Goal: Information Seeking & Learning: Compare options

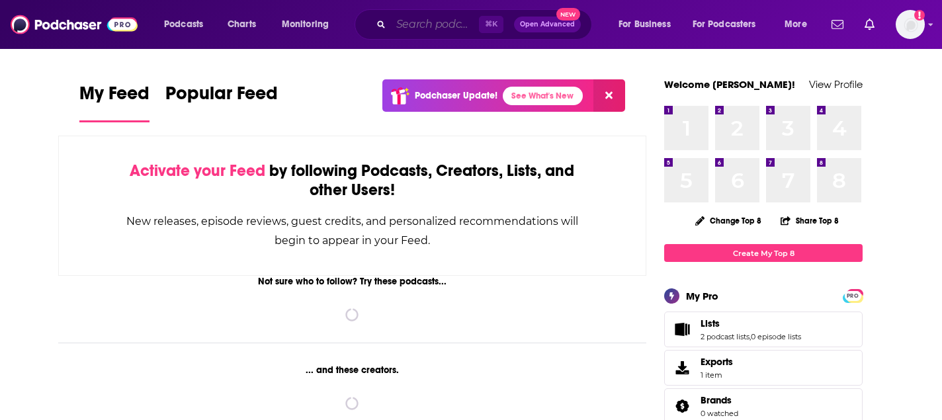
click at [393, 25] on input "Search podcasts, credits, & more..." at bounding box center [435, 24] width 88 height 21
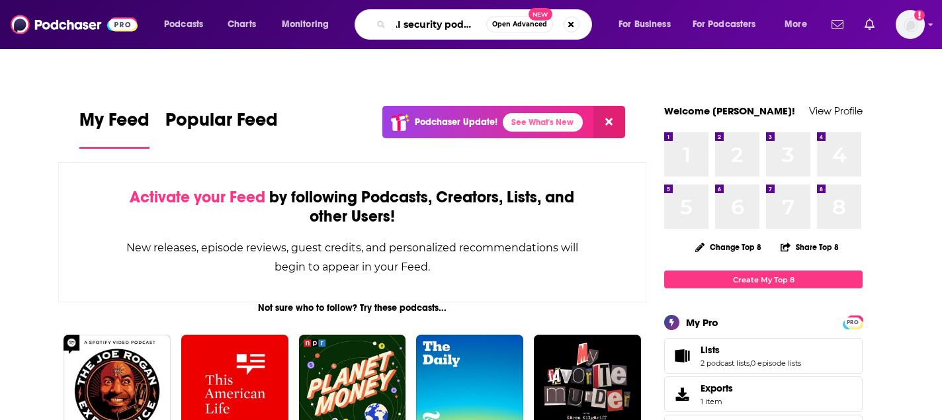
scroll to position [0, 10]
type input "AI security podcast"
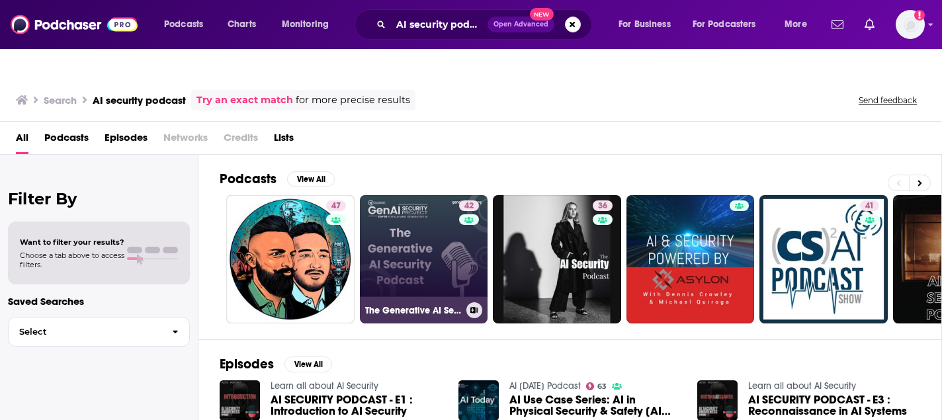
click at [442, 227] on link "42 The Generative AI Security Podcast" at bounding box center [424, 259] width 128 height 128
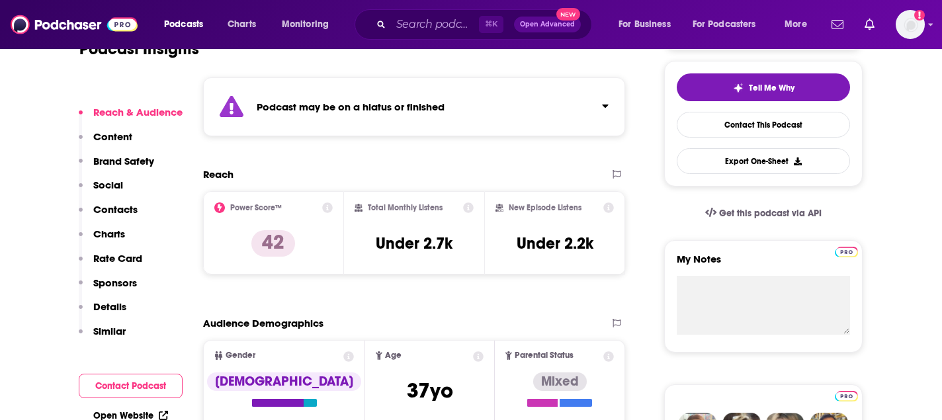
scroll to position [337, 0]
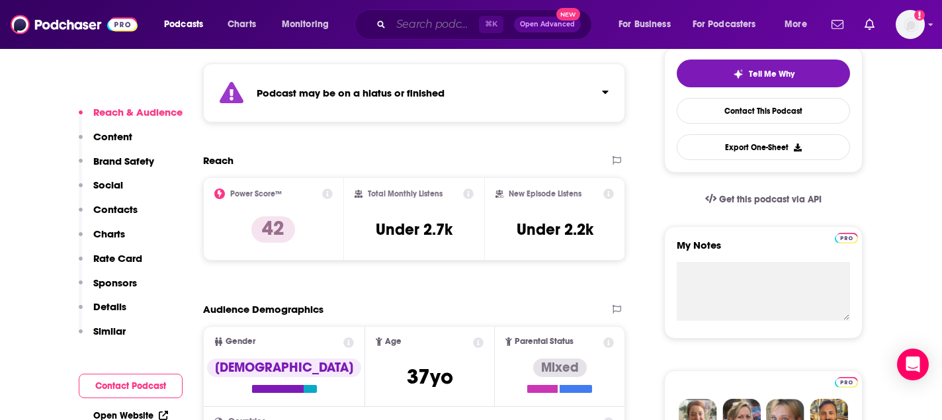
click at [419, 27] on input "Search podcasts, credits, & more..." at bounding box center [435, 24] width 88 height 21
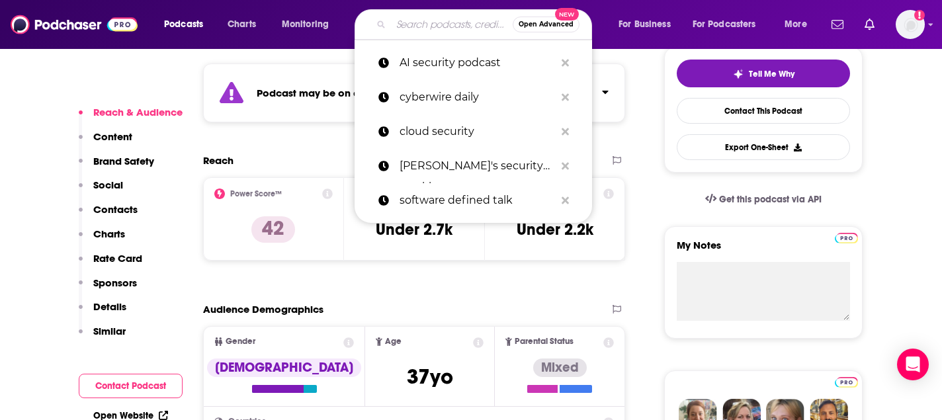
type input "h"
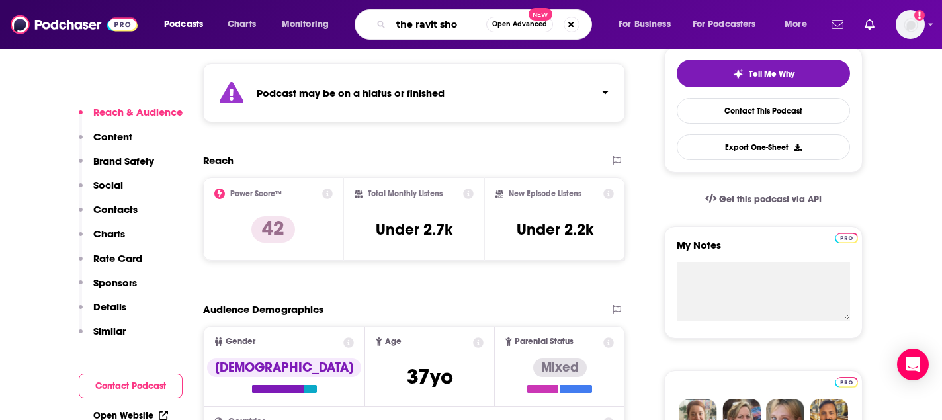
type input "the ravit show"
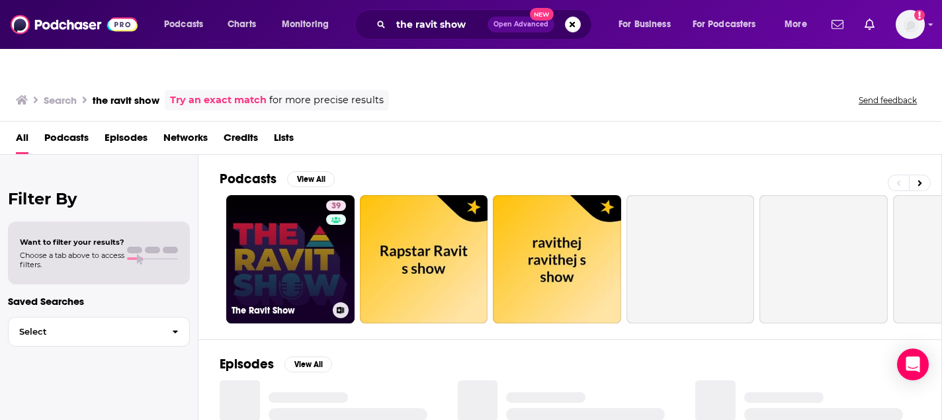
click at [315, 248] on link "39 The Ravit Show" at bounding box center [290, 259] width 128 height 128
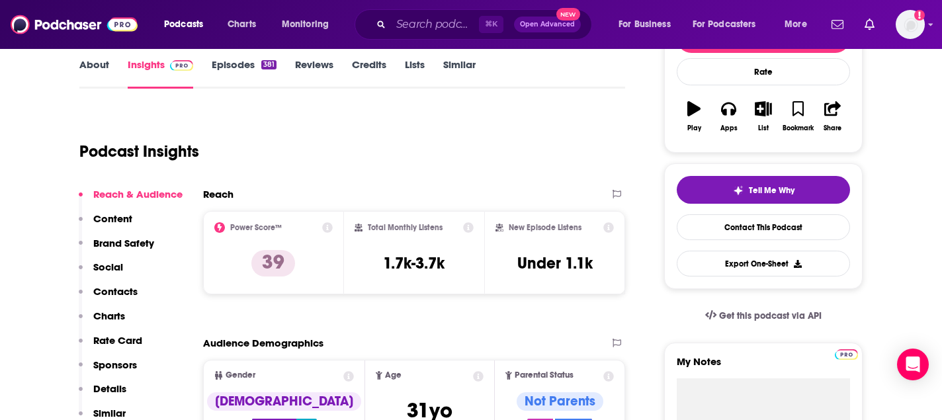
scroll to position [134, 0]
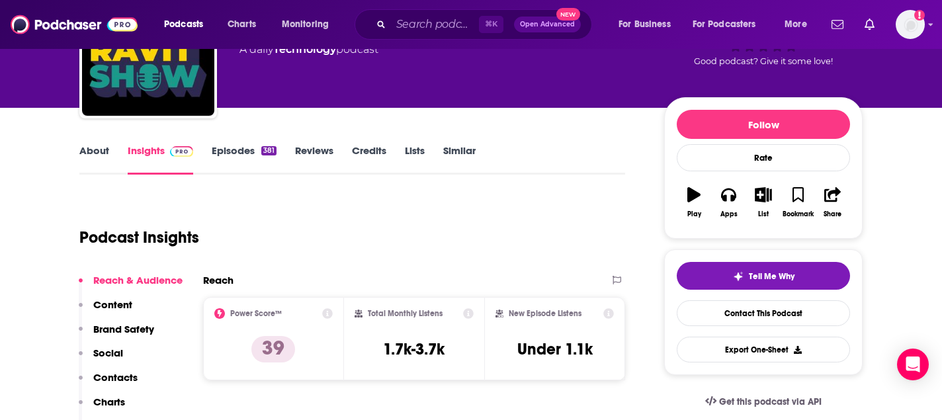
click at [249, 142] on div "About Insights Episodes 381 Reviews Credits Lists Similar" at bounding box center [352, 158] width 546 height 32
click at [233, 144] on link "Episodes 381" at bounding box center [244, 159] width 65 height 30
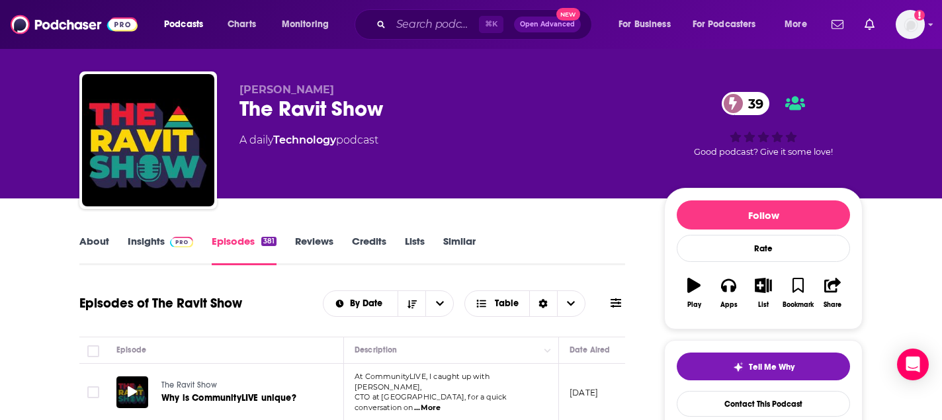
scroll to position [58, 0]
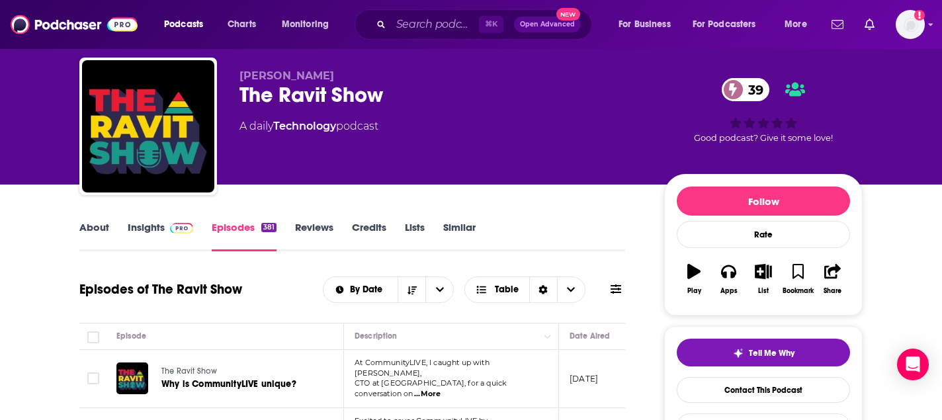
click at [93, 221] on link "About" at bounding box center [94, 236] width 30 height 30
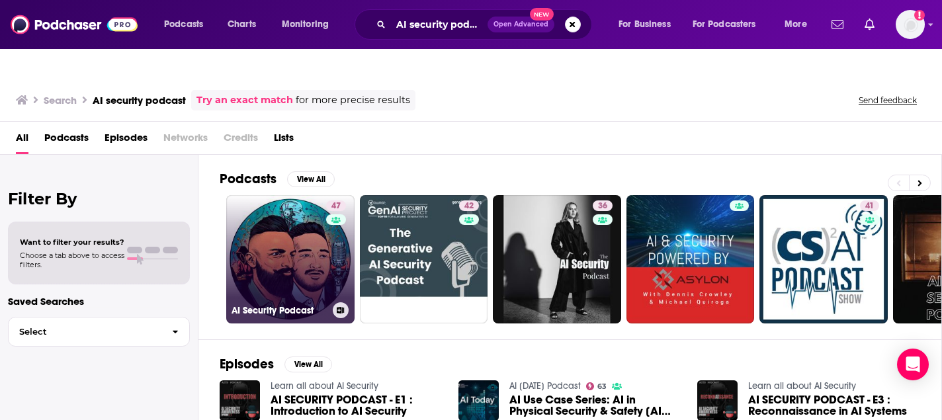
click at [326, 249] on div "47" at bounding box center [337, 251] width 23 height 102
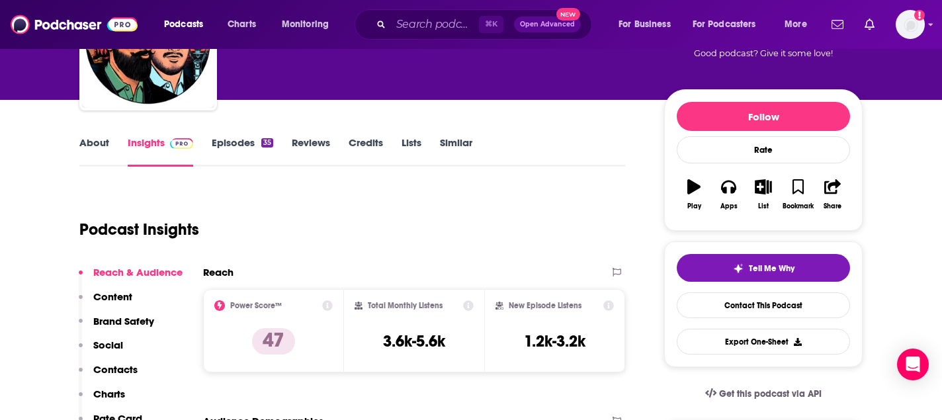
scroll to position [144, 0]
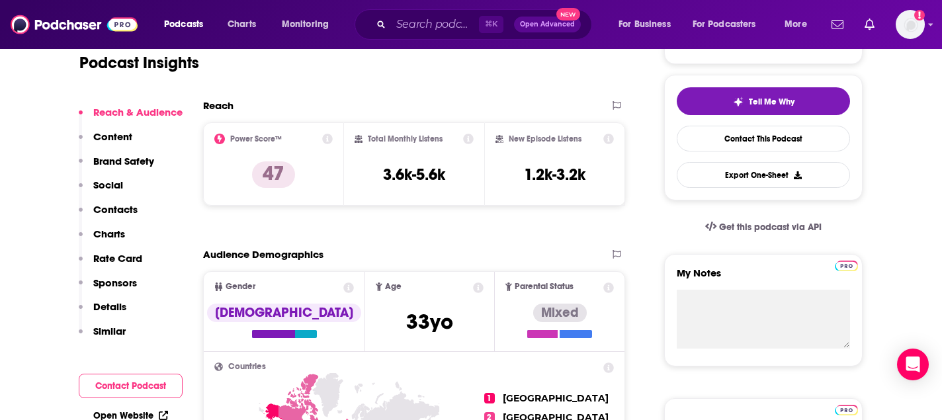
click at [106, 333] on p "Similar" at bounding box center [109, 331] width 32 height 13
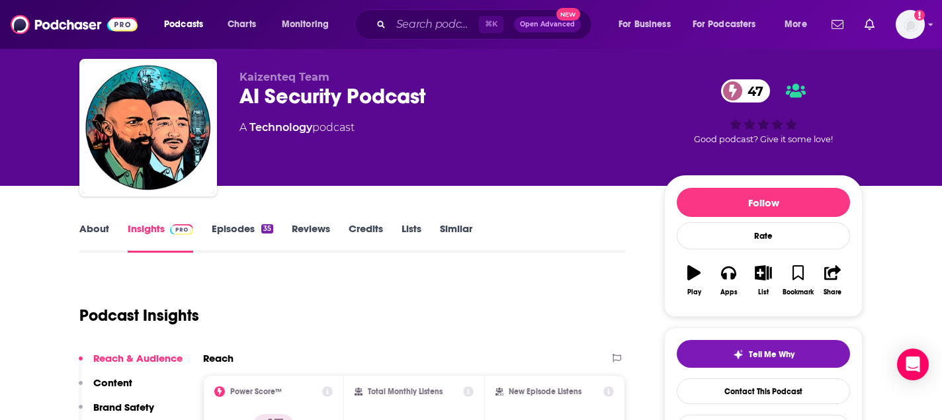
scroll to position [138, 0]
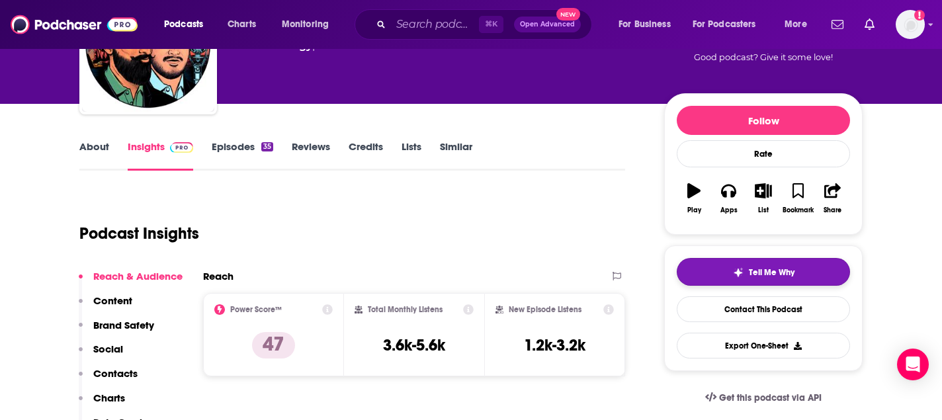
click at [757, 267] on span "Tell Me Why" at bounding box center [772, 272] width 46 height 11
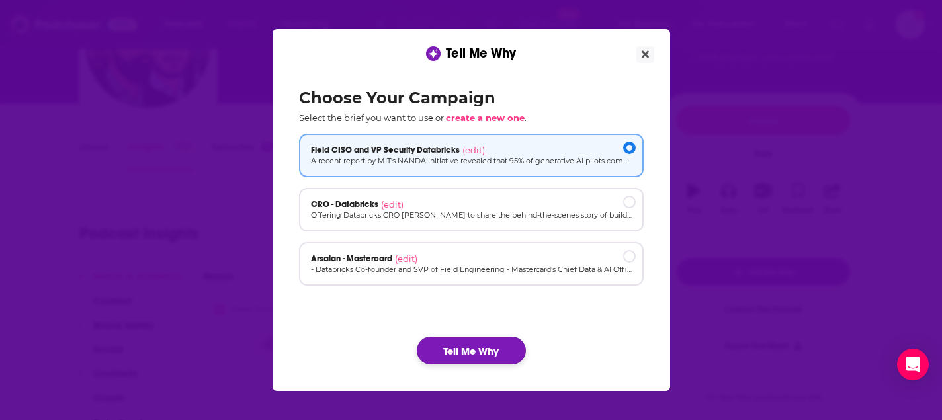
click at [475, 344] on button "Tell Me Why" at bounding box center [471, 351] width 109 height 28
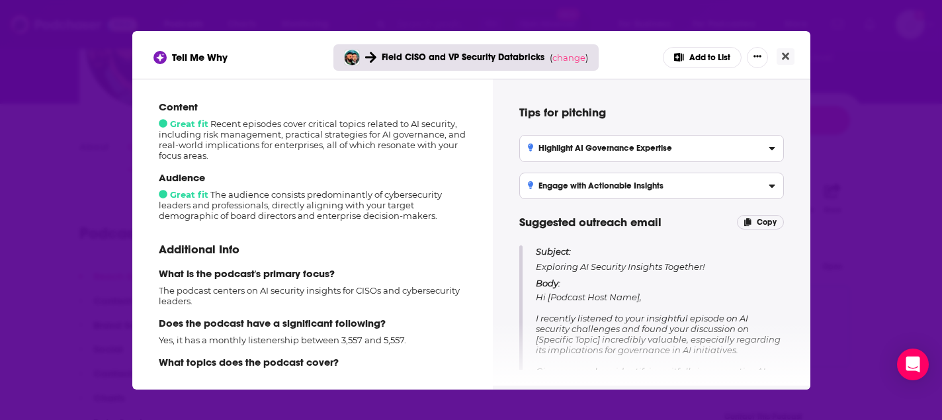
scroll to position [234, 0]
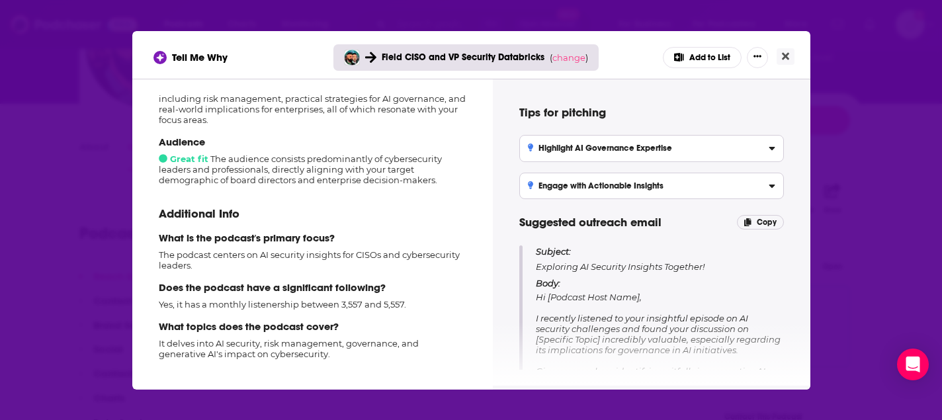
click at [289, 347] on p "It delves into AI security, risk management, governance, and generative AI's im…" at bounding box center [313, 348] width 308 height 21
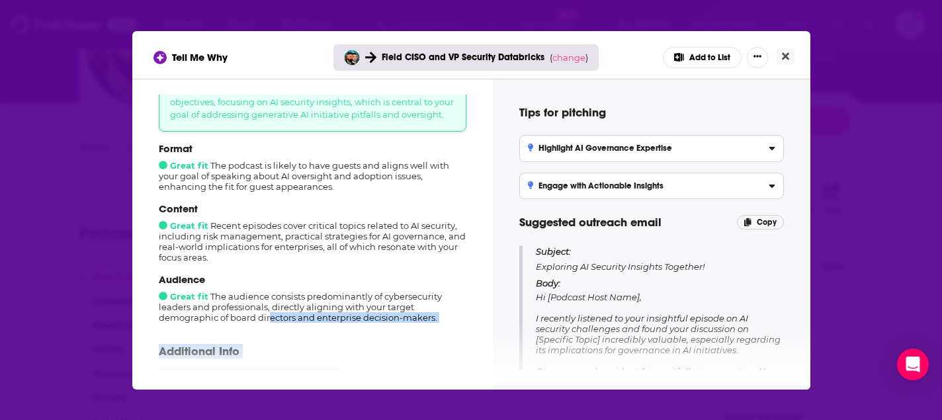
scroll to position [75, 0]
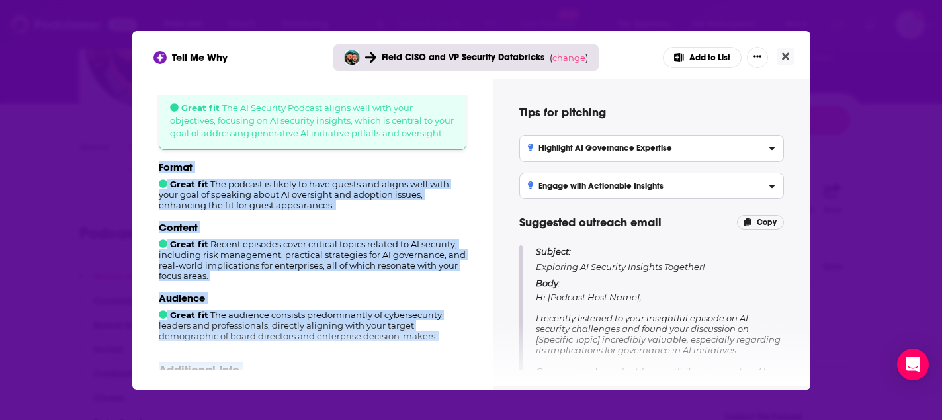
drag, startPoint x: 292, startPoint y: 352, endPoint x: 157, endPoint y: 171, distance: 226.0
click at [157, 171] on div "How well does this podcast fit your campaign? 9 out of 10 Great fit The AI Secu…" at bounding box center [312, 232] width 329 height 275
copy div "Format Great fit The podcast is likely to have guests and aligns well with your…"
click at [780, 54] on button "Close" at bounding box center [785, 56] width 18 height 17
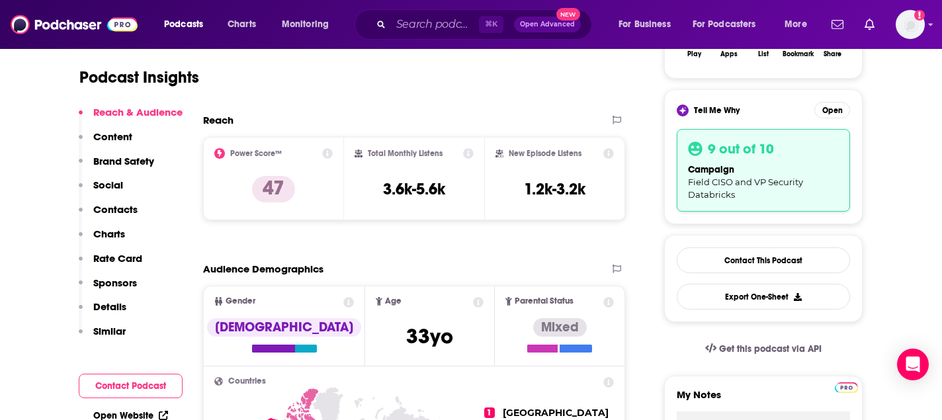
click at [121, 323] on button "Details" at bounding box center [103, 312] width 48 height 24
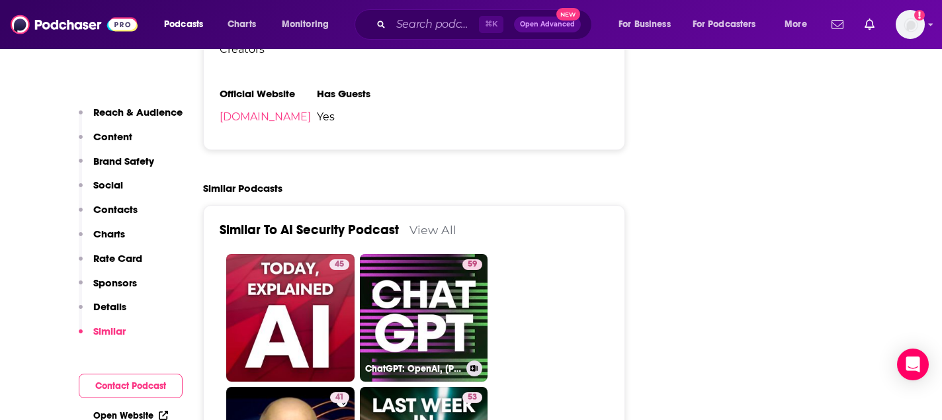
scroll to position [2347, 0]
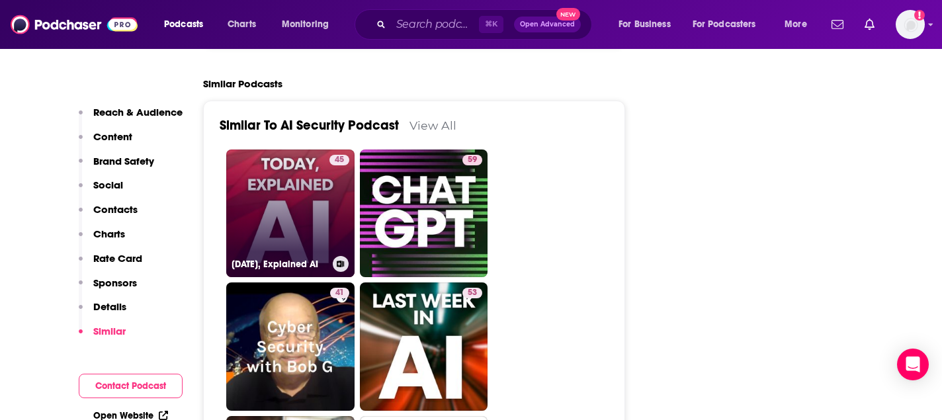
click at [302, 183] on link "45 [DATE], Explained AI" at bounding box center [290, 213] width 128 height 128
type input "[URL][DOMAIN_NAME][DATE]"
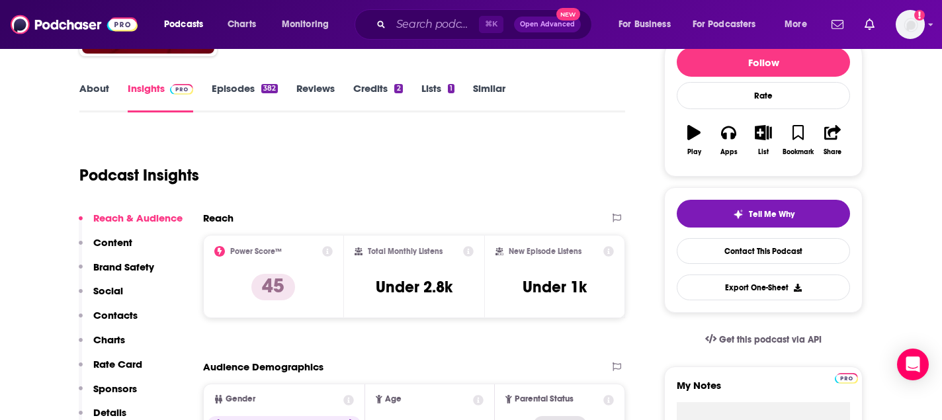
scroll to position [200, 0]
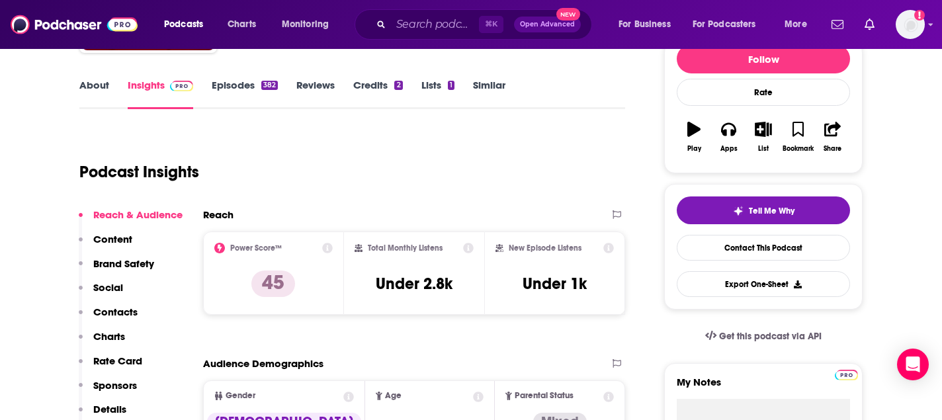
click at [84, 79] on link "About" at bounding box center [94, 94] width 30 height 30
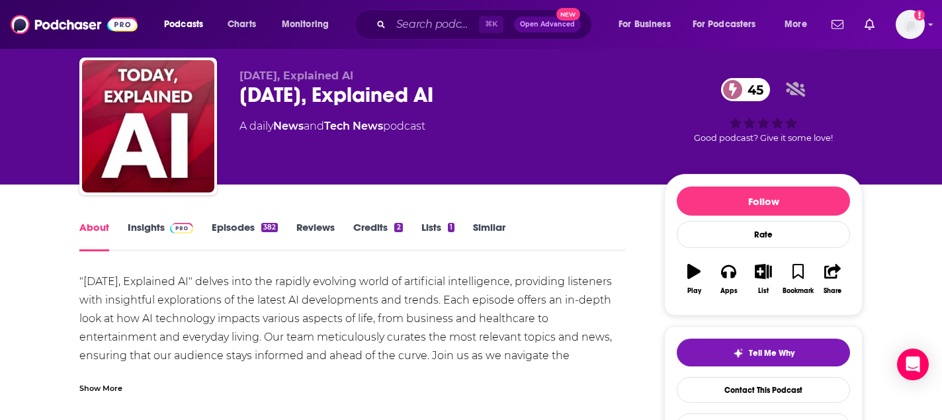
scroll to position [58, 0]
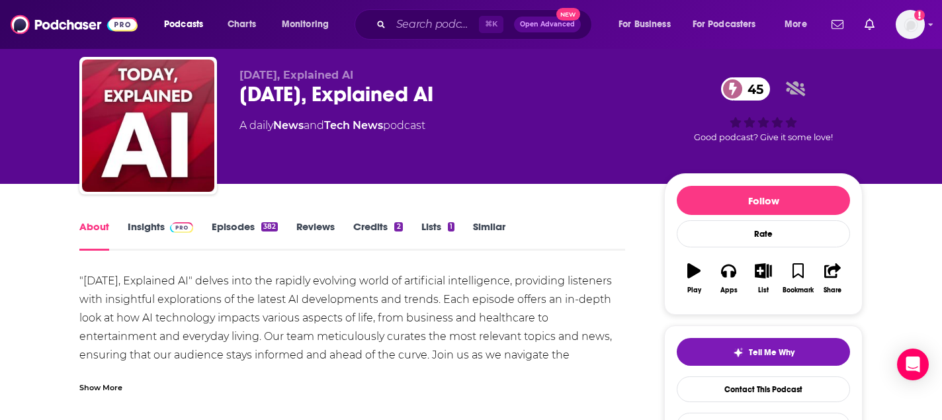
click at [250, 220] on link "Episodes 382" at bounding box center [245, 235] width 66 height 30
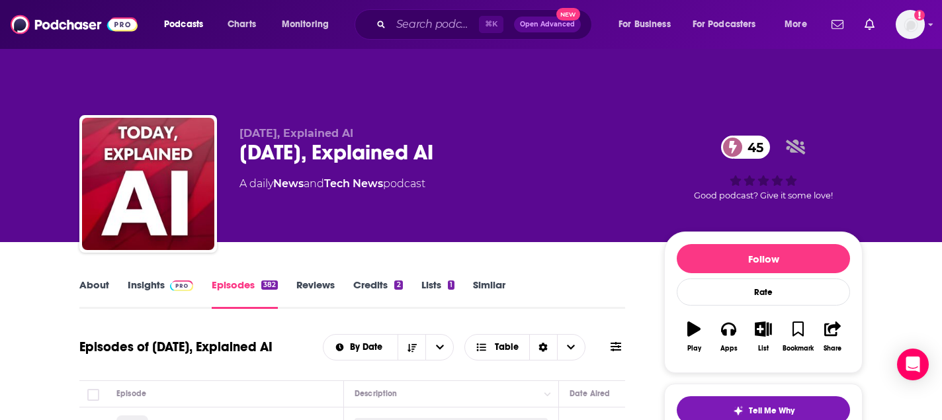
click at [151, 278] on link "Insights" at bounding box center [160, 293] width 65 height 30
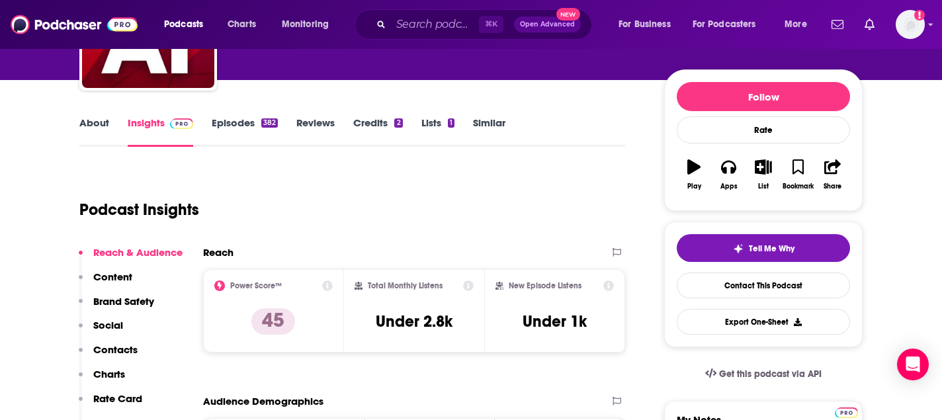
scroll to position [163, 0]
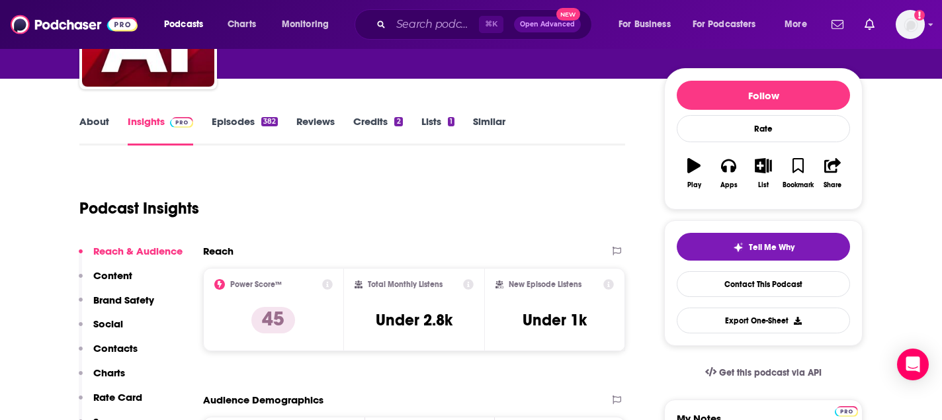
click at [240, 115] on link "Episodes 382" at bounding box center [245, 130] width 66 height 30
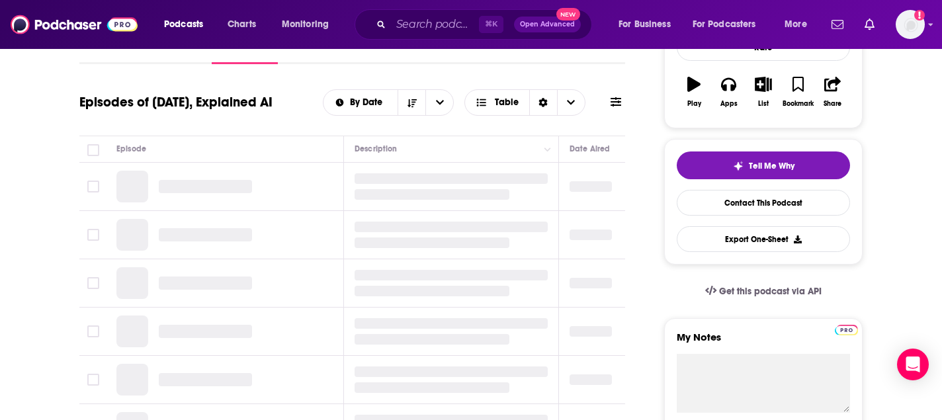
scroll to position [244, 0]
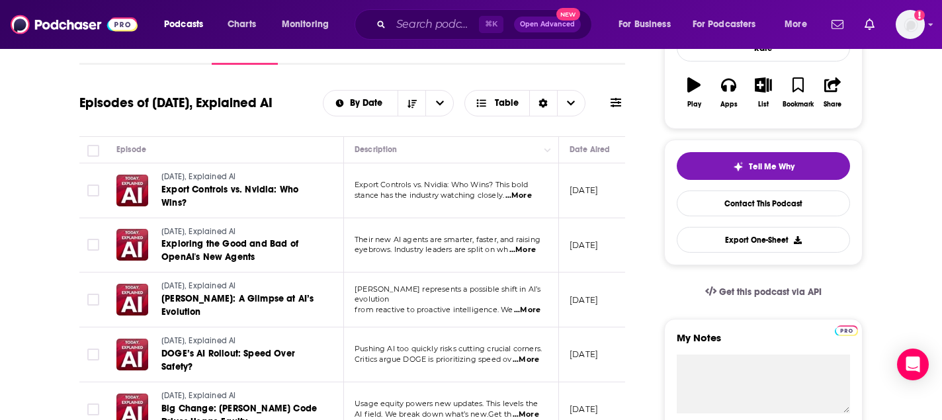
click at [527, 245] on span "...More" at bounding box center [522, 250] width 26 height 11
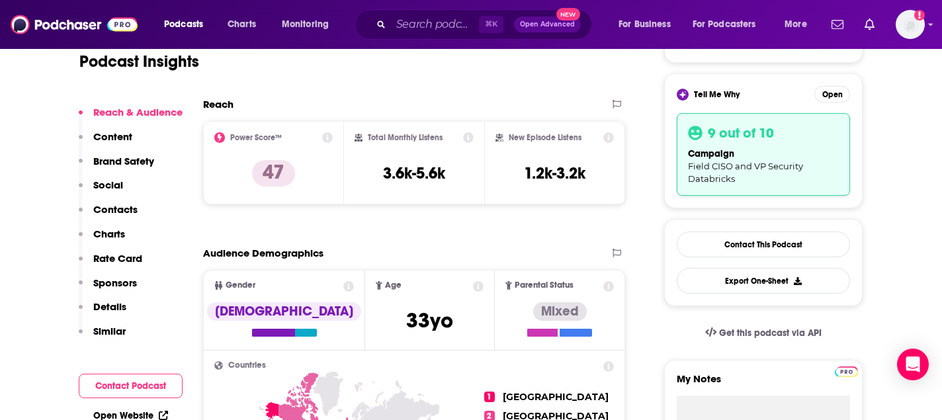
click at [103, 327] on p "Similar" at bounding box center [109, 331] width 32 height 13
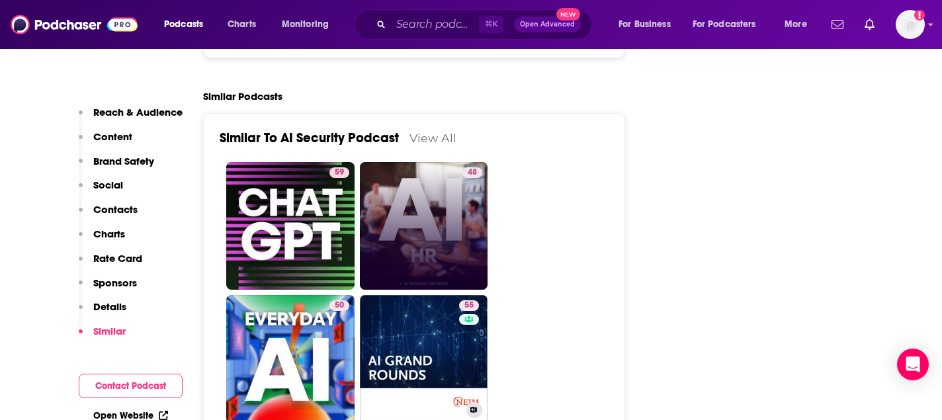
scroll to position [2426, 0]
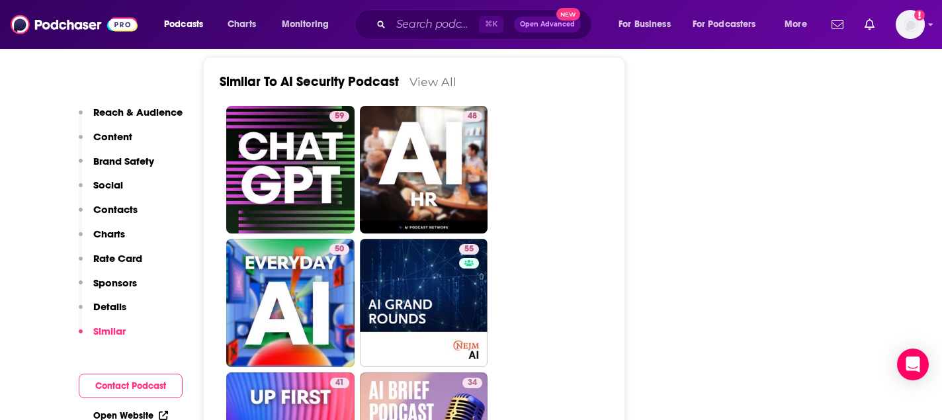
click at [432, 75] on link "View All" at bounding box center [432, 82] width 47 height 14
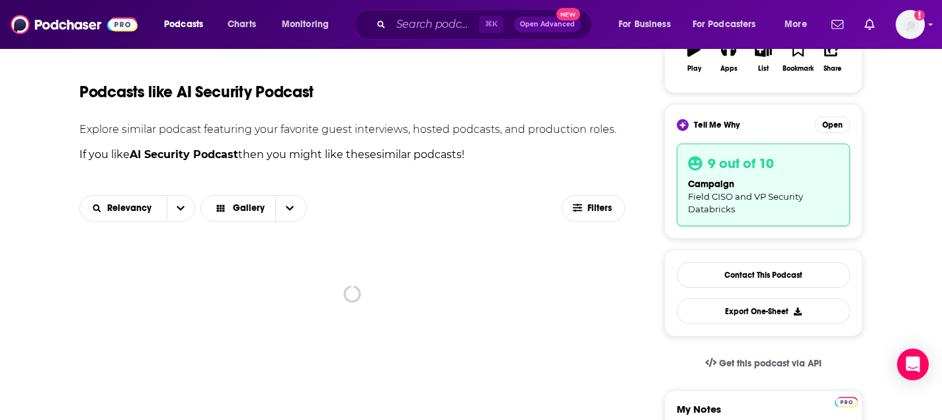
scroll to position [302, 0]
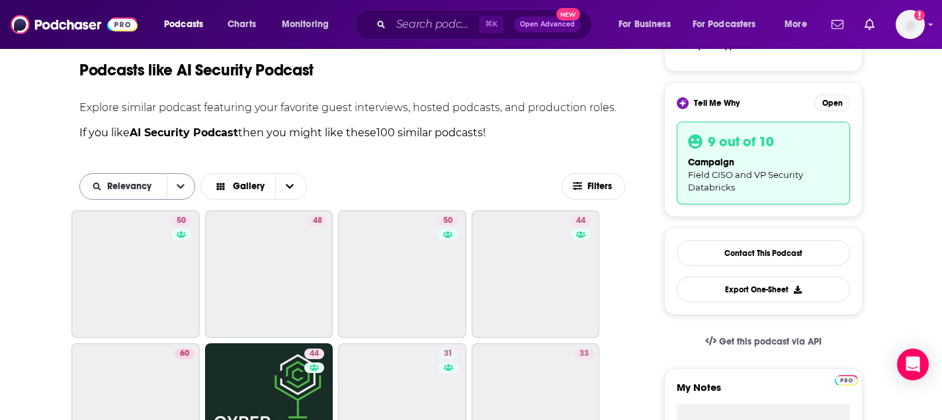
click at [181, 182] on icon "open menu" at bounding box center [181, 186] width 8 height 9
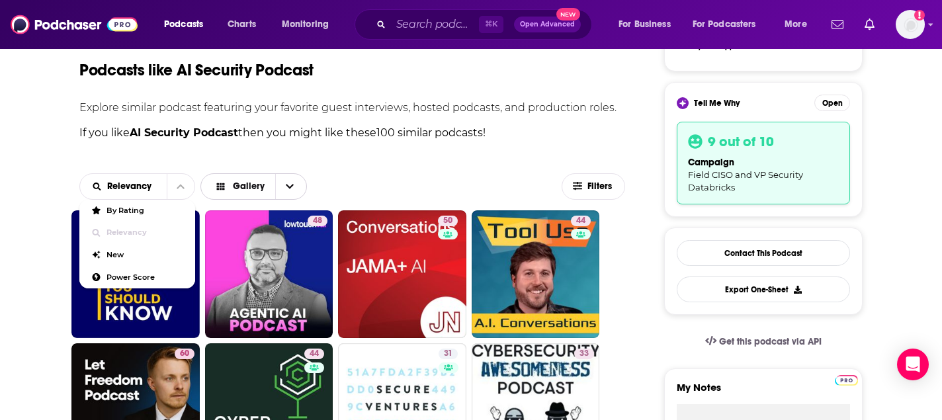
click at [296, 174] on span "Choose View" at bounding box center [289, 186] width 28 height 25
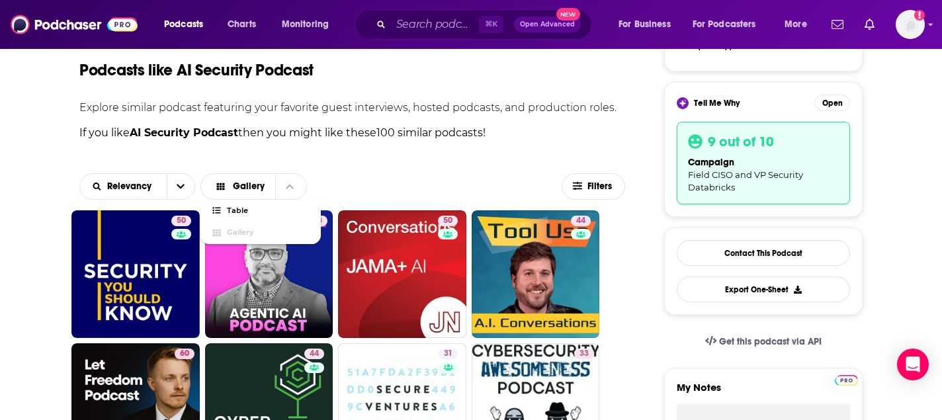
click at [360, 173] on div "Relevancy Gallery Table Gallery" at bounding box center [320, 186] width 482 height 26
click at [585, 173] on button "Filters" at bounding box center [592, 186] width 63 height 26
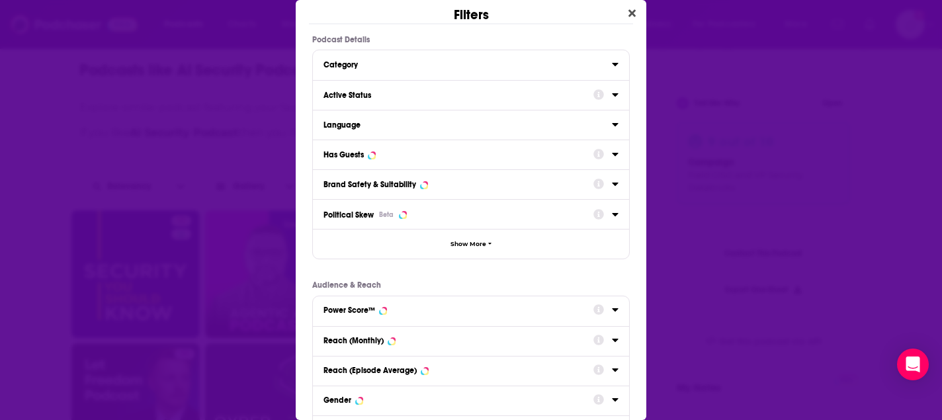
scroll to position [0, 0]
click at [620, 153] on div "Has Guests" at bounding box center [471, 155] width 316 height 30
click at [614, 153] on icon "Dialog" at bounding box center [615, 154] width 6 height 3
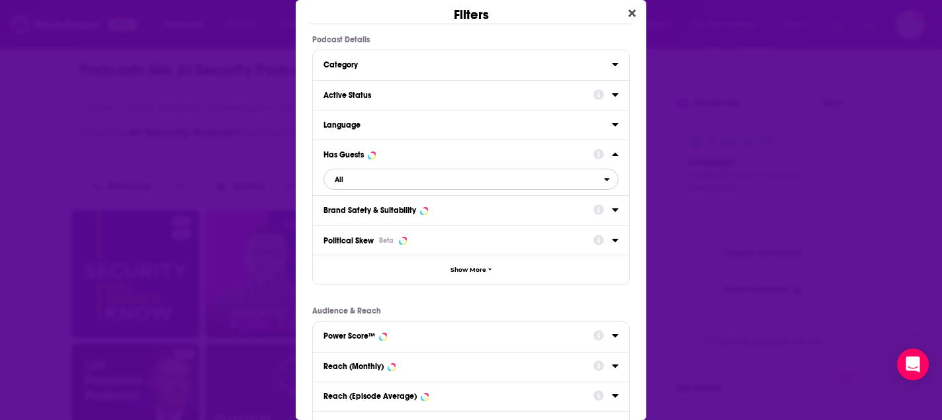
click at [423, 181] on span "All" at bounding box center [464, 179] width 280 height 17
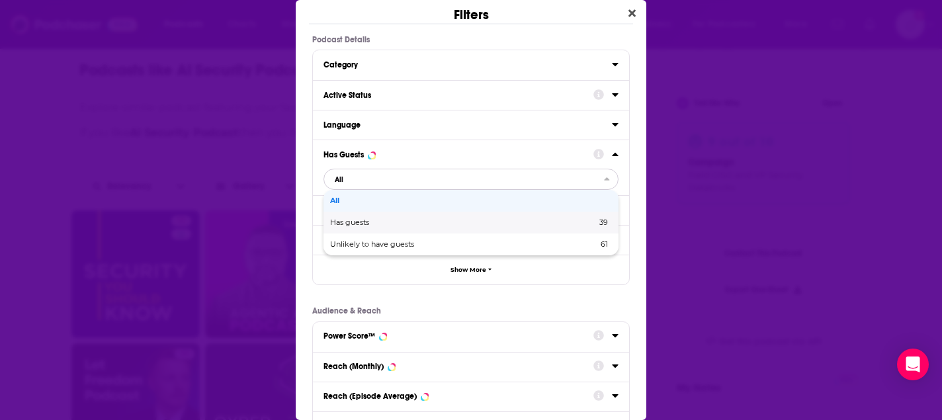
click at [384, 223] on span "Has guests" at bounding box center [406, 222] width 153 height 7
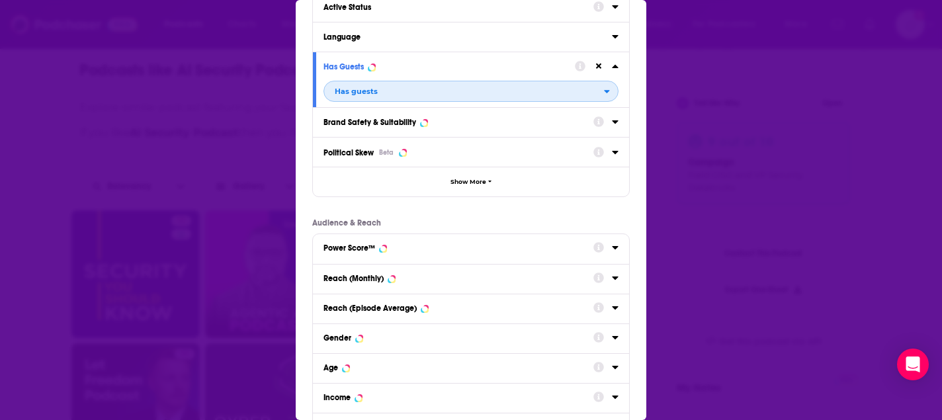
scroll to position [188, 0]
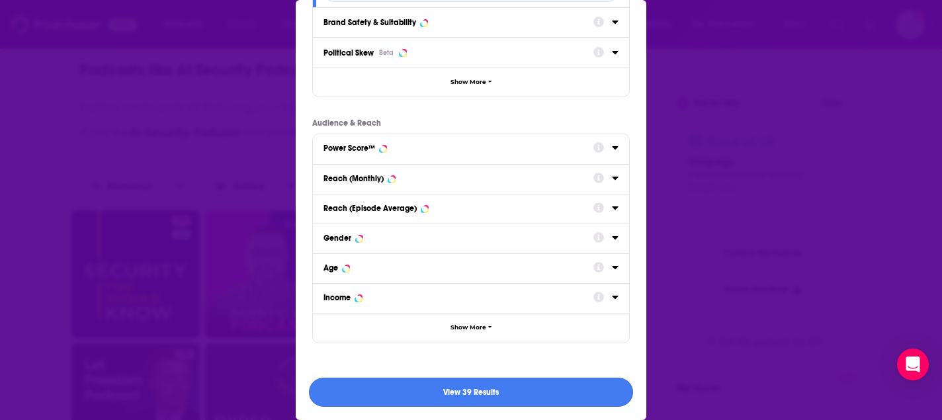
click at [459, 397] on button "View 39 Results" at bounding box center [471, 393] width 324 height 30
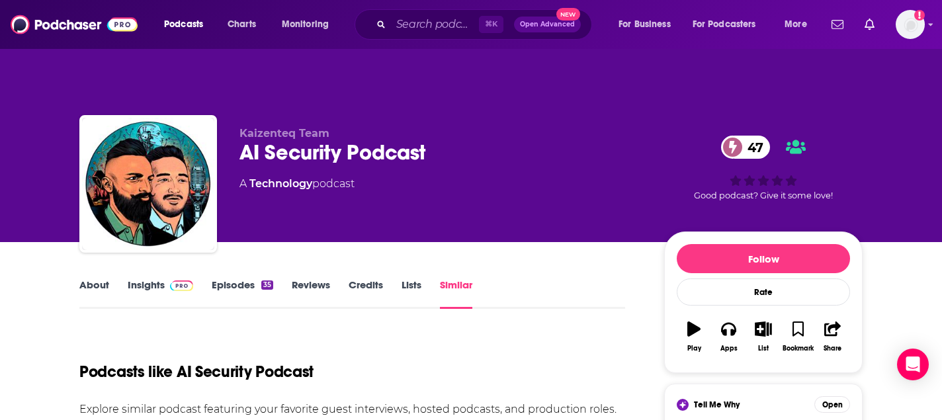
scroll to position [302, 0]
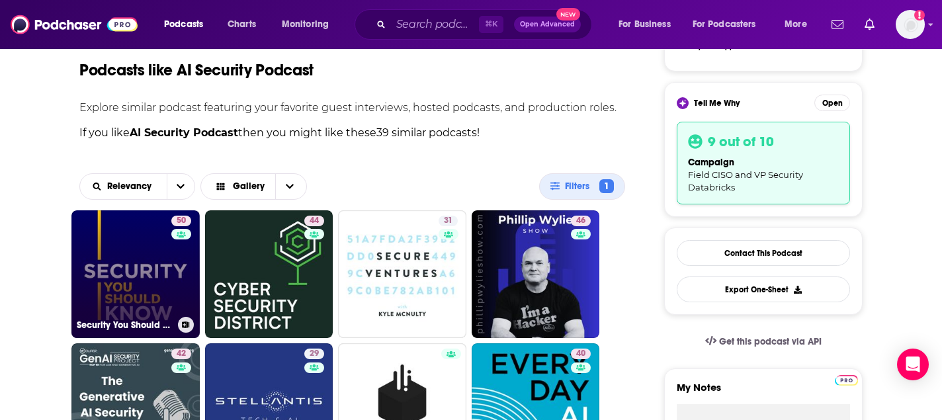
click at [157, 257] on link "50 Security You Should Know" at bounding box center [135, 274] width 128 height 128
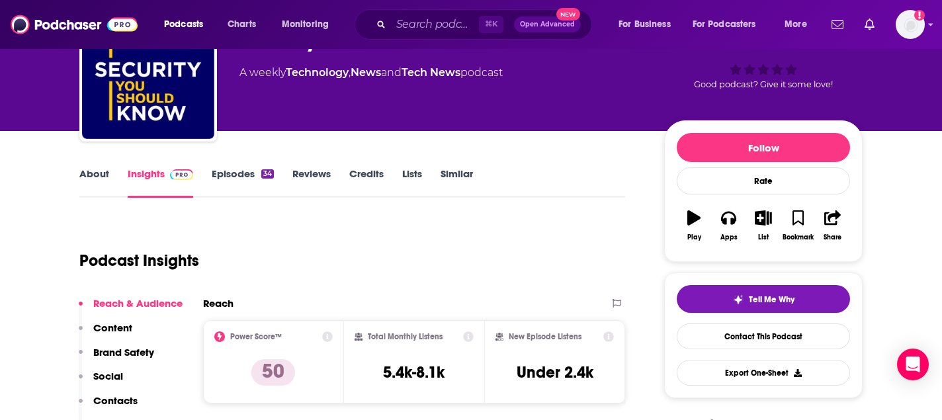
scroll to position [146, 0]
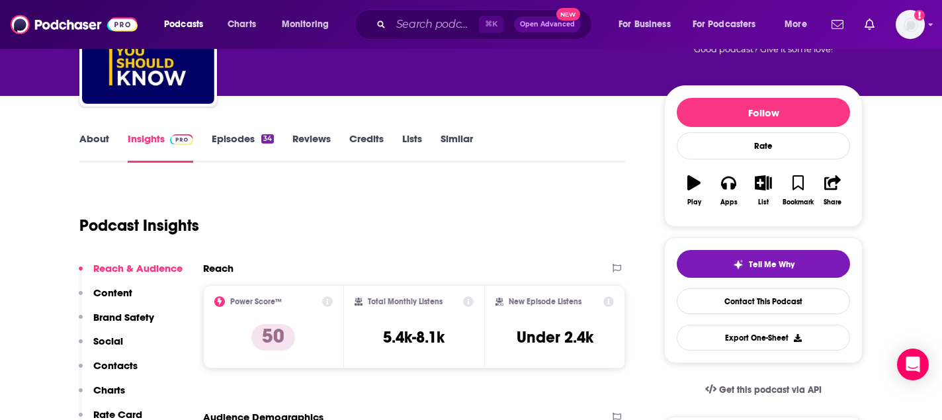
click at [97, 132] on link "About" at bounding box center [94, 147] width 30 height 30
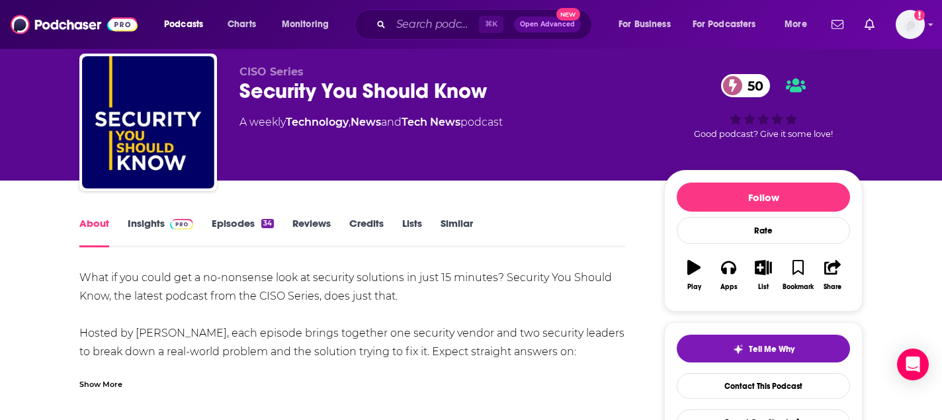
scroll to position [60, 0]
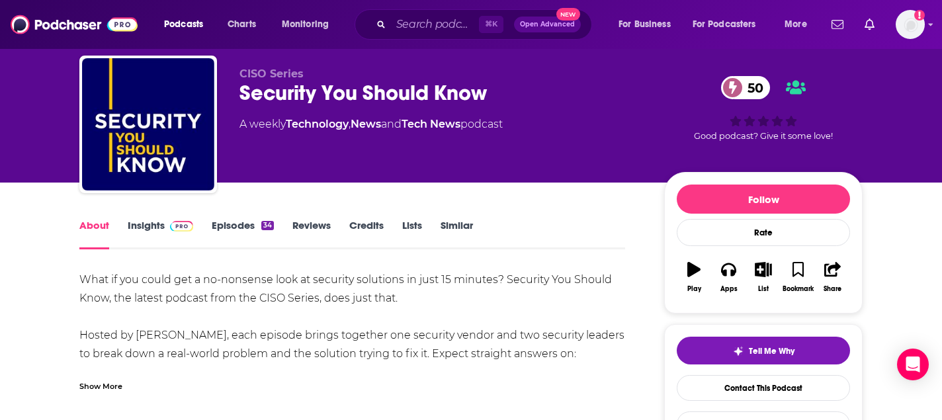
click at [230, 219] on link "Episodes 34" at bounding box center [243, 234] width 62 height 30
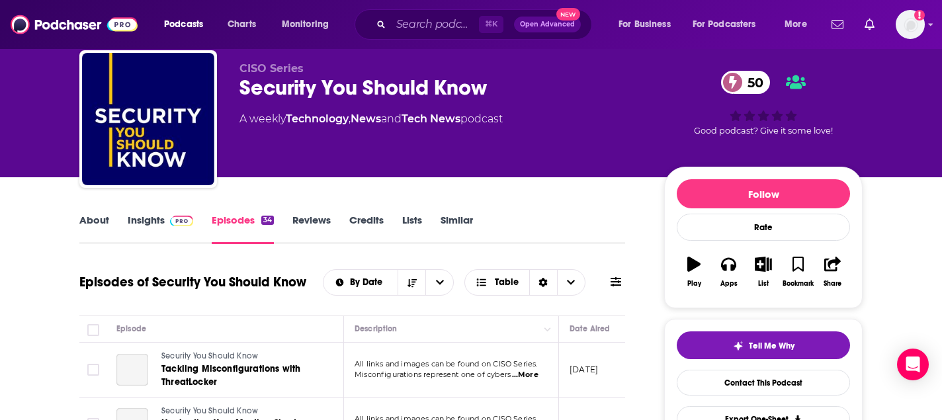
scroll to position [167, 0]
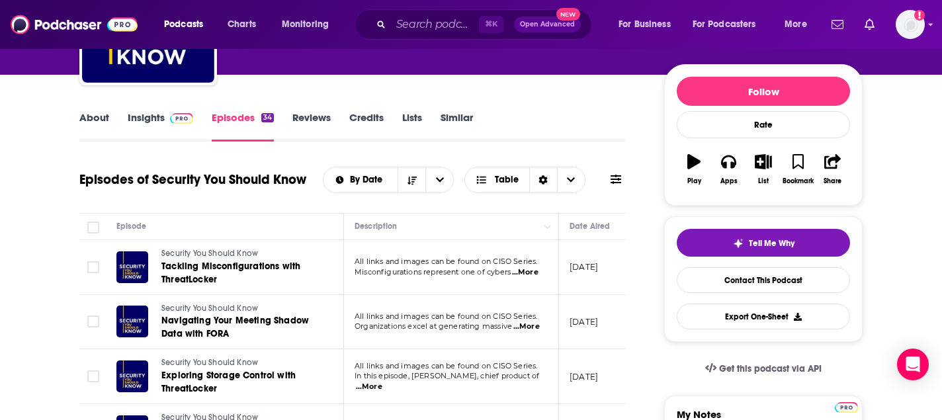
click at [531, 267] on span "...More" at bounding box center [525, 272] width 26 height 11
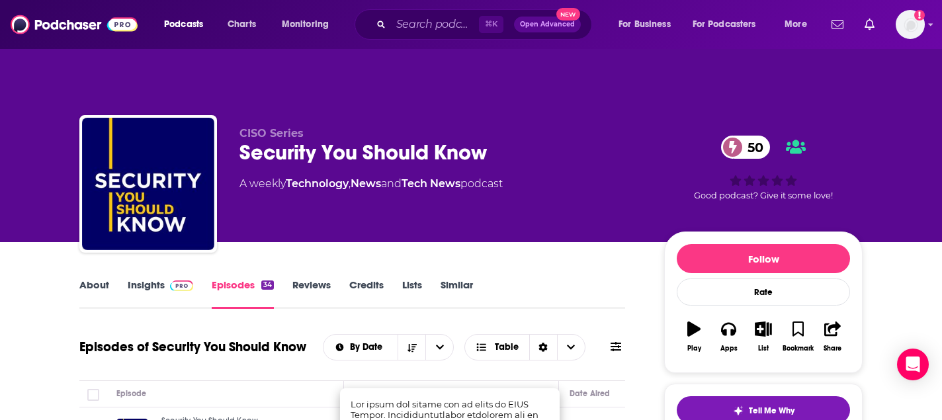
scroll to position [61, 0]
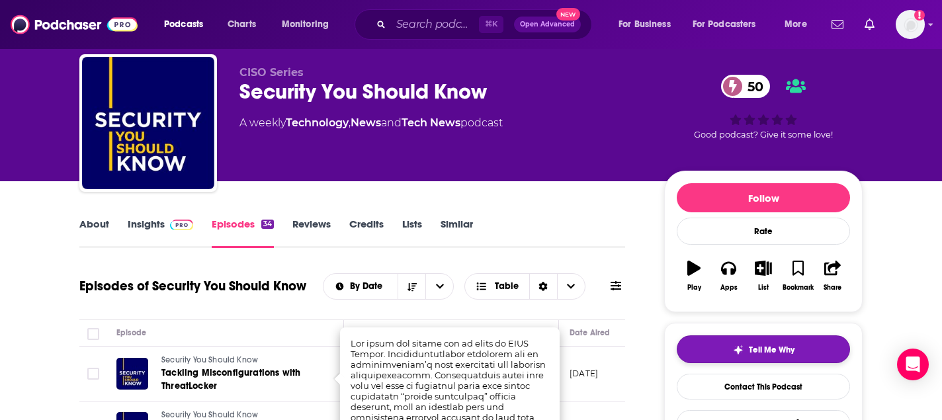
click at [827, 335] on button "Tell Me Why" at bounding box center [763, 349] width 173 height 28
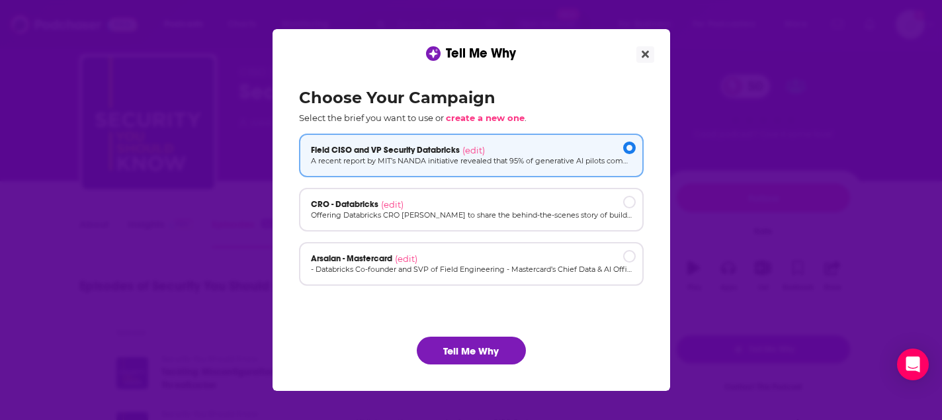
scroll to position [0, 0]
click at [477, 353] on button "Tell Me Why" at bounding box center [471, 351] width 109 height 28
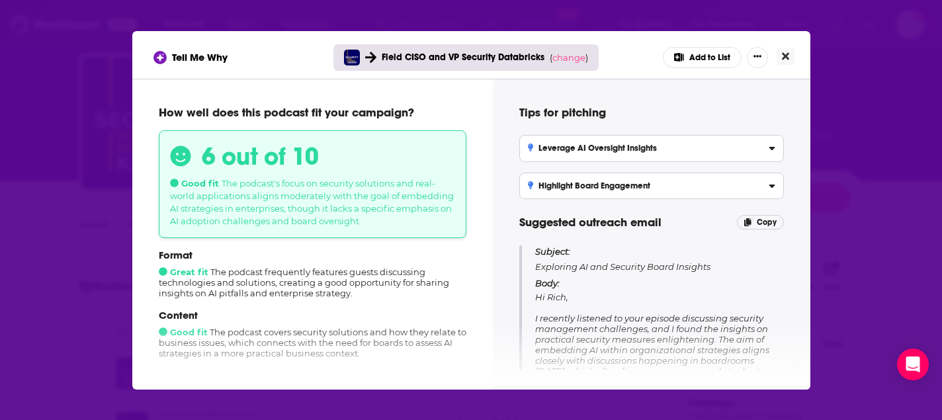
click at [780, 56] on button "Close" at bounding box center [785, 56] width 18 height 17
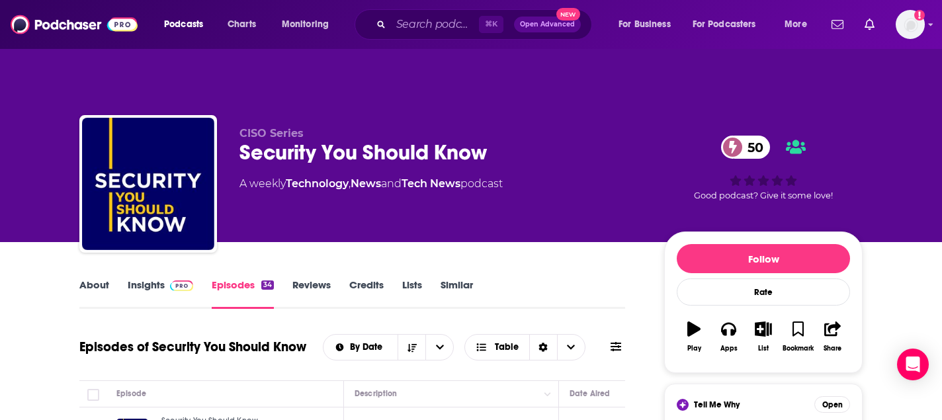
scroll to position [61, 0]
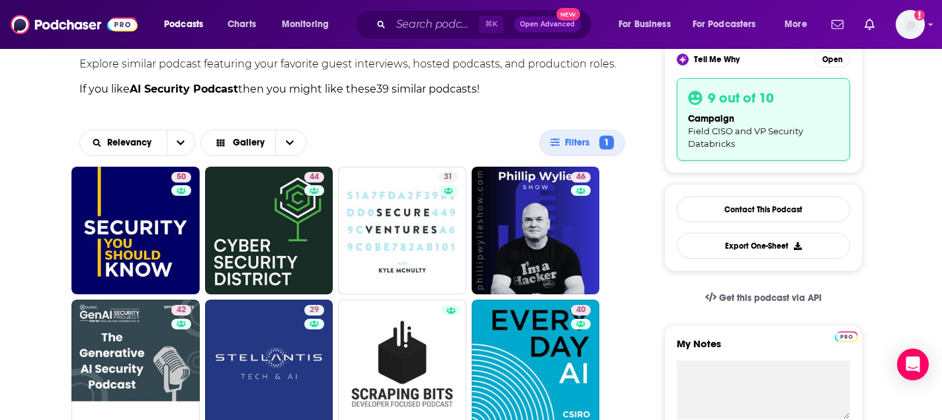
scroll to position [346, 0]
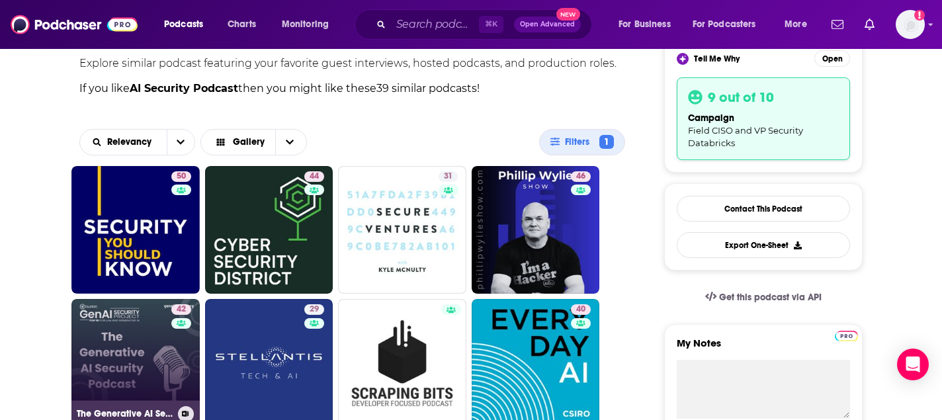
click at [138, 344] on link "42 The Generative AI Security Podcast" at bounding box center [135, 363] width 128 height 128
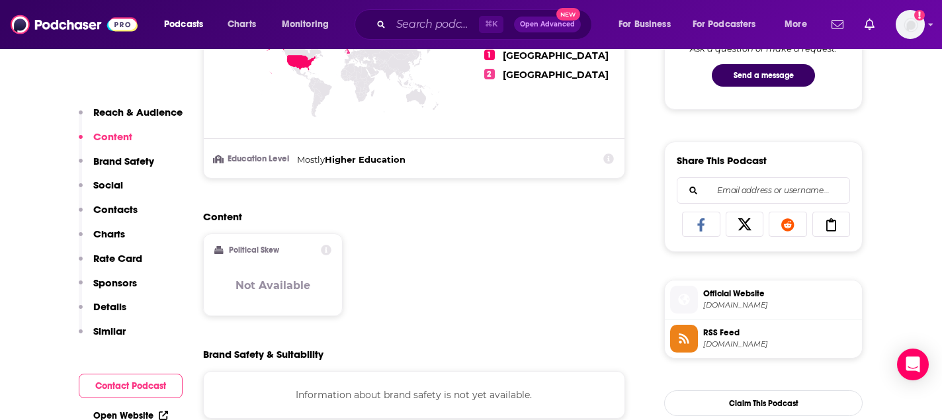
scroll to position [789, 0]
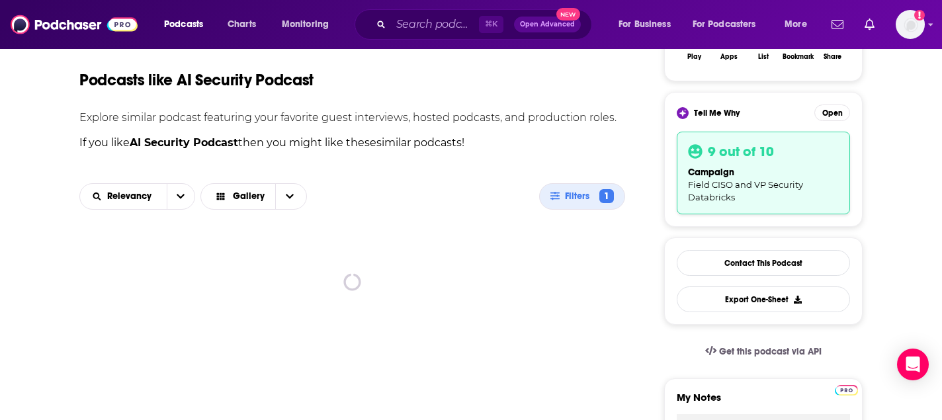
scroll to position [374, 0]
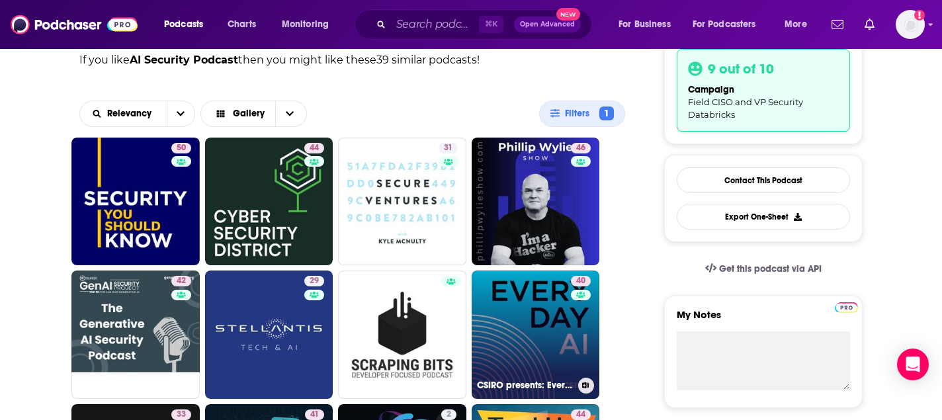
click at [561, 322] on link "40 CSIRO presents: Everyday AI" at bounding box center [536, 334] width 128 height 128
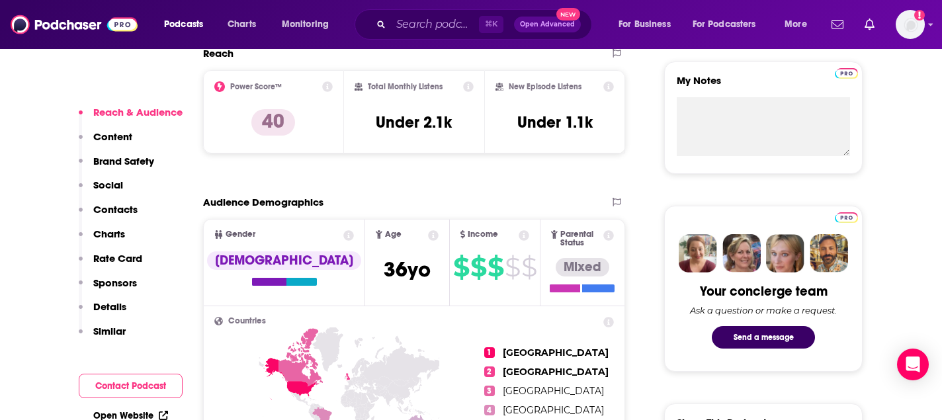
scroll to position [507, 0]
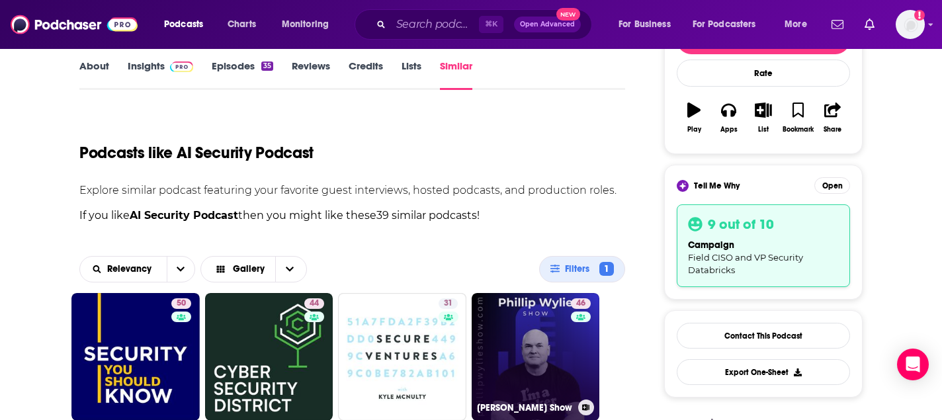
scroll to position [226, 0]
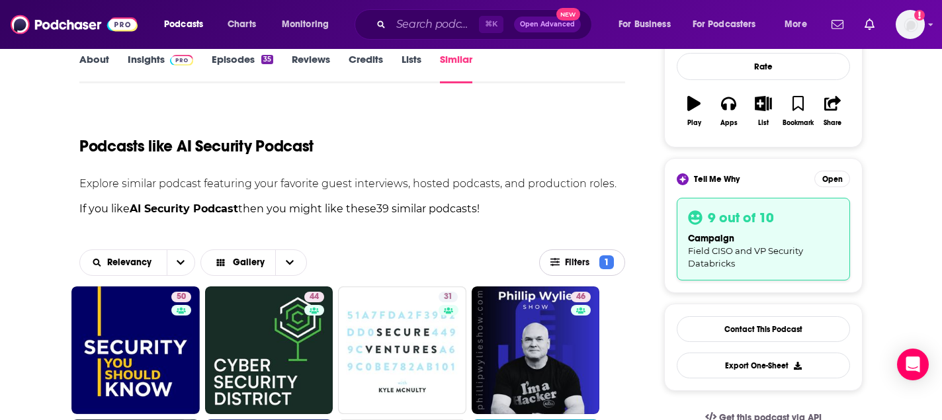
click at [591, 258] on span "Filters" at bounding box center [580, 262] width 30 height 9
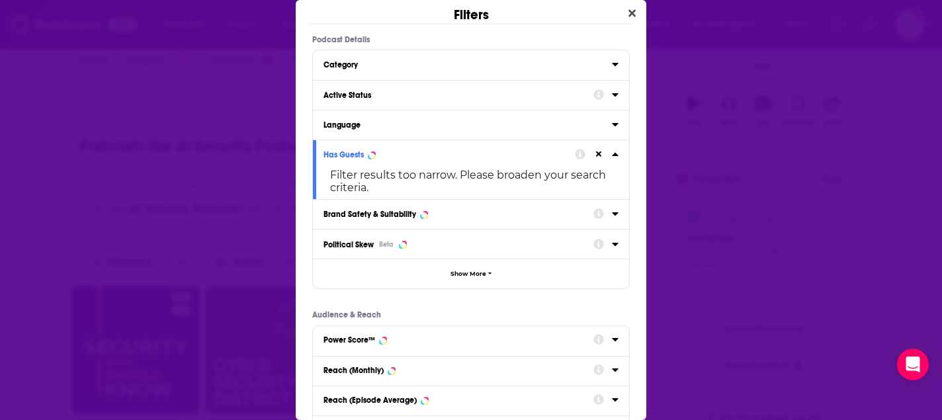
click at [609, 93] on div "Dialog" at bounding box center [605, 94] width 25 height 17
click at [613, 93] on icon "Dialog" at bounding box center [615, 94] width 7 height 11
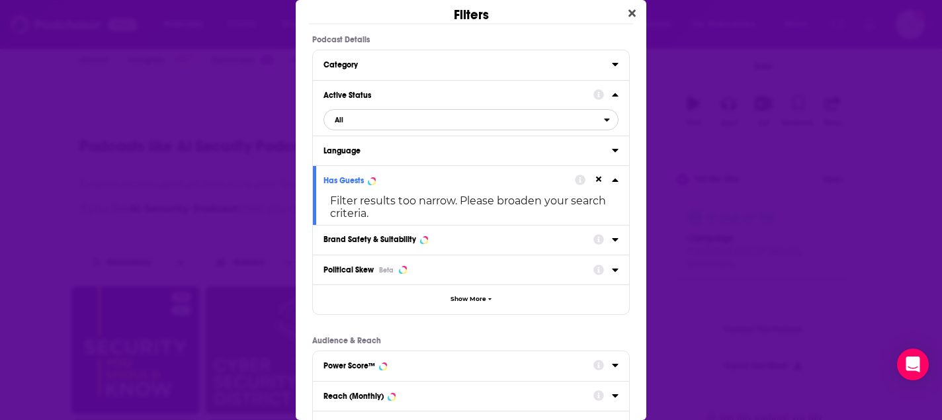
click at [528, 120] on span "All" at bounding box center [464, 119] width 280 height 17
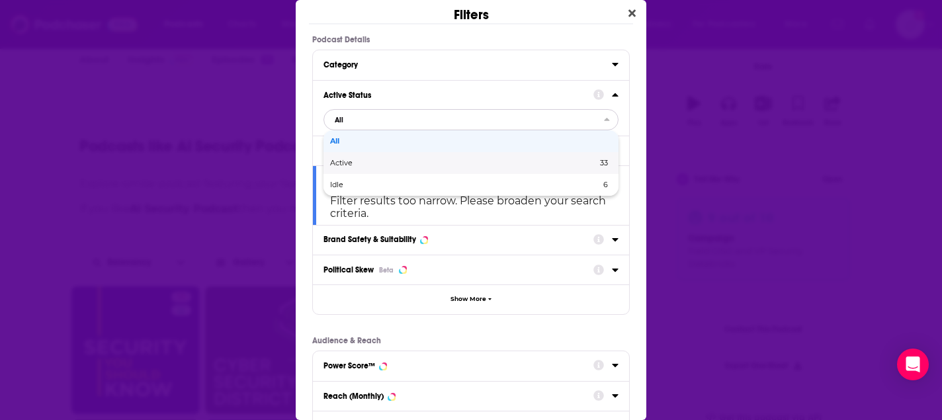
click at [484, 161] on span "33" at bounding box center [541, 162] width 133 height 7
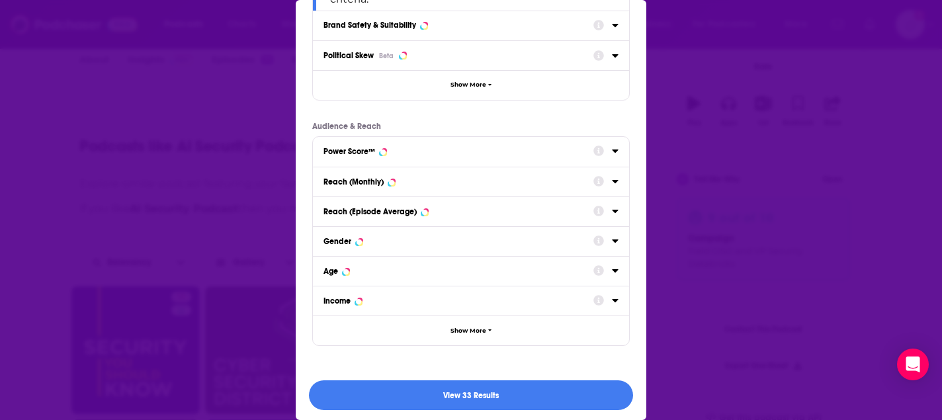
scroll to position [259, 0]
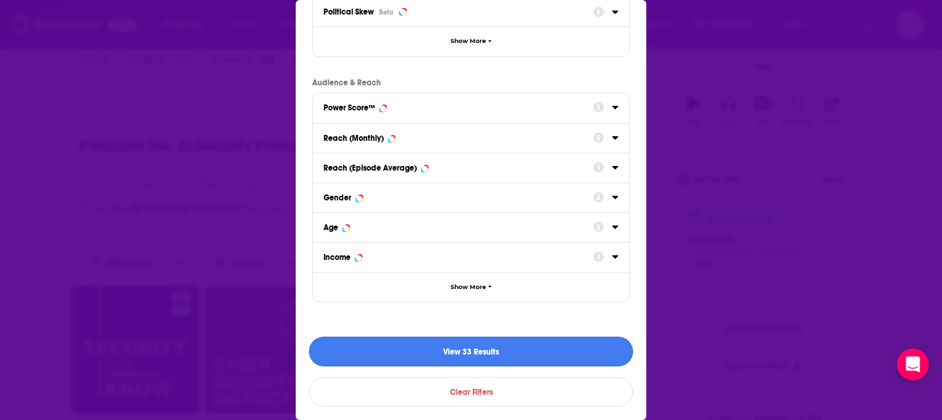
click at [486, 356] on button "View 33 Results" at bounding box center [471, 352] width 324 height 30
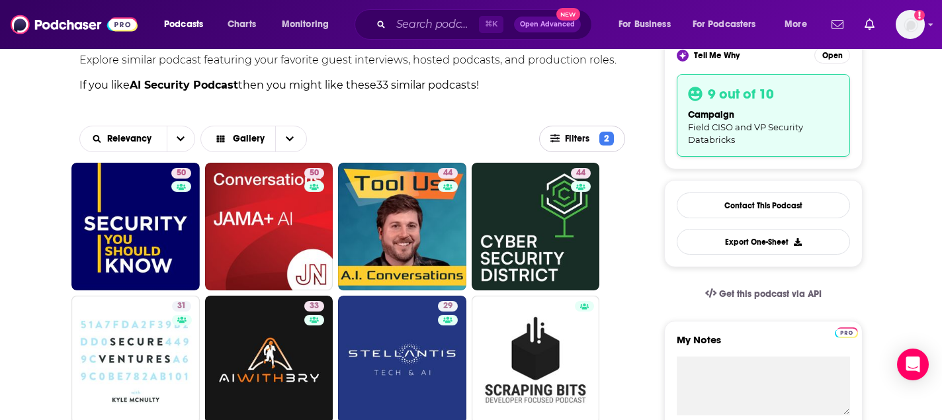
scroll to position [350, 0]
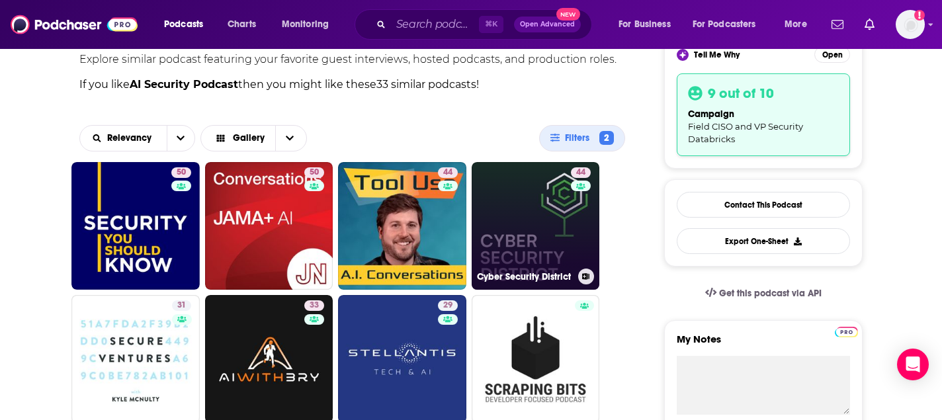
click at [538, 222] on link "44 Cyber Security District" at bounding box center [536, 226] width 128 height 128
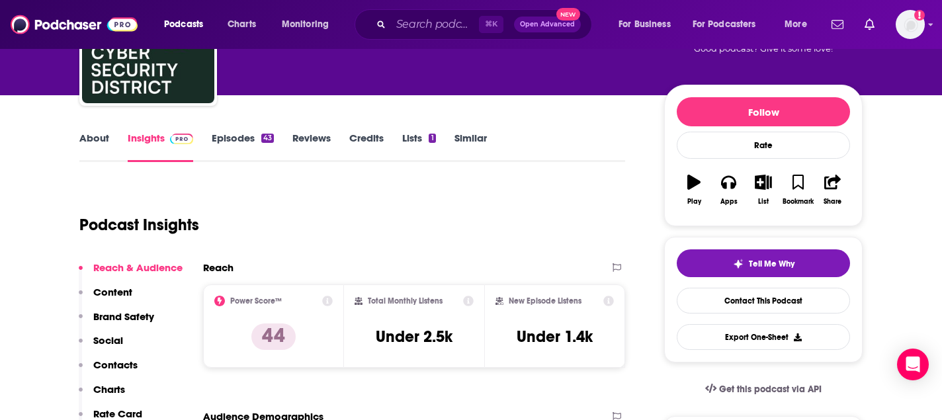
scroll to position [155, 0]
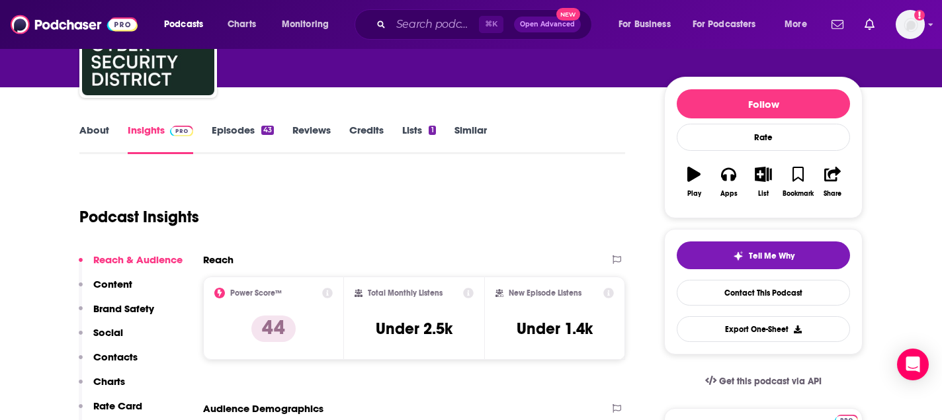
click at [99, 124] on link "About" at bounding box center [94, 139] width 30 height 30
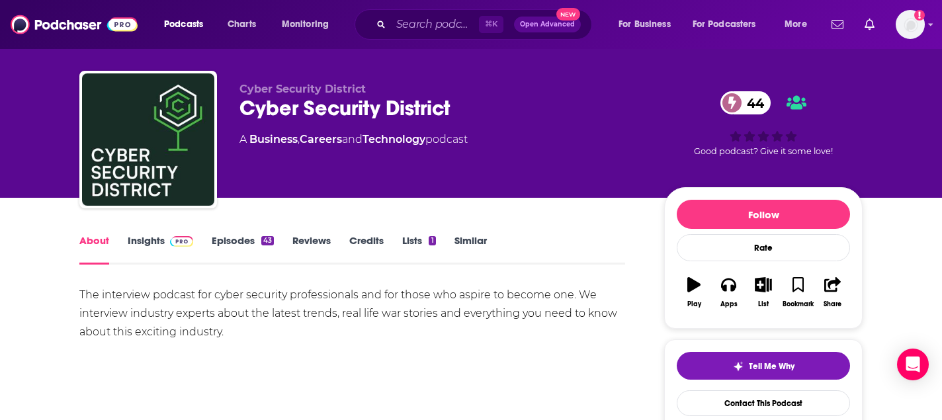
scroll to position [51, 0]
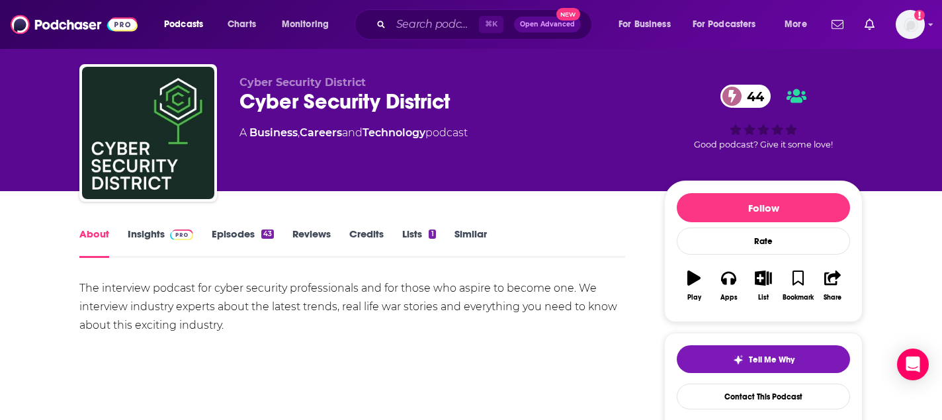
click at [233, 227] on link "Episodes 43" at bounding box center [243, 242] width 62 height 30
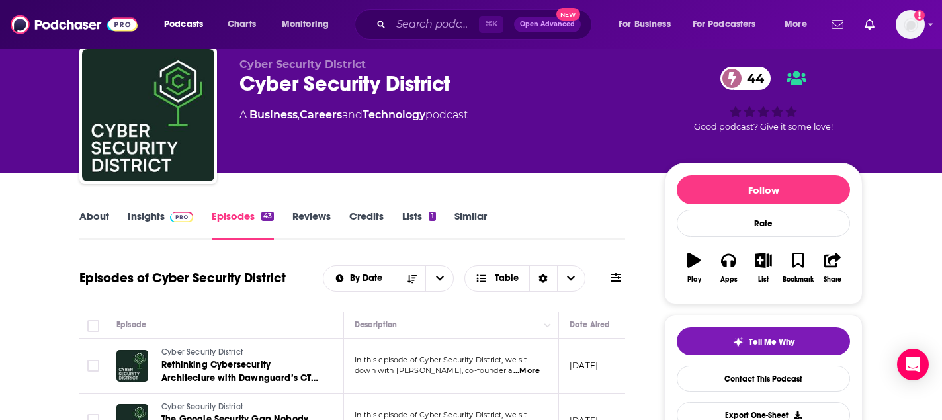
scroll to position [186, 0]
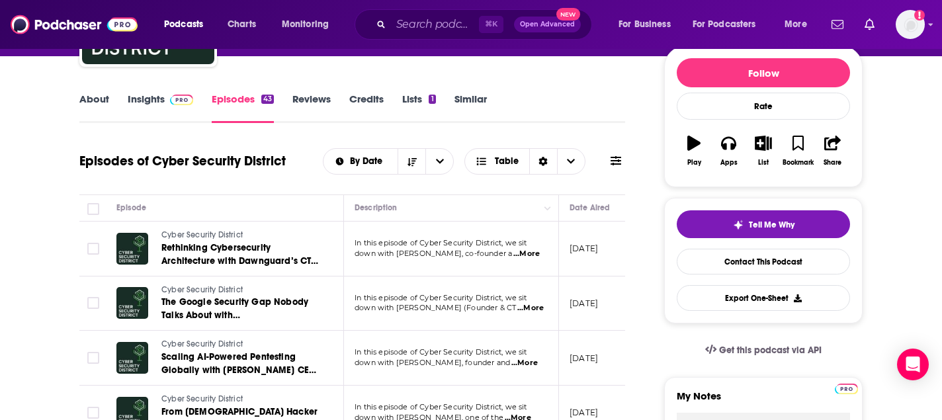
click at [528, 303] on span "...More" at bounding box center [530, 308] width 26 height 11
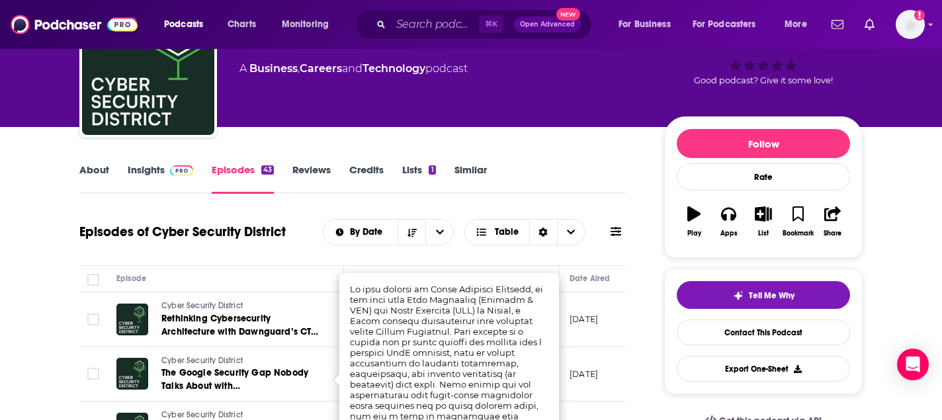
scroll to position [123, 0]
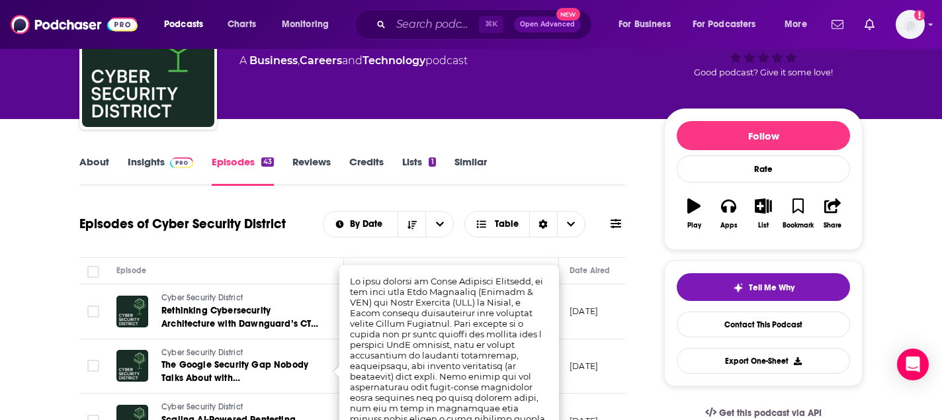
click at [138, 155] on link "Insights" at bounding box center [160, 170] width 65 height 30
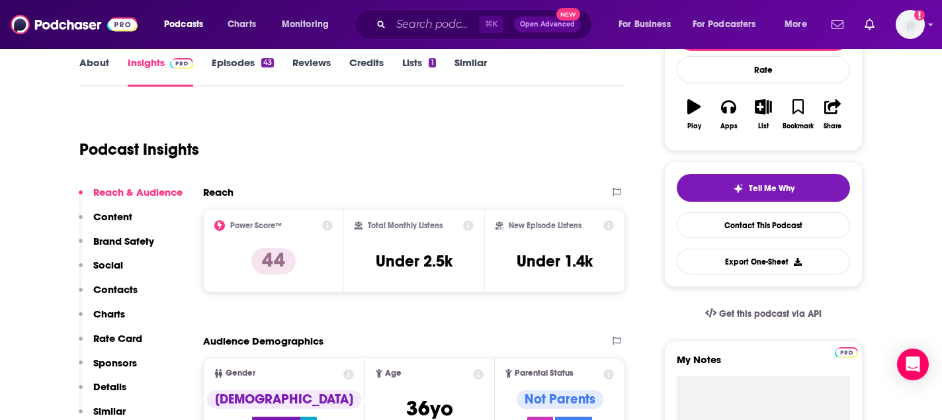
scroll to position [153, 0]
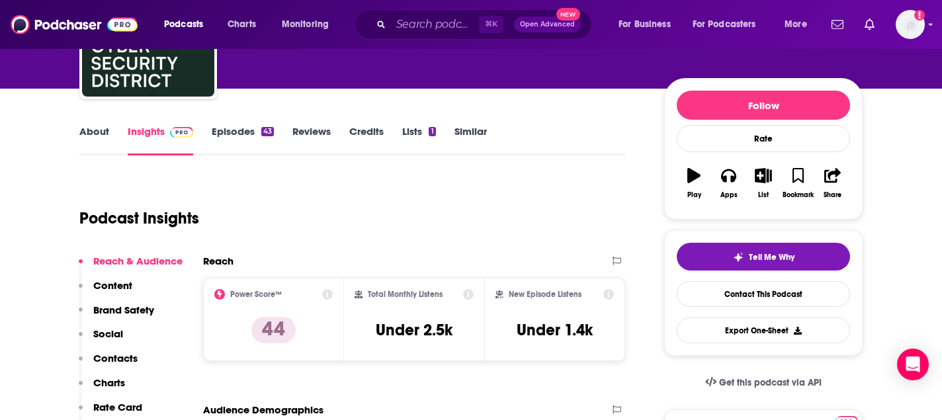
click at [87, 125] on link "About" at bounding box center [94, 140] width 30 height 30
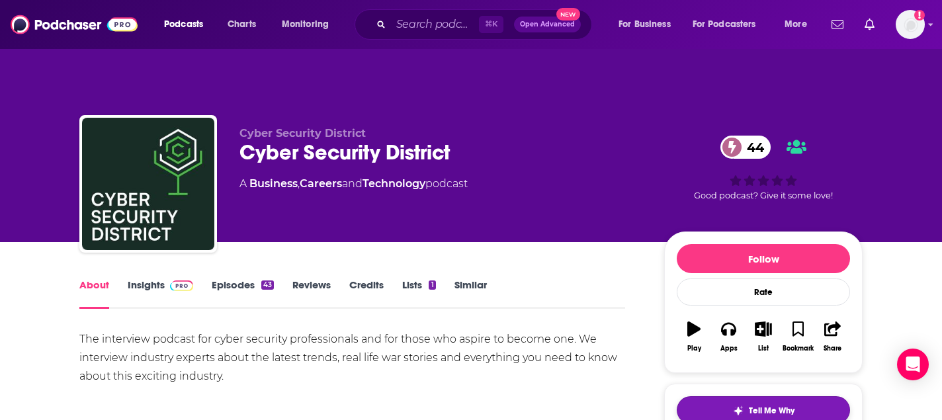
click at [800, 396] on button "Tell Me Why" at bounding box center [763, 410] width 173 height 28
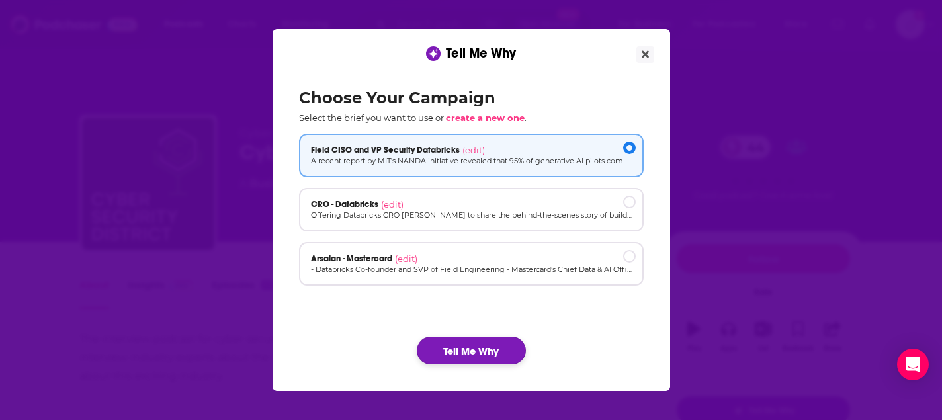
click at [451, 343] on button "Tell Me Why" at bounding box center [471, 351] width 109 height 28
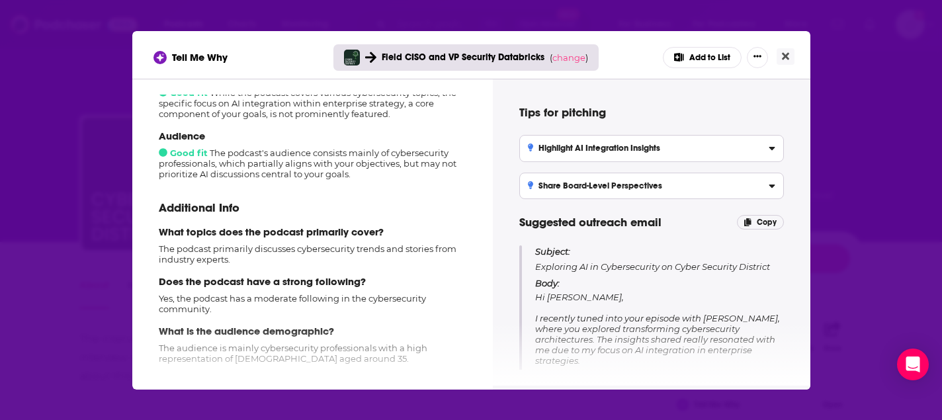
scroll to position [174, 0]
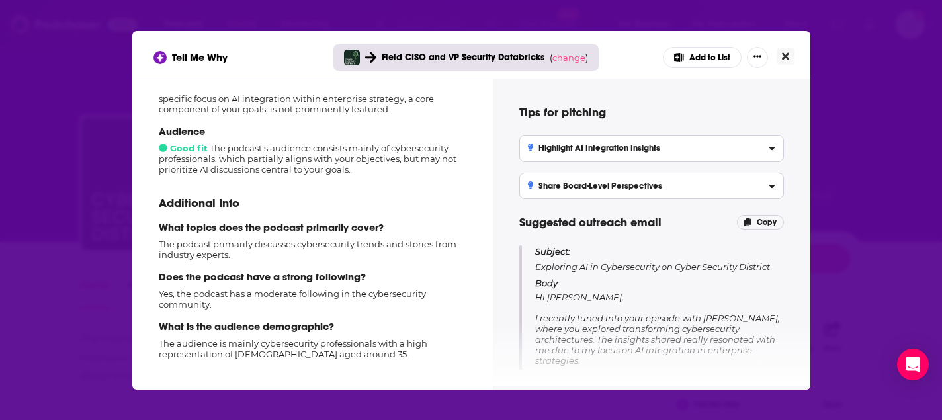
click at [791, 55] on button "Close" at bounding box center [785, 56] width 18 height 17
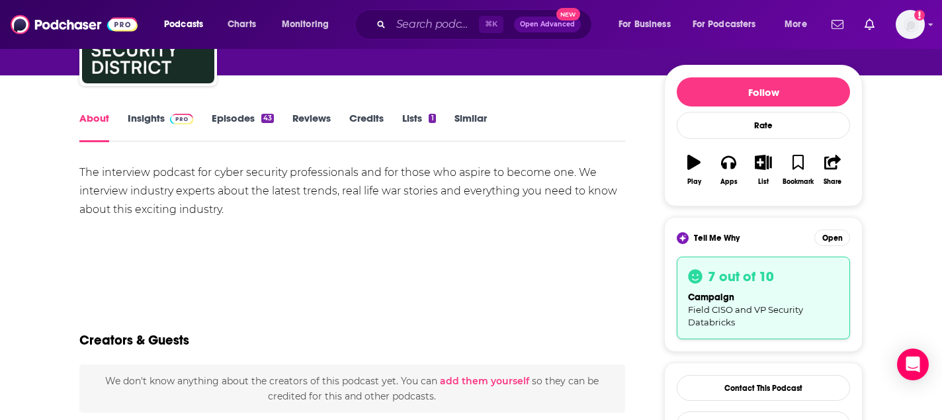
scroll to position [180, 0]
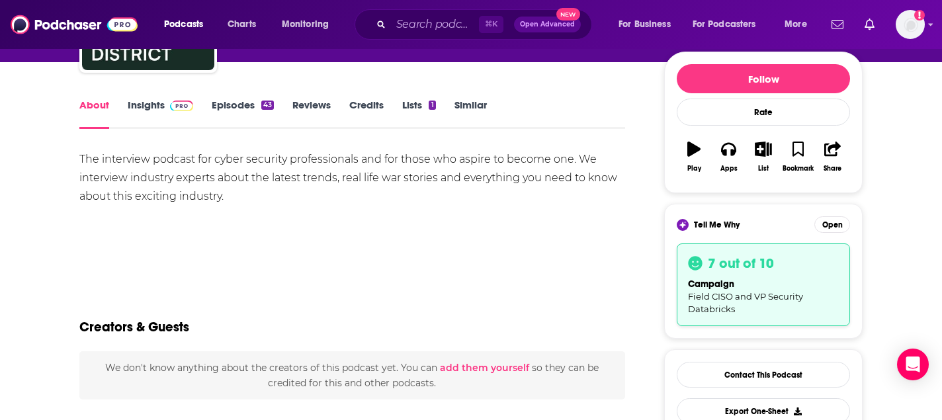
click at [773, 255] on div "7 out of 10" at bounding box center [763, 263] width 151 height 17
click at [835, 216] on button "Open" at bounding box center [832, 224] width 36 height 17
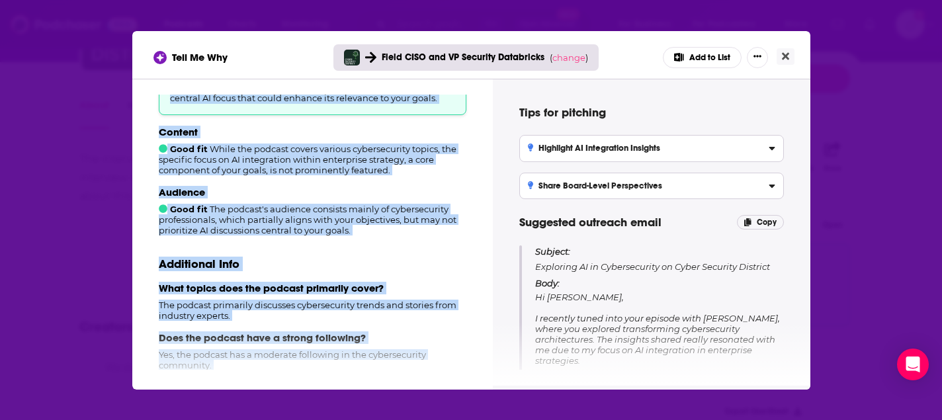
scroll to position [106, 0]
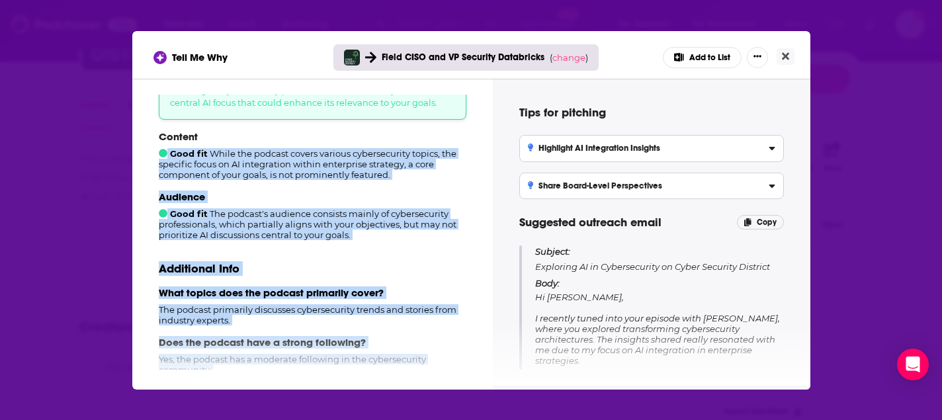
drag, startPoint x: 338, startPoint y: 356, endPoint x: 161, endPoint y: 153, distance: 269.0
click at [161, 153] on div "How well does this podcast fit your campaign? 7 out of 10 Good fit The podcast …" at bounding box center [312, 232] width 329 height 275
copy div "Good fit While the podcast covers various cybersecurity topics, the specific fo…"
click at [788, 58] on icon "Close" at bounding box center [785, 55] width 7 height 7
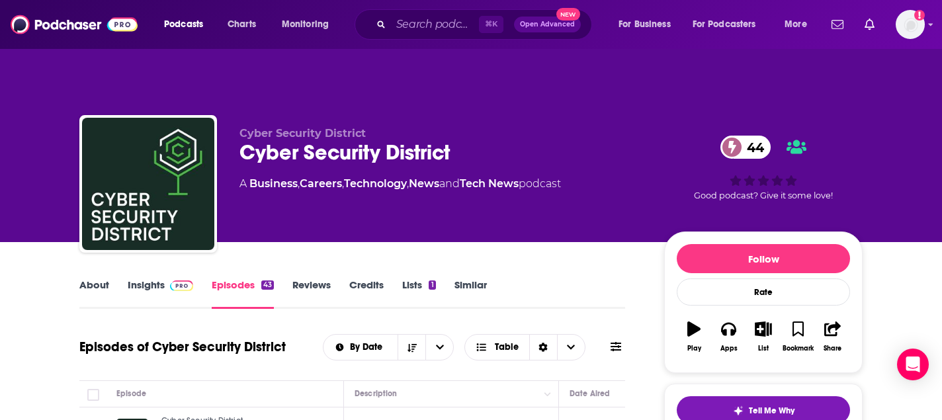
scroll to position [180, 0]
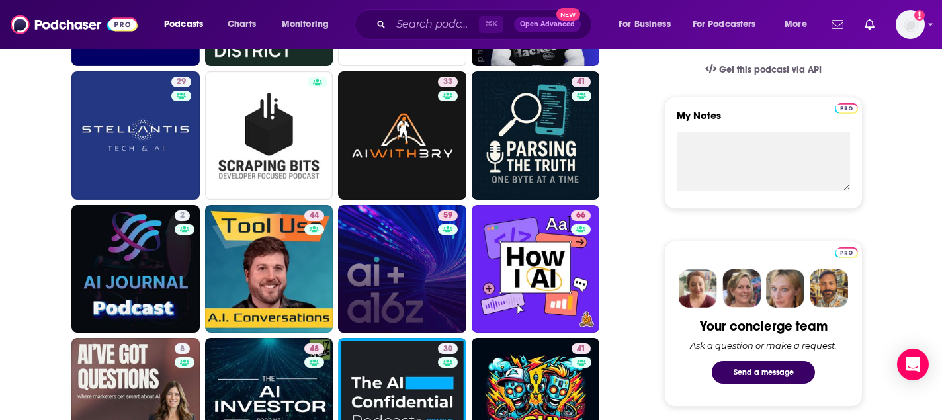
scroll to position [574, 0]
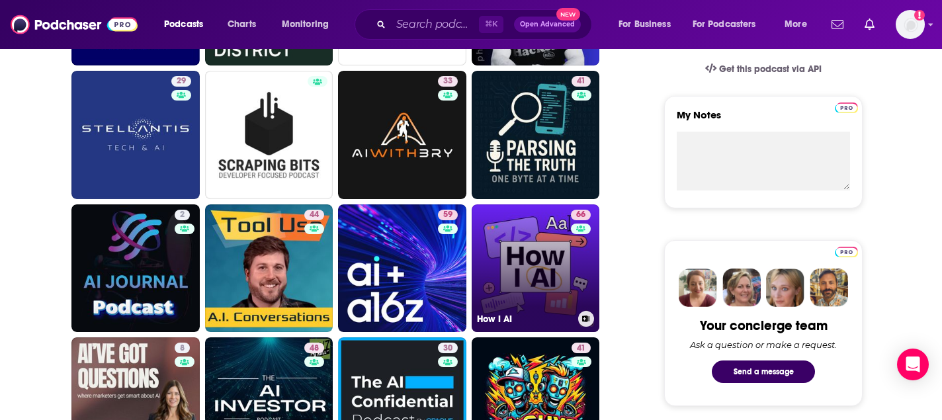
click at [528, 244] on link "66 How I AI" at bounding box center [536, 268] width 128 height 128
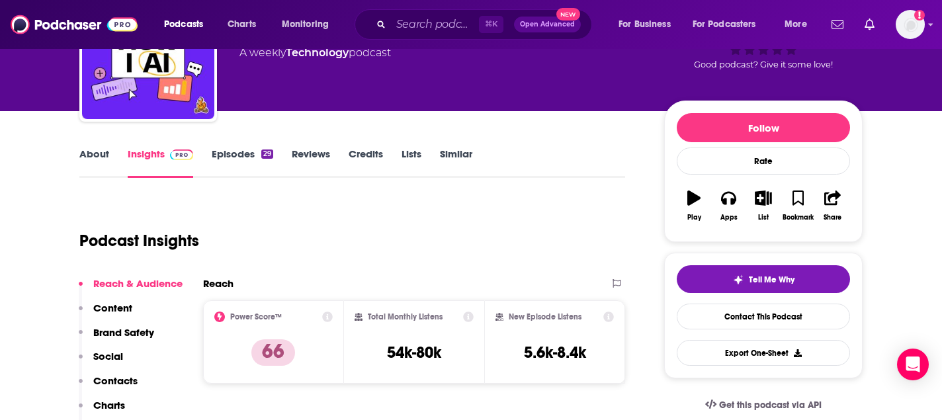
scroll to position [140, 0]
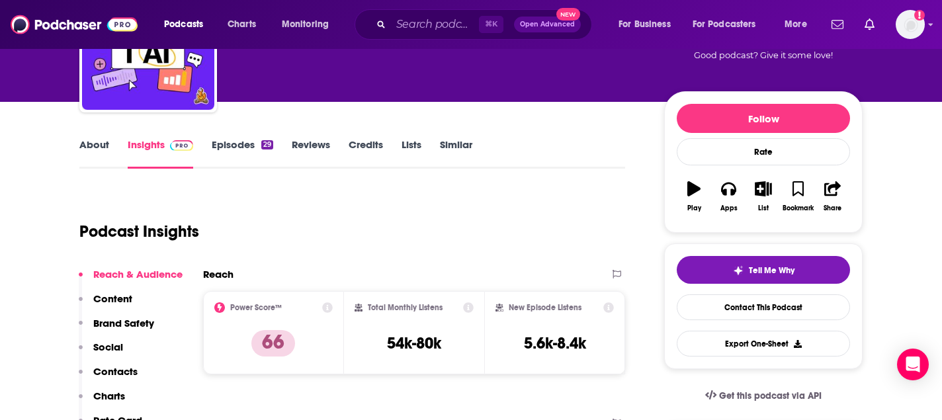
click at [237, 138] on link "Episodes 29" at bounding box center [243, 153] width 62 height 30
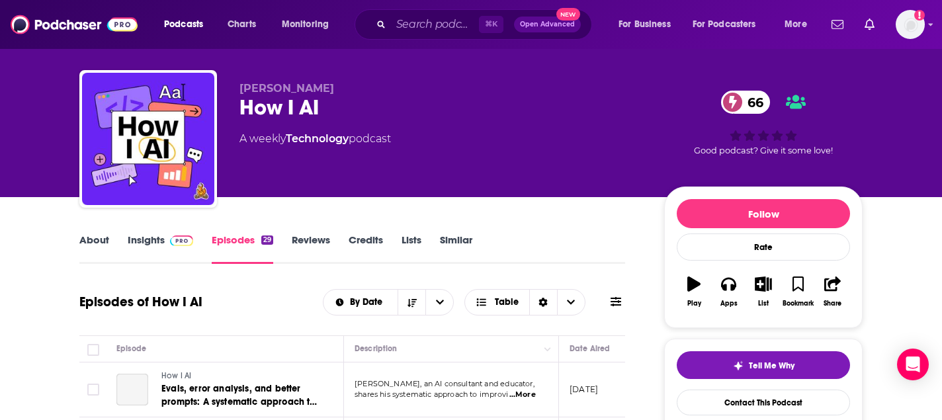
scroll to position [163, 0]
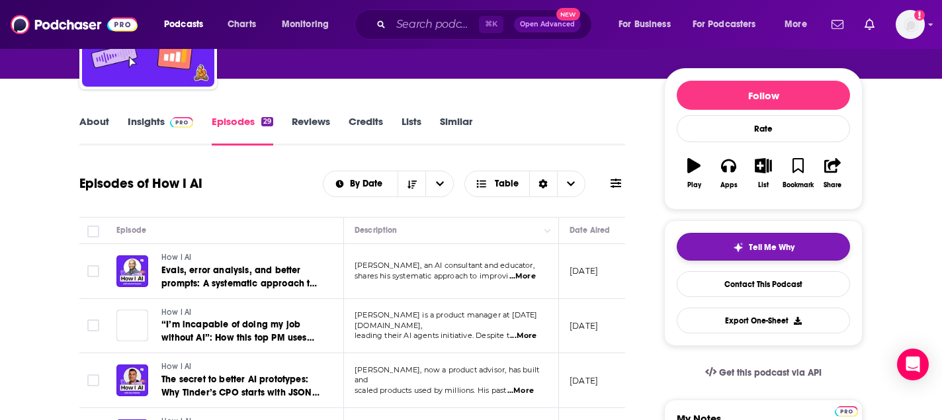
click at [745, 242] on div "Tell Me Why" at bounding box center [764, 247] width 62 height 11
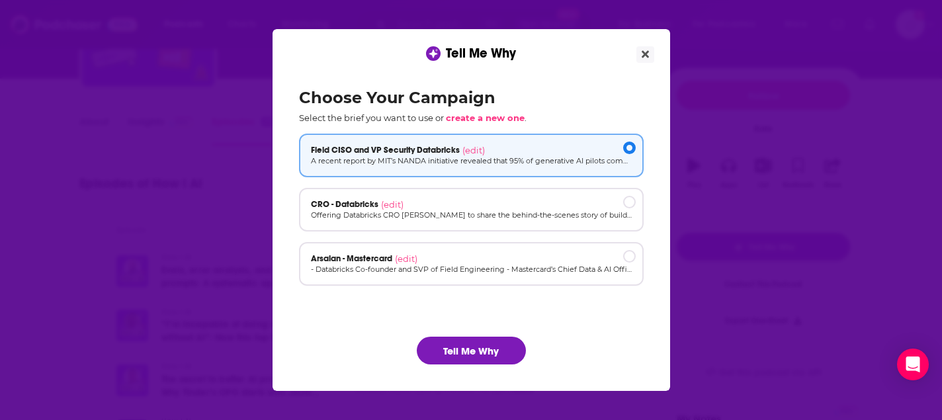
scroll to position [0, 0]
click at [487, 339] on button "Tell Me Why" at bounding box center [471, 351] width 109 height 28
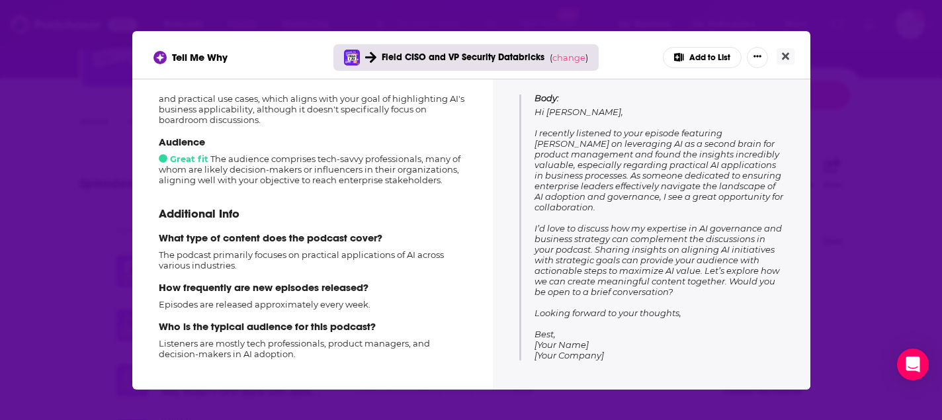
scroll to position [185, 0]
click at [790, 54] on button "Close" at bounding box center [785, 56] width 18 height 17
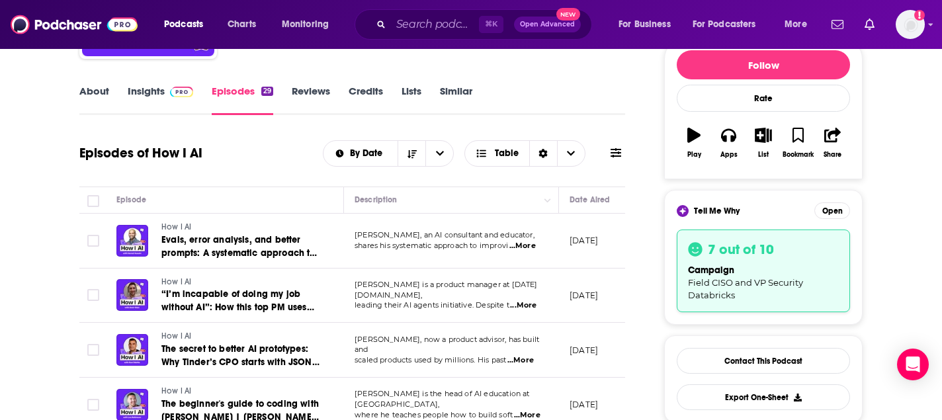
scroll to position [196, 0]
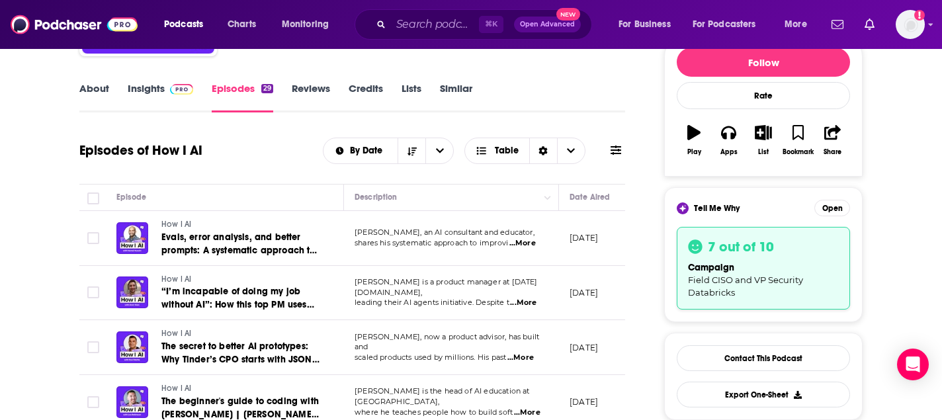
click at [524, 238] on span "...More" at bounding box center [522, 243] width 26 height 11
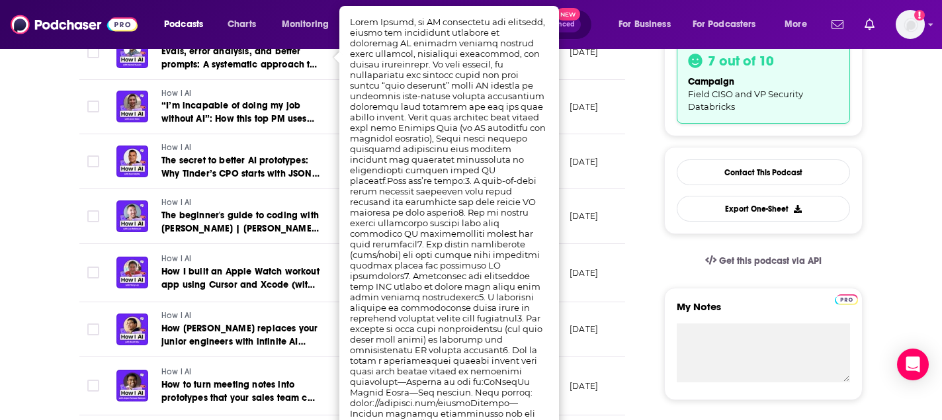
scroll to position [387, 0]
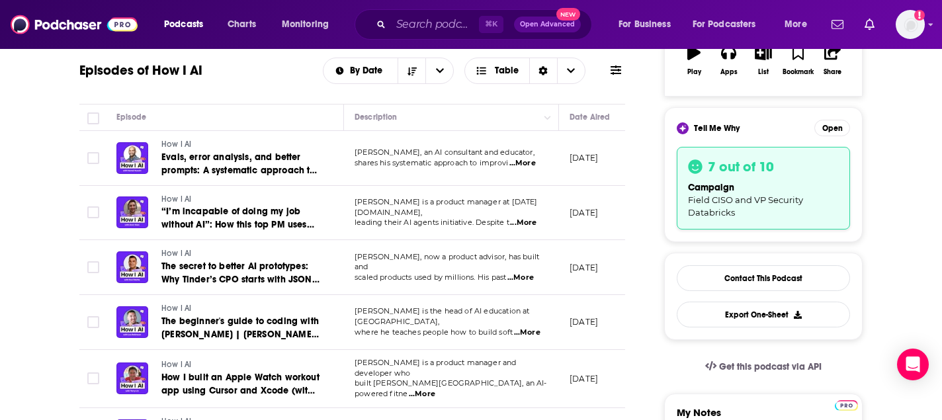
scroll to position [281, 0]
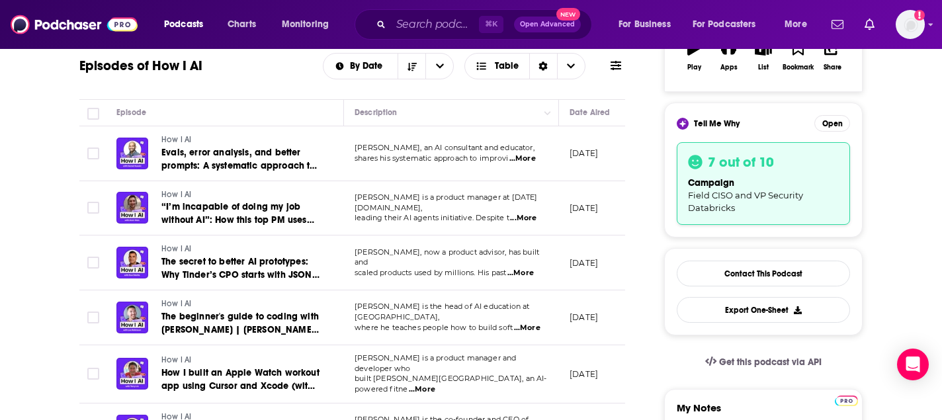
click at [531, 213] on span "...More" at bounding box center [523, 218] width 26 height 11
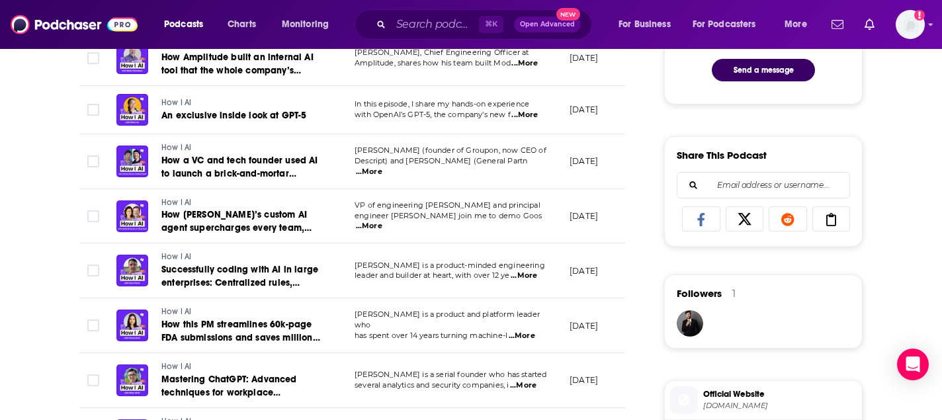
scroll to position [897, 0]
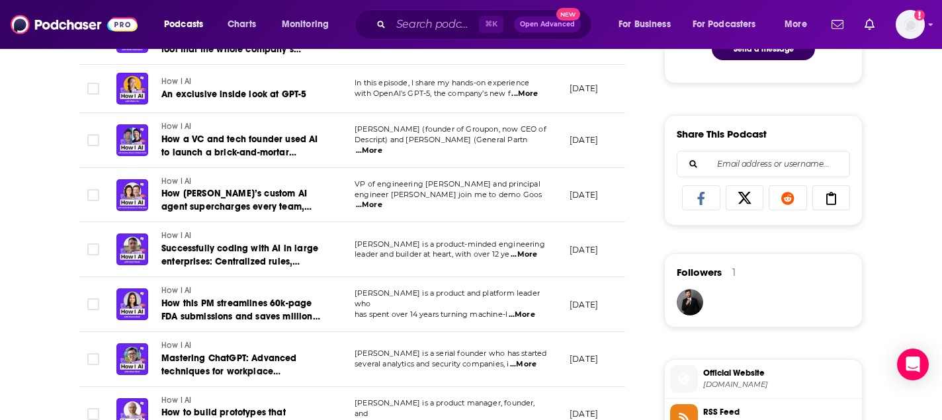
click at [525, 359] on span "...More" at bounding box center [523, 364] width 26 height 11
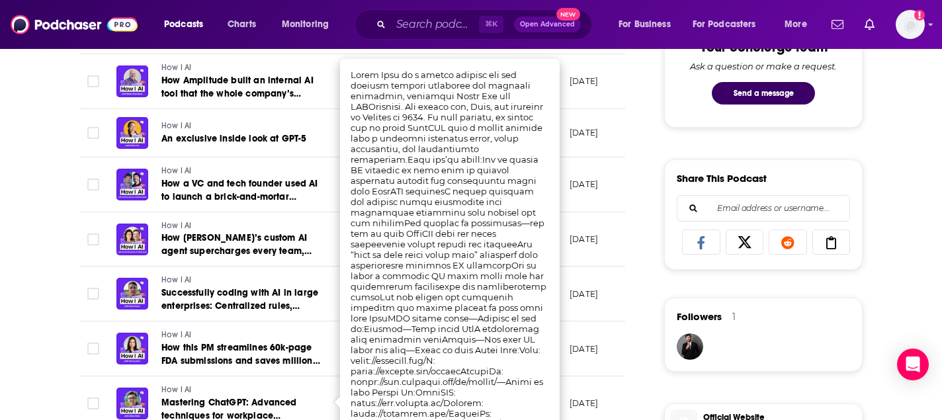
scroll to position [806, 0]
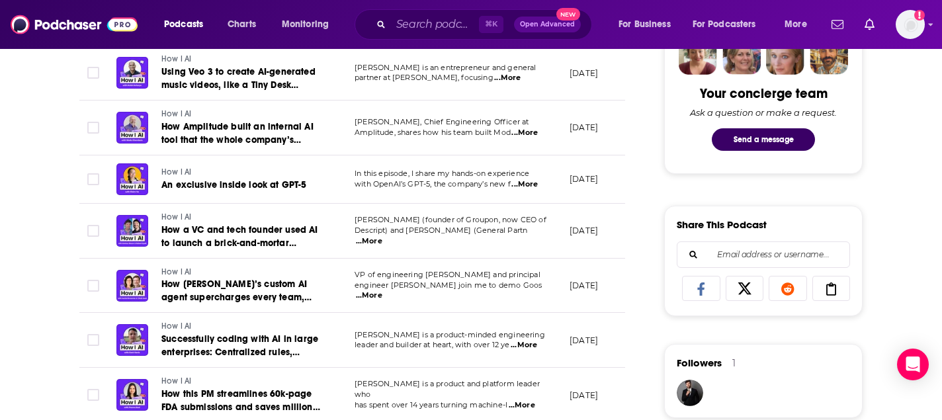
click at [644, 190] on div "About Insights Episodes 29 Reviews Credits Lists Similar Episodes of How I AI B…" at bounding box center [361, 338] width 606 height 1736
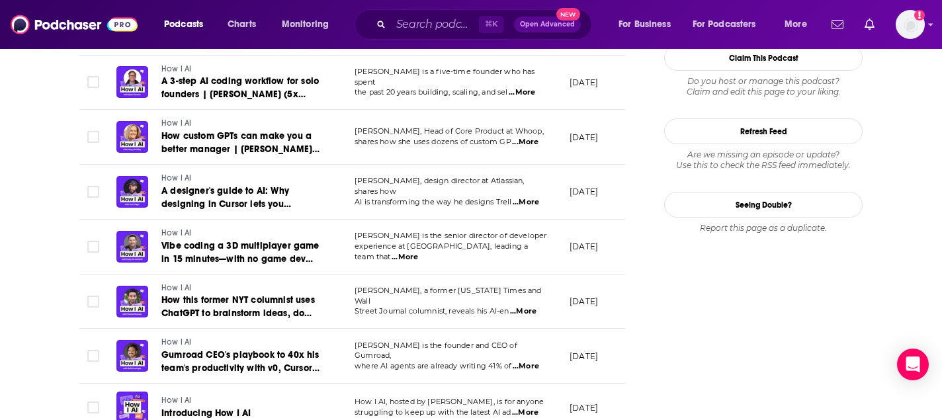
scroll to position [1566, 0]
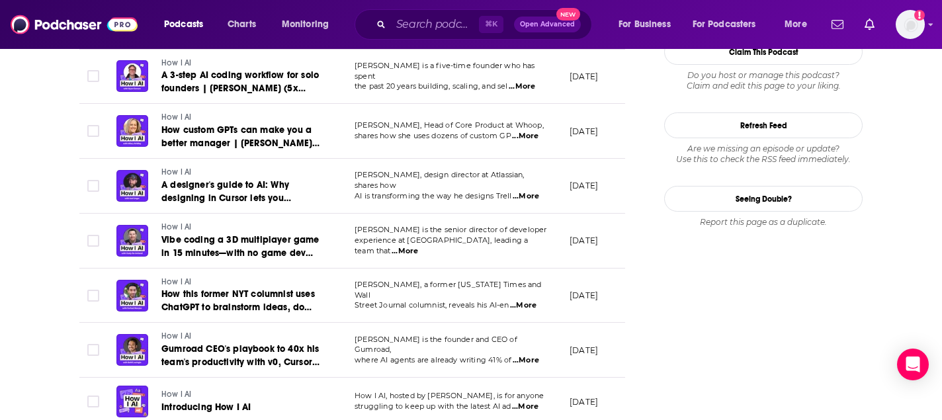
click at [524, 401] on span "...More" at bounding box center [525, 406] width 26 height 11
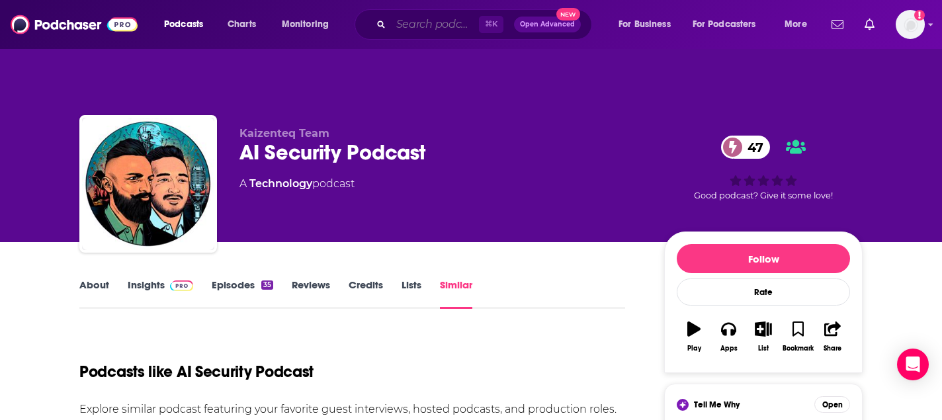
click at [433, 25] on input "Search podcasts, credits, & more..." at bounding box center [435, 24] width 88 height 21
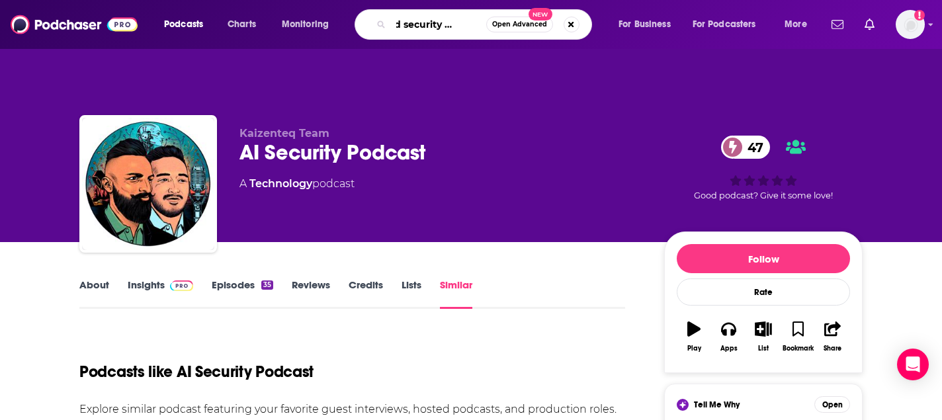
type input "cloud security podcast"
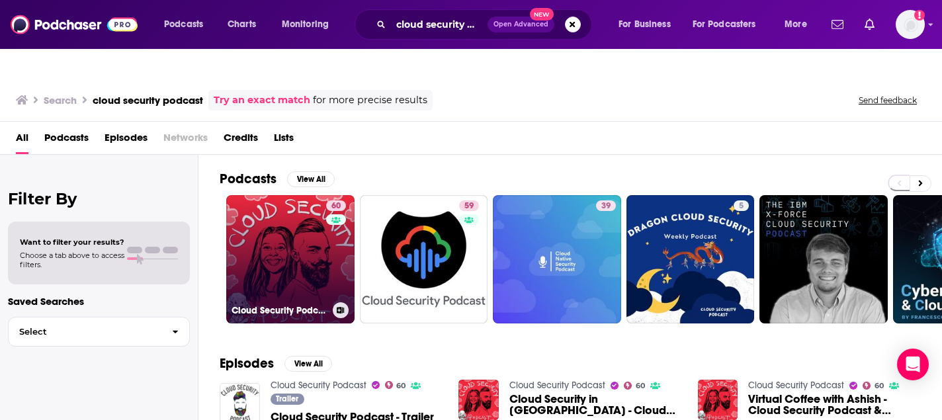
click at [270, 222] on link "60 Cloud Security Podcast" at bounding box center [290, 259] width 128 height 128
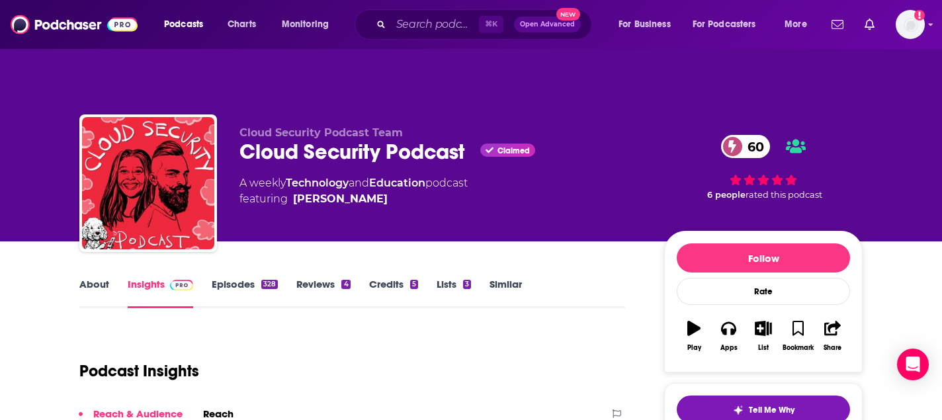
scroll to position [134, 0]
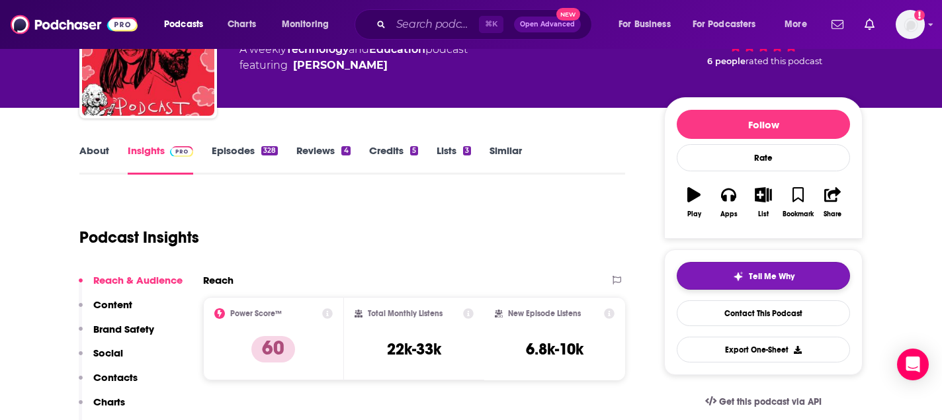
click at [806, 262] on button "Tell Me Why" at bounding box center [763, 276] width 173 height 28
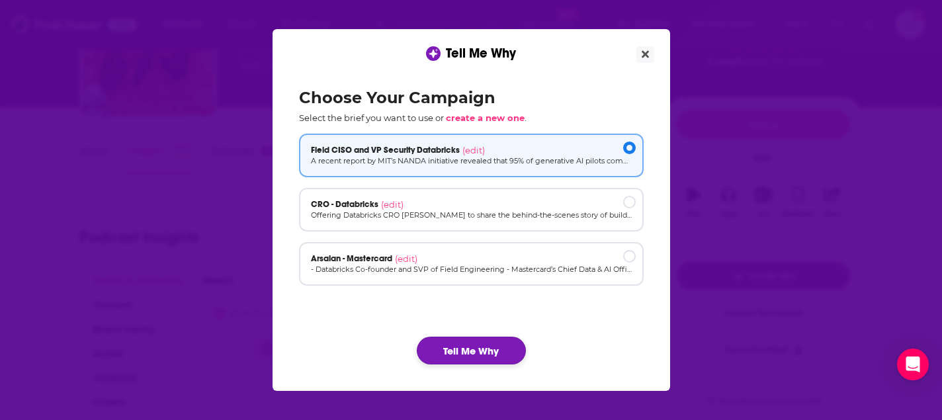
click at [490, 342] on button "Tell Me Why" at bounding box center [471, 351] width 109 height 28
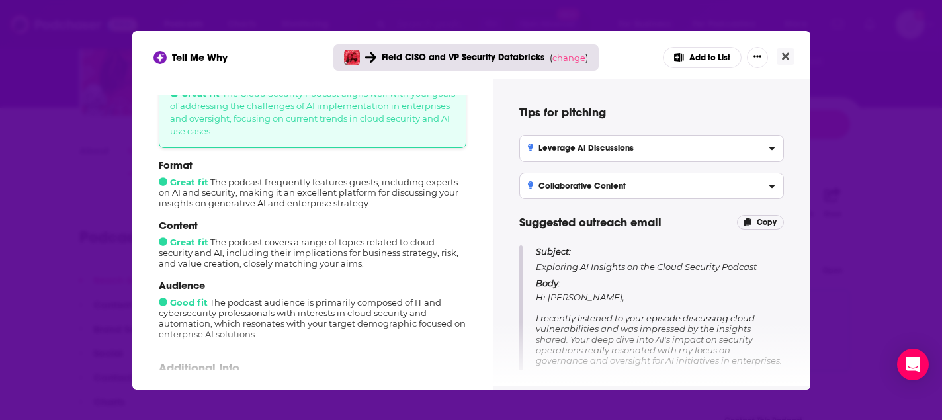
scroll to position [93, 0]
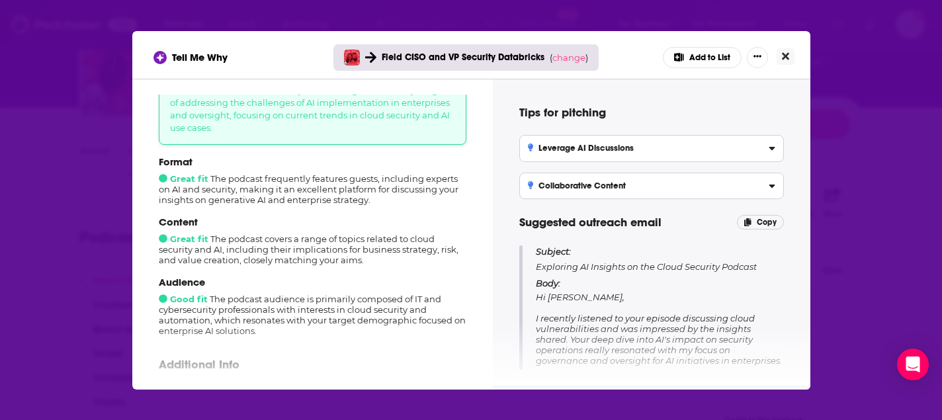
click at [782, 60] on icon "Close" at bounding box center [785, 56] width 7 height 11
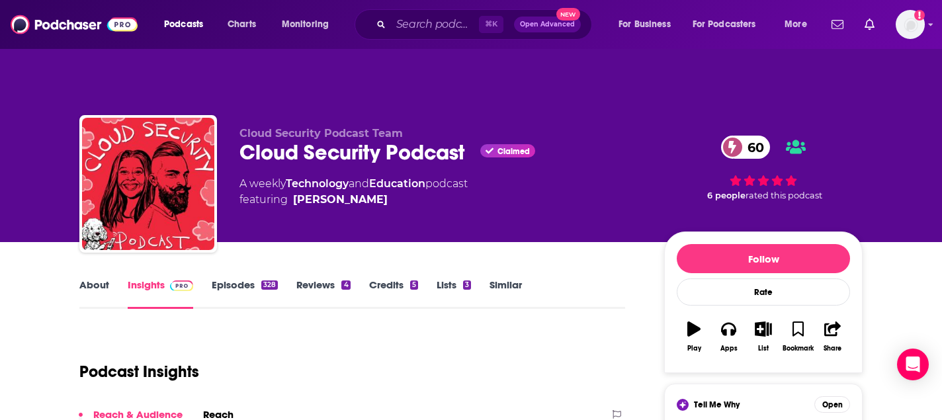
scroll to position [134, 0]
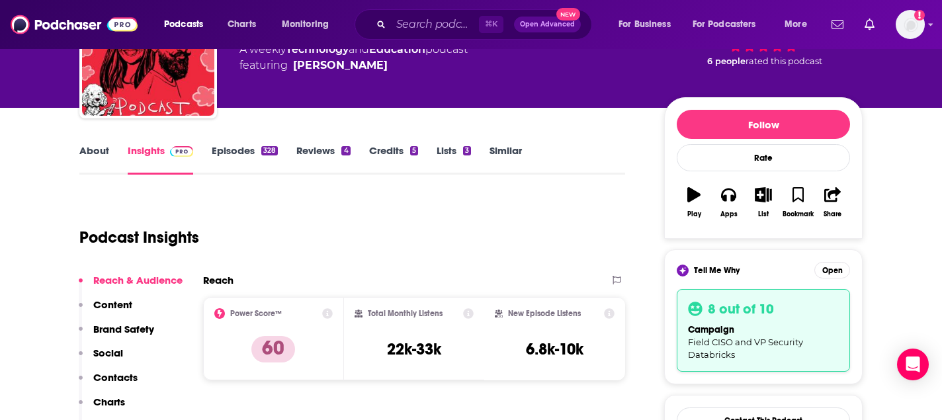
click at [507, 144] on link "Similar" at bounding box center [505, 159] width 32 height 30
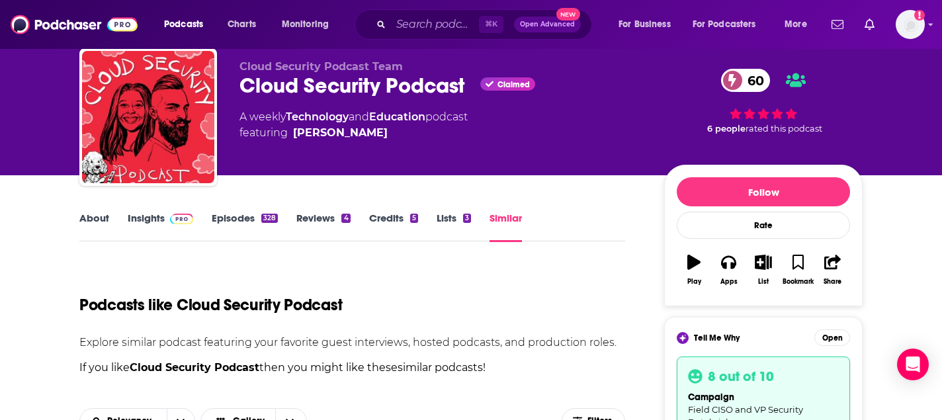
scroll to position [176, 0]
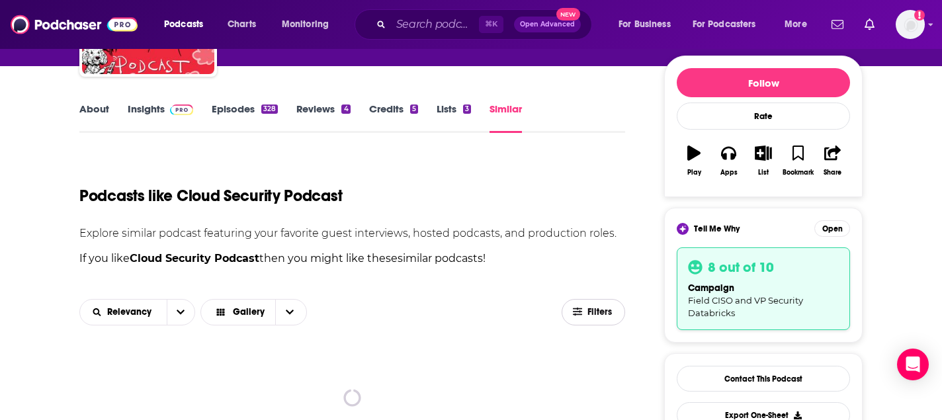
click at [575, 307] on icon "button" at bounding box center [577, 311] width 9 height 9
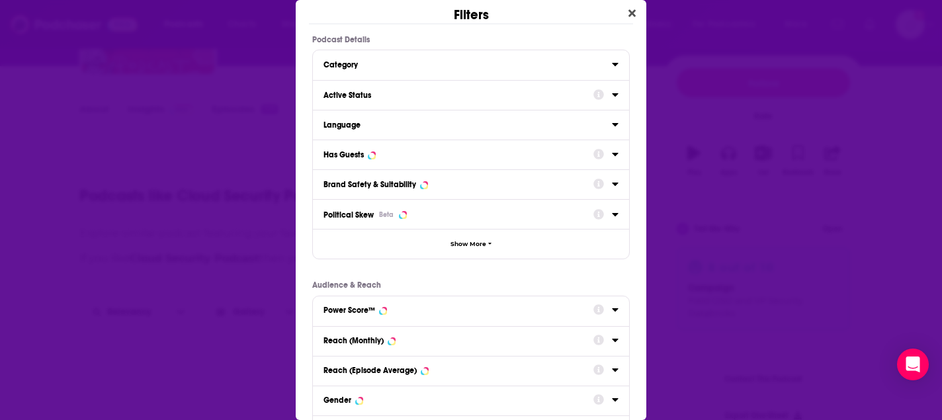
scroll to position [0, 0]
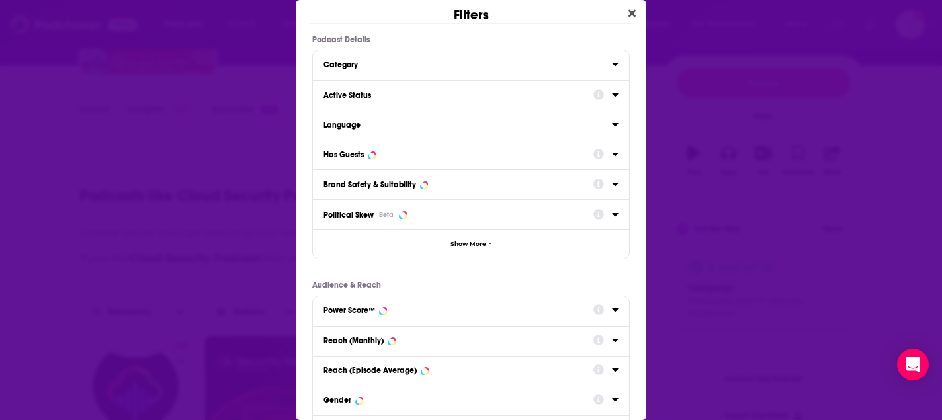
click at [618, 150] on div "Has Guests" at bounding box center [471, 155] width 316 height 30
click at [616, 156] on icon "Dialog" at bounding box center [615, 154] width 7 height 11
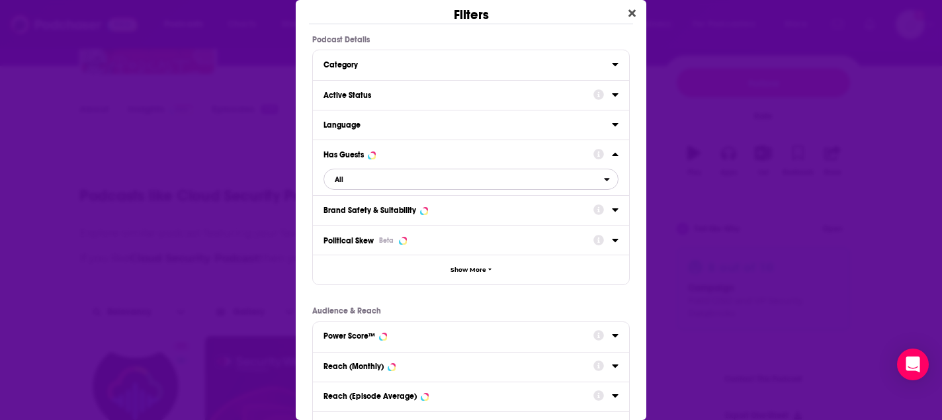
click at [614, 182] on div "open menu" at bounding box center [611, 179] width 14 height 9
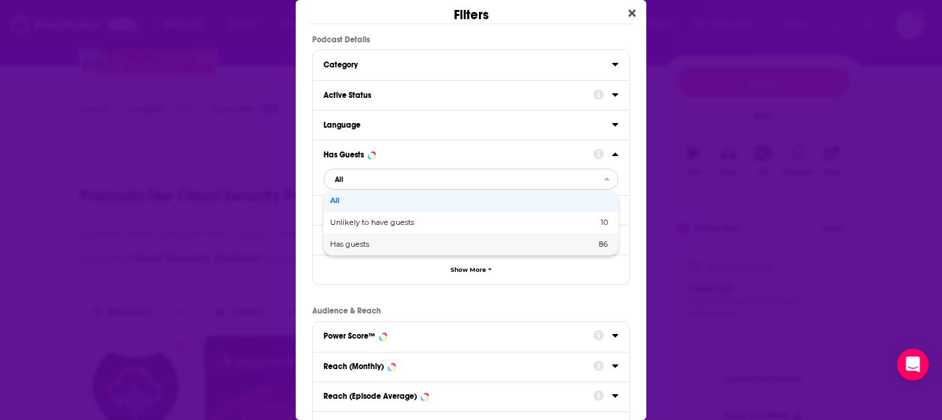
click at [523, 239] on div "Has guests 86" at bounding box center [470, 244] width 295 height 22
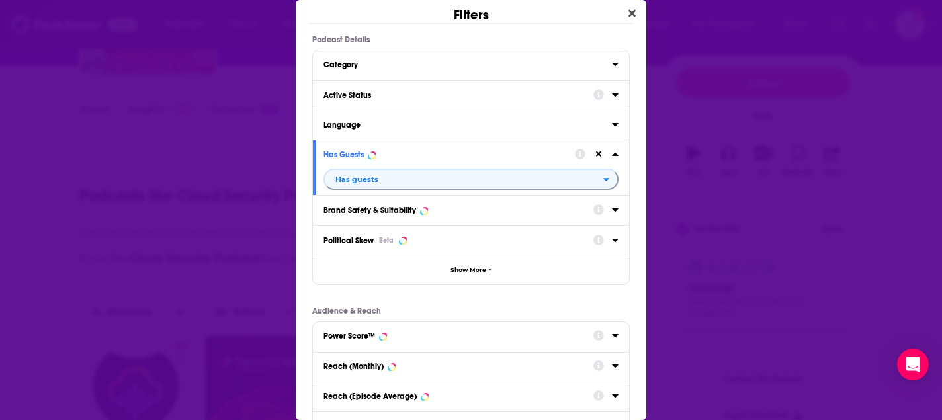
click at [612, 95] on icon "Dialog" at bounding box center [615, 94] width 7 height 11
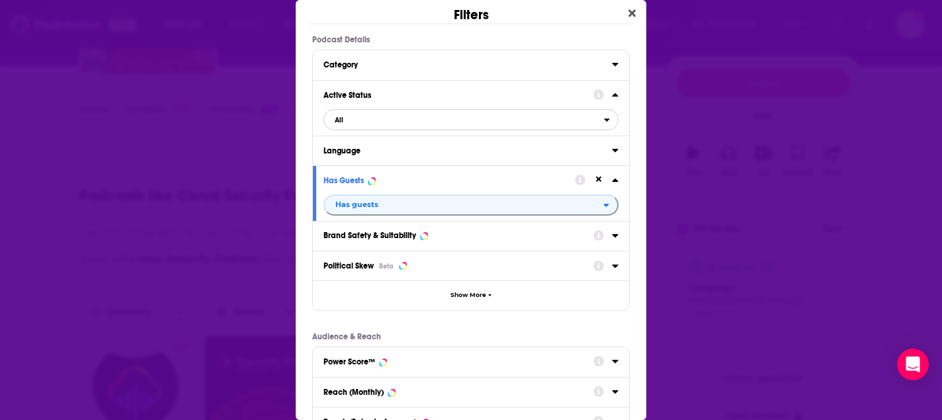
click at [607, 120] on icon "open menu" at bounding box center [606, 119] width 5 height 3
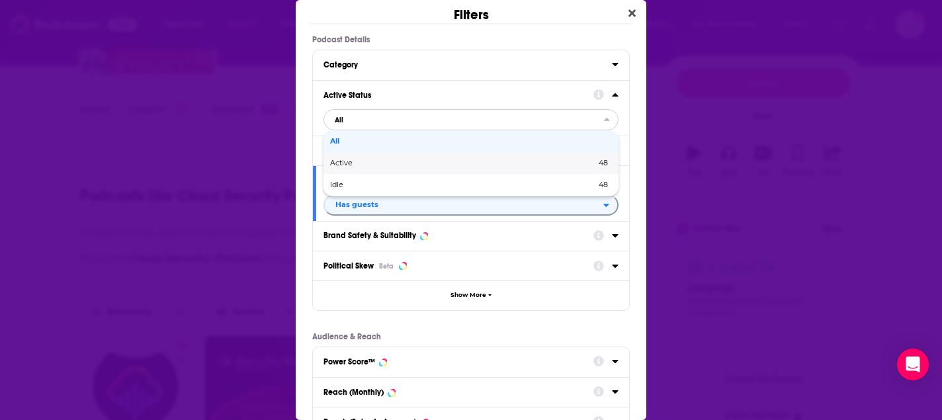
click at [473, 167] on div "Active 48" at bounding box center [470, 163] width 295 height 22
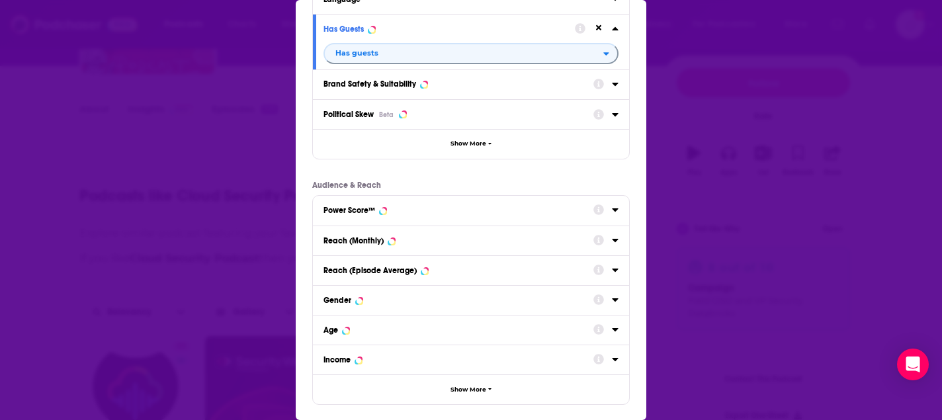
scroll to position [195, 0]
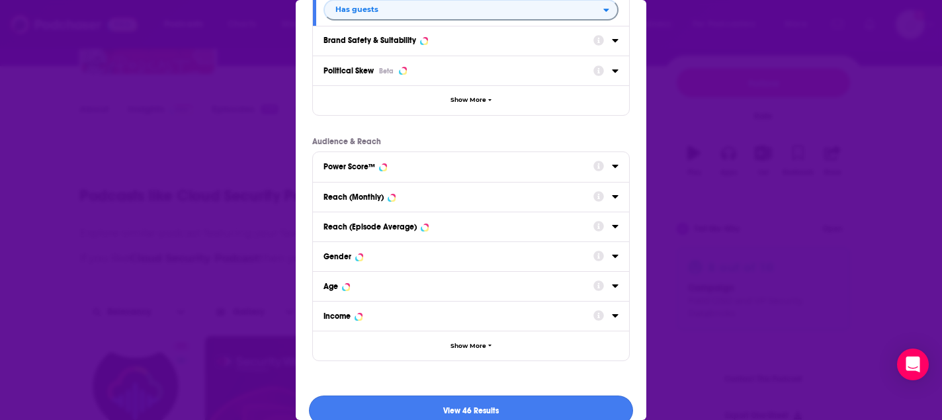
click at [466, 401] on button "View 46 Results" at bounding box center [471, 410] width 324 height 30
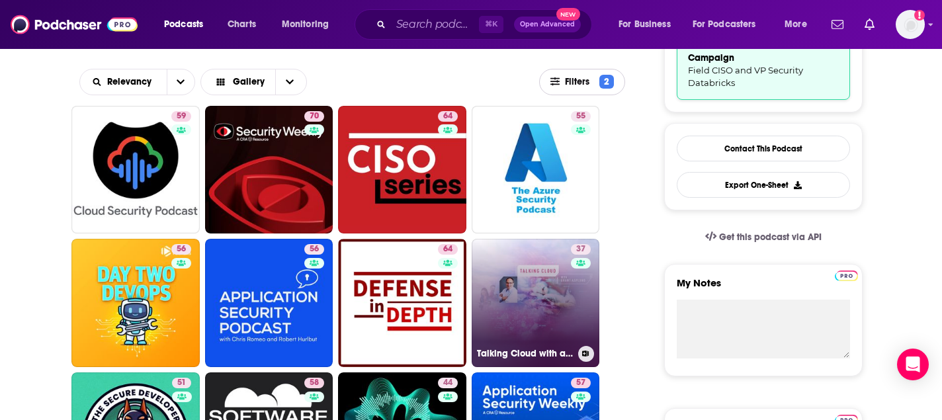
scroll to position [407, 0]
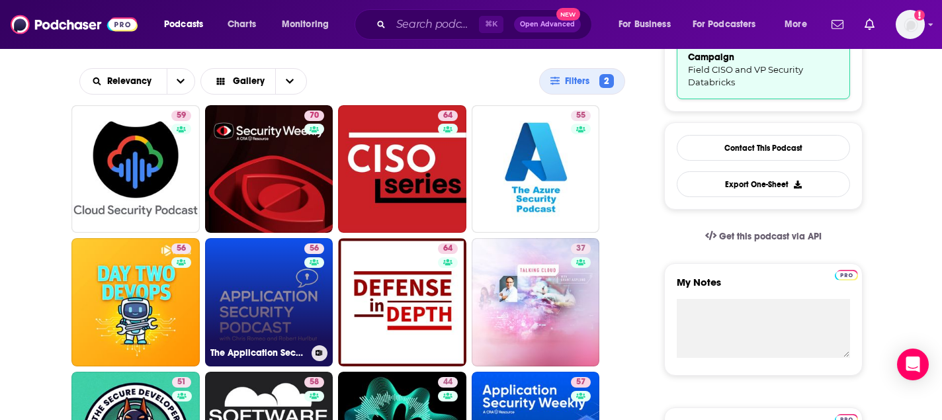
click at [259, 268] on link "56 The Application Security Podcast" at bounding box center [269, 302] width 128 height 128
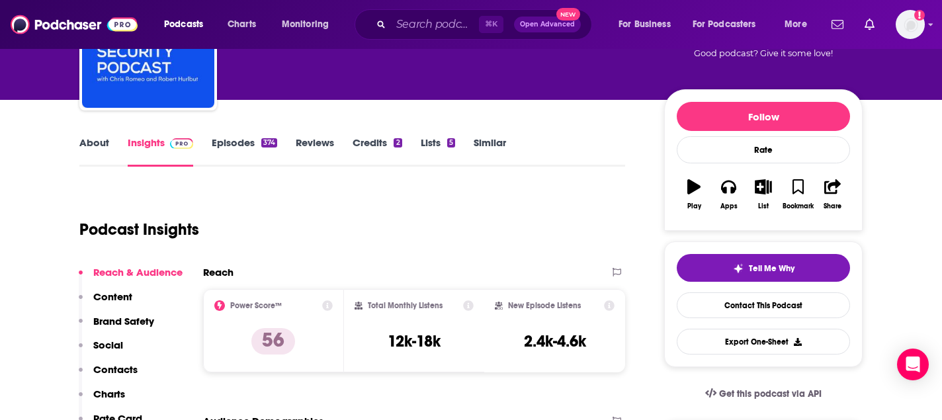
scroll to position [144, 0]
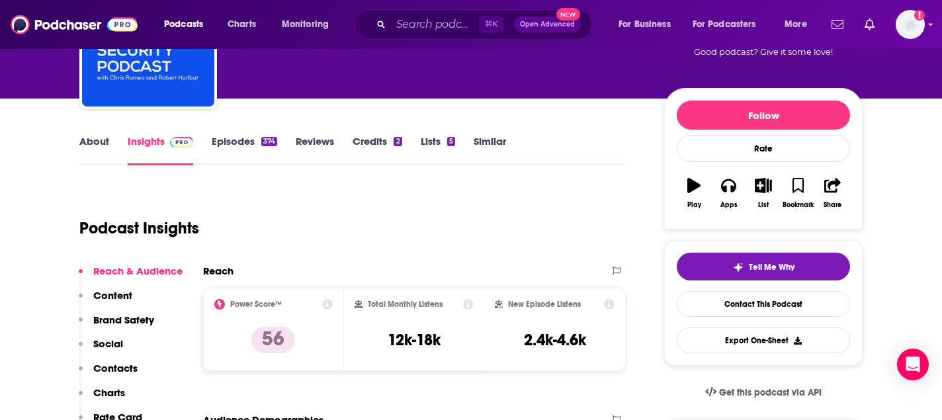
click at [91, 135] on link "About" at bounding box center [94, 150] width 30 height 30
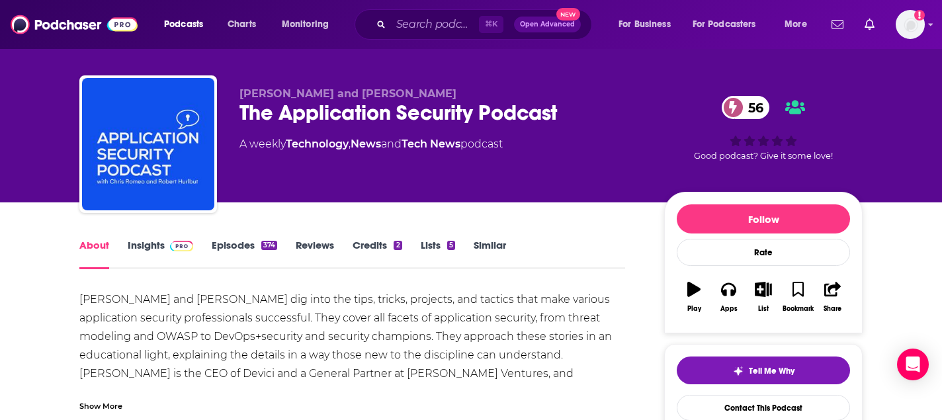
scroll to position [46, 0]
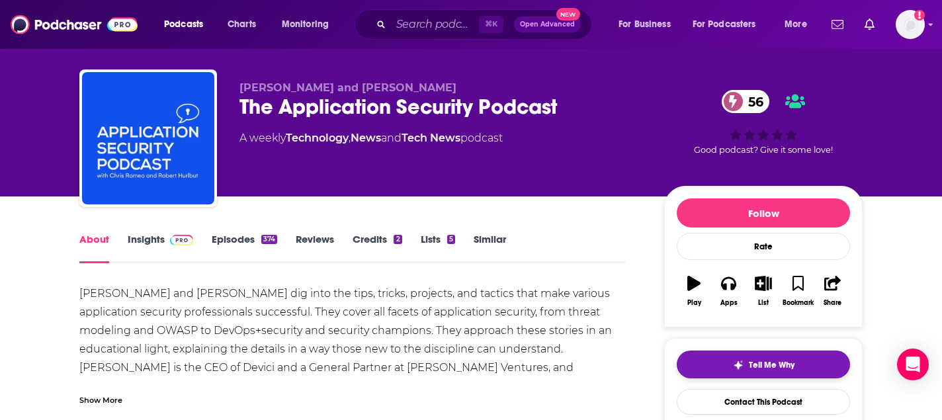
click at [761, 350] on button "Tell Me Why" at bounding box center [763, 364] width 173 height 28
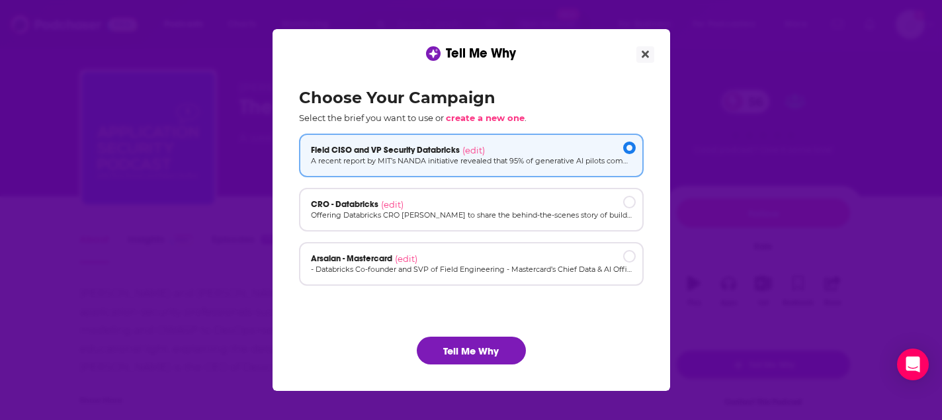
scroll to position [0, 0]
click at [467, 357] on button "Tell Me Why" at bounding box center [471, 351] width 109 height 28
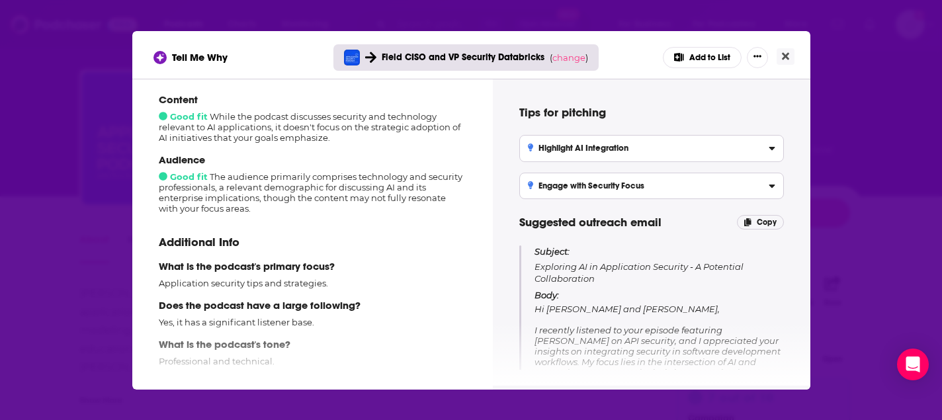
scroll to position [226, 0]
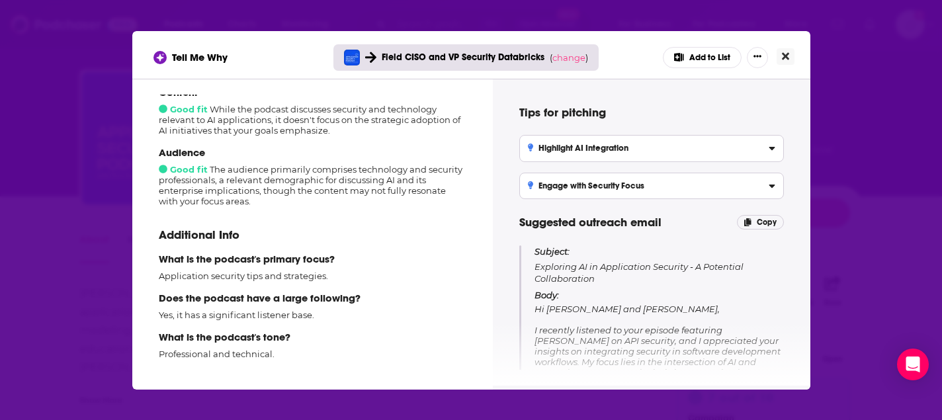
click at [782, 52] on icon "Close" at bounding box center [785, 56] width 7 height 11
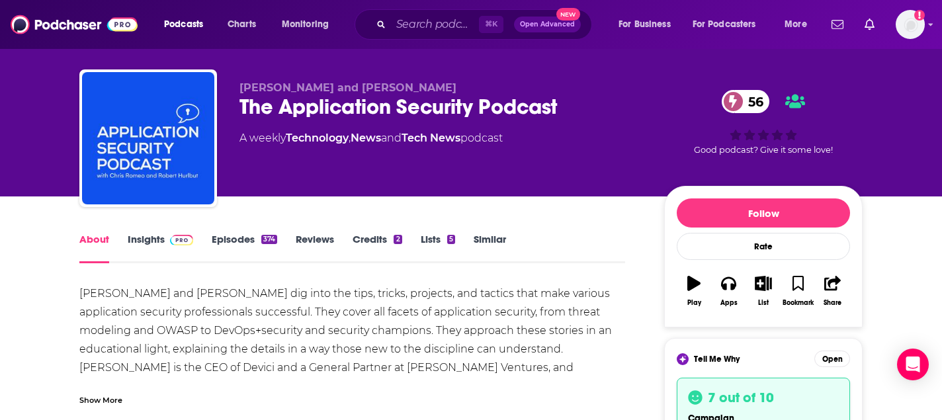
scroll to position [46, 0]
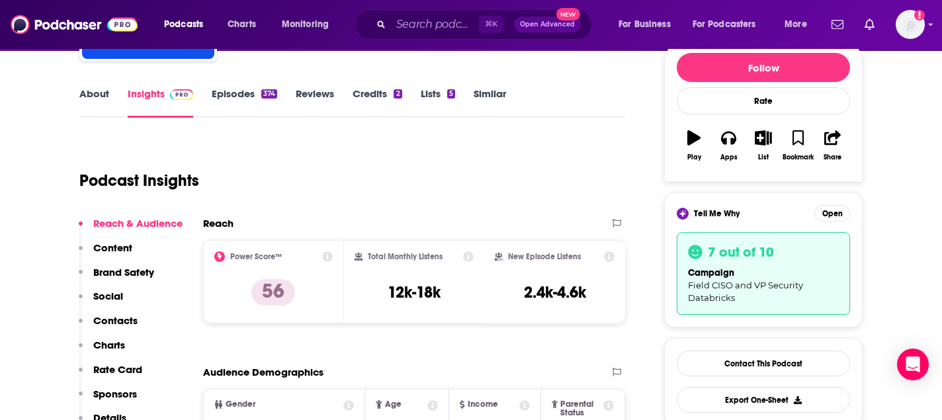
scroll to position [285, 0]
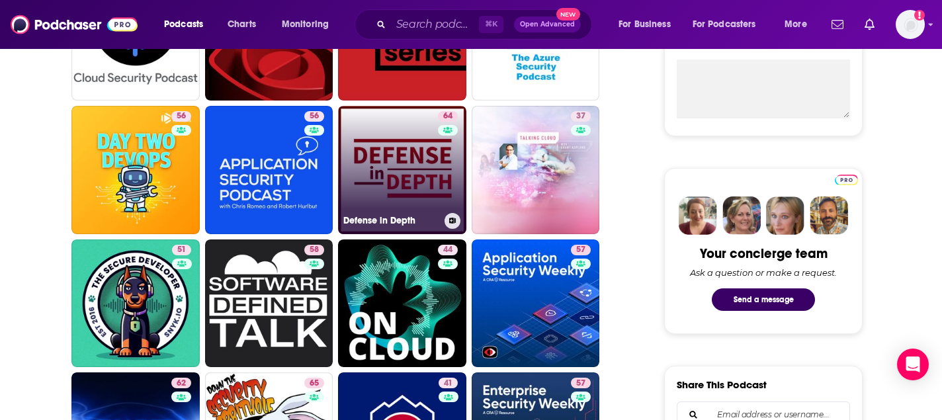
scroll to position [537, 0]
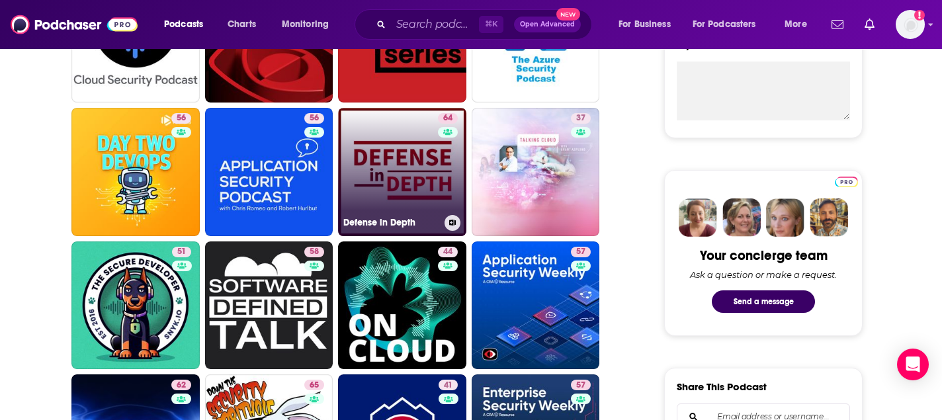
click at [407, 136] on link "64 Defense in Depth" at bounding box center [402, 172] width 128 height 128
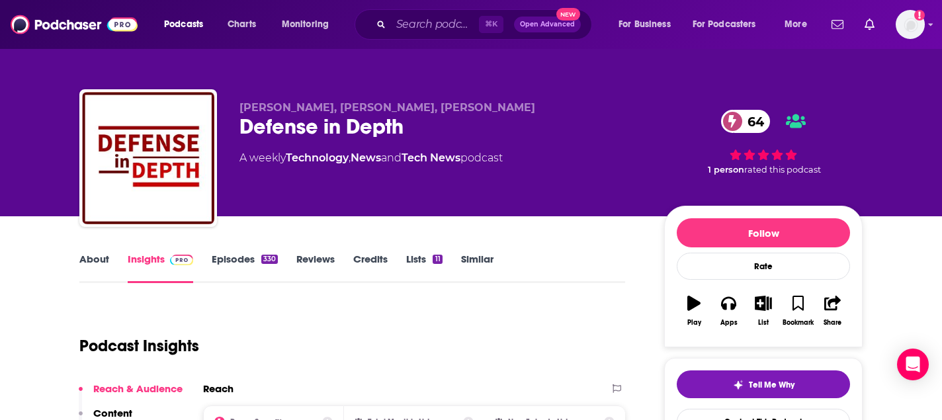
scroll to position [50, 0]
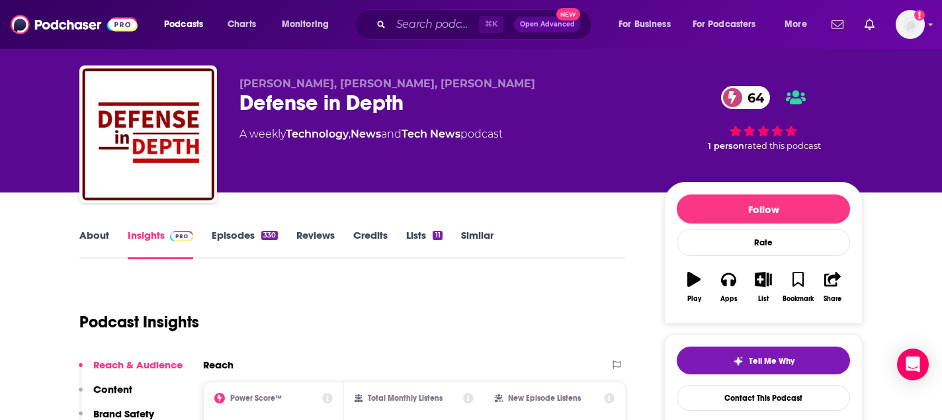
click at [92, 229] on link "About" at bounding box center [94, 244] width 30 height 30
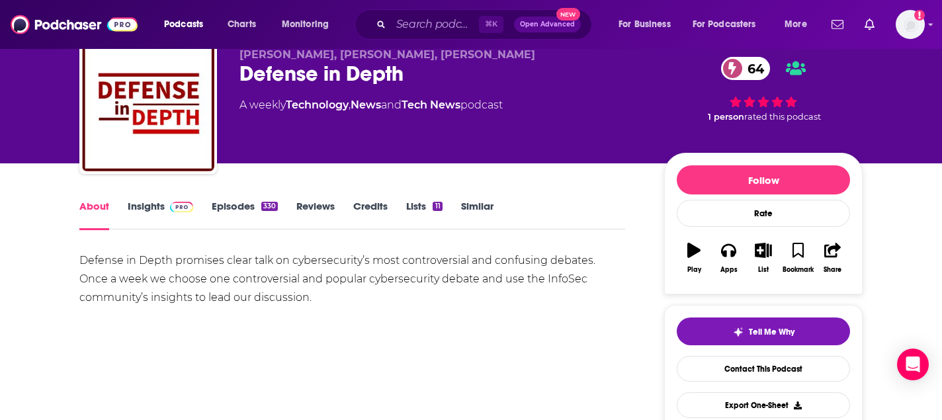
scroll to position [79, 0]
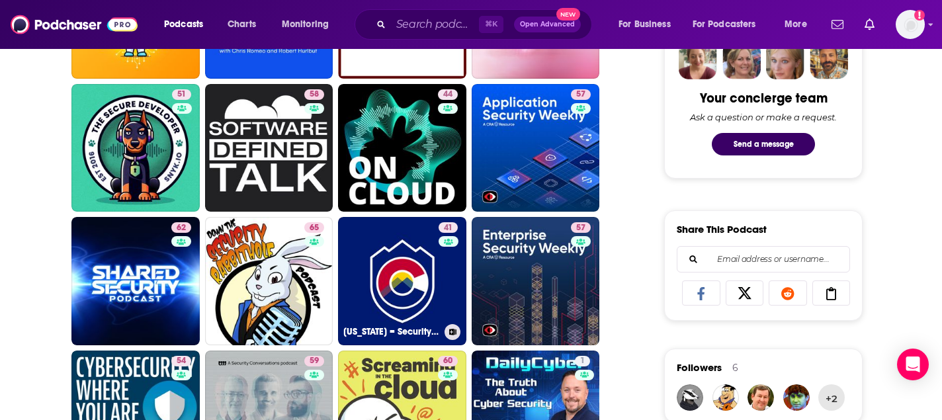
scroll to position [695, 0]
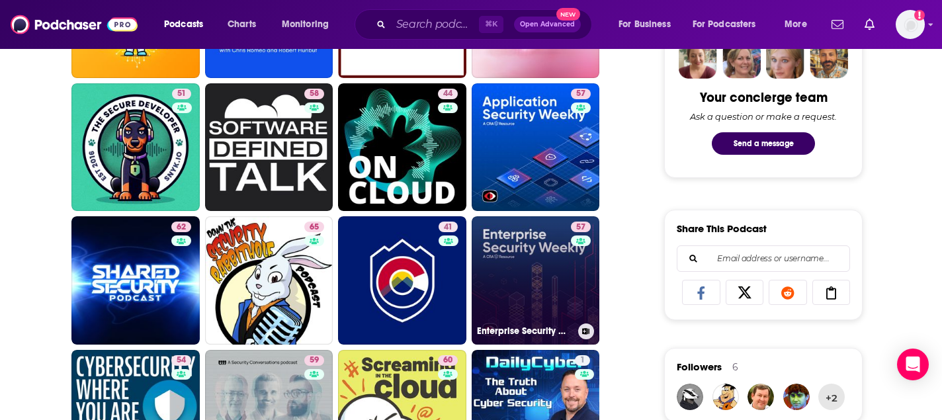
click at [519, 249] on link "57 Enterprise Security Weekly (Audio)" at bounding box center [536, 280] width 128 height 128
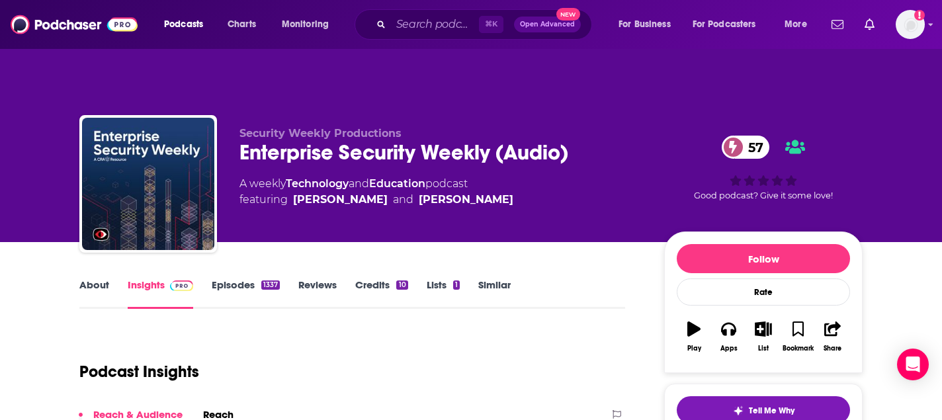
scroll to position [122, 0]
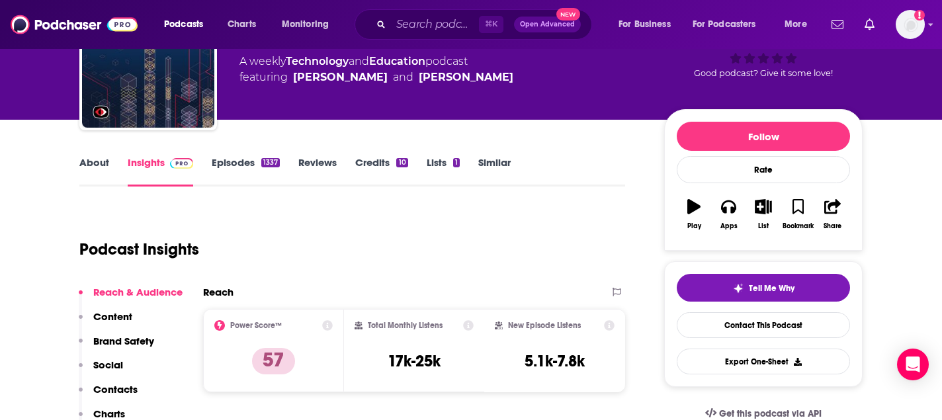
click at [88, 156] on link "About" at bounding box center [94, 171] width 30 height 30
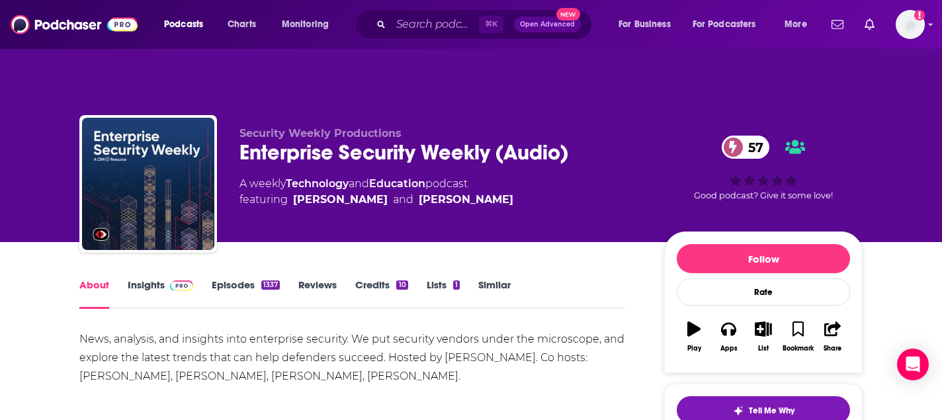
click at [486, 278] on link "Similar" at bounding box center [494, 293] width 32 height 30
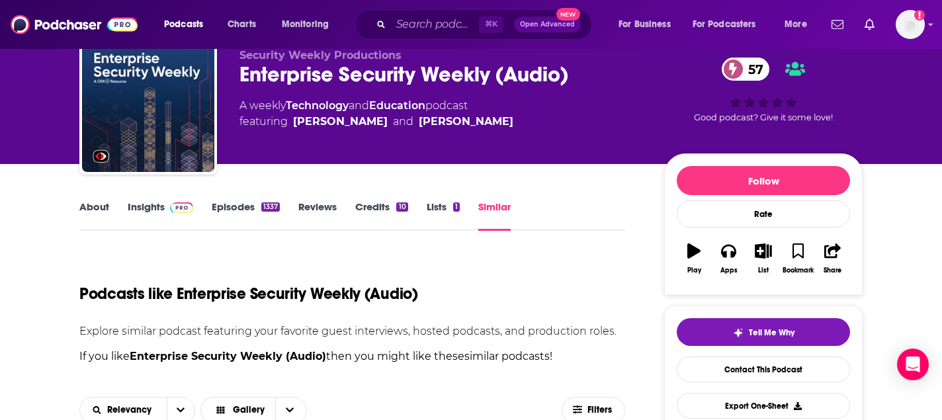
scroll to position [83, 0]
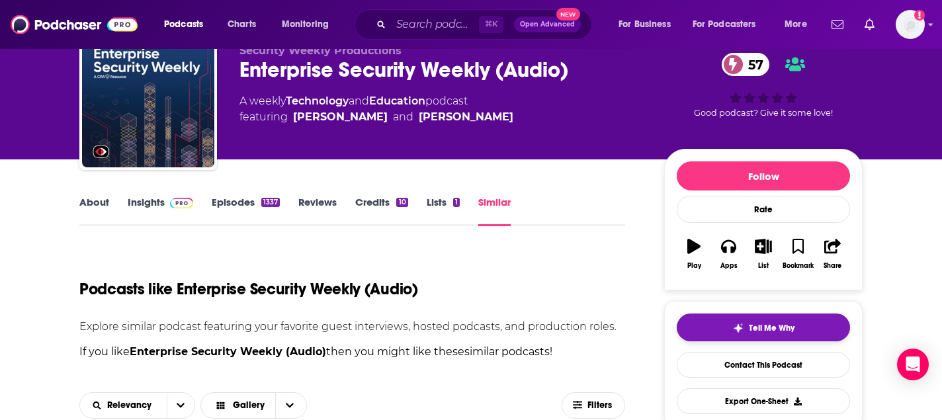
click at [782, 323] on span "Tell Me Why" at bounding box center [772, 328] width 46 height 11
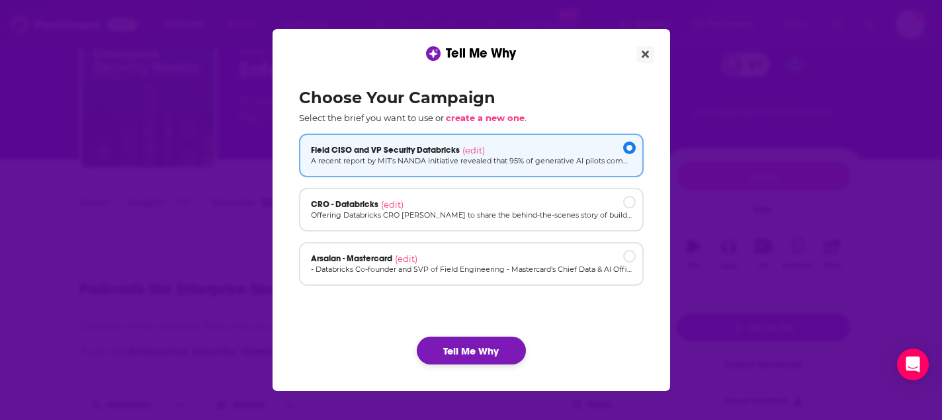
click at [462, 350] on button "Tell Me Why" at bounding box center [471, 351] width 109 height 28
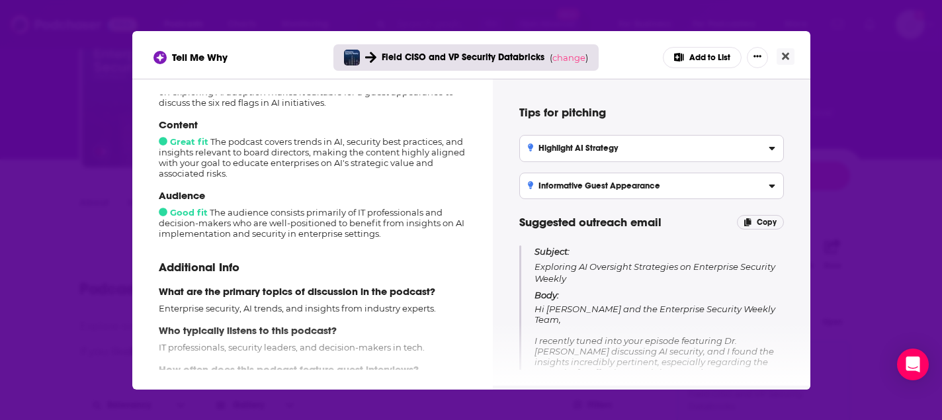
scroll to position [226, 0]
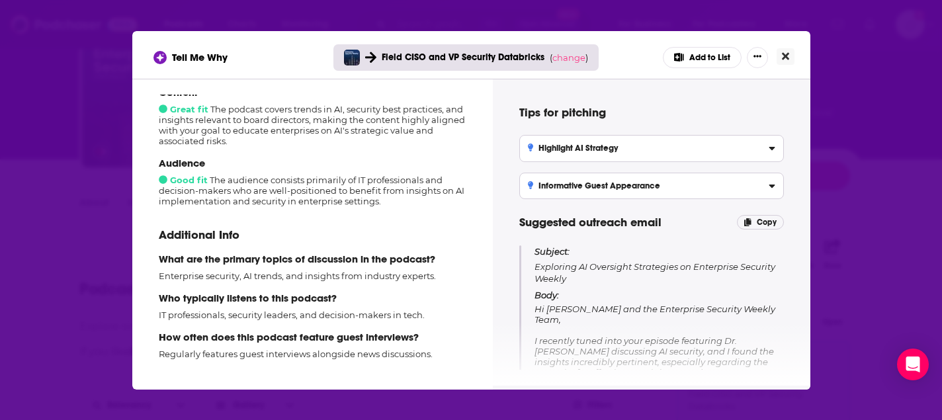
click at [782, 57] on icon "Close" at bounding box center [785, 55] width 7 height 7
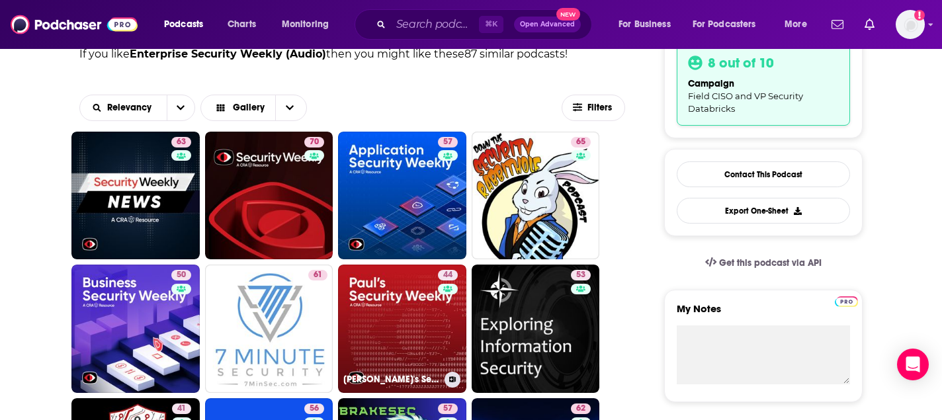
scroll to position [384, 0]
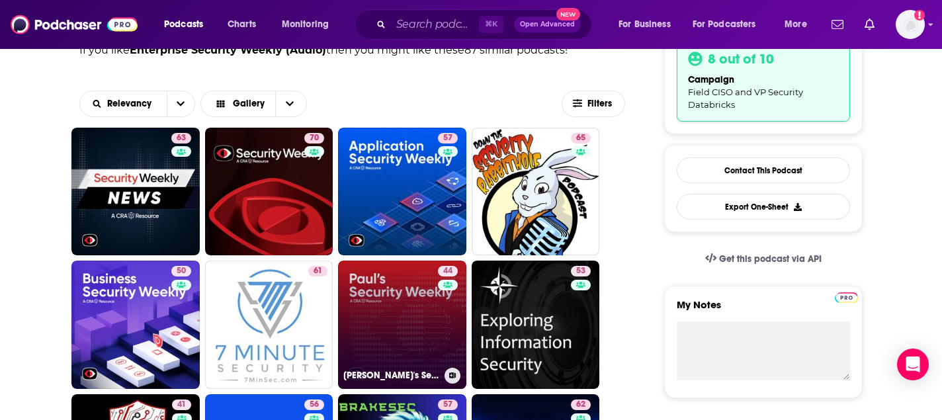
click at [382, 300] on link "44 Paul's Security Weekly (Video)" at bounding box center [402, 325] width 128 height 128
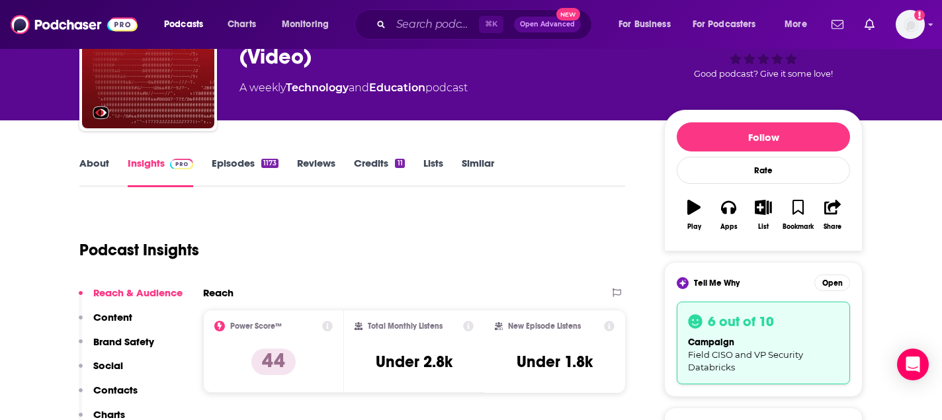
scroll to position [134, 0]
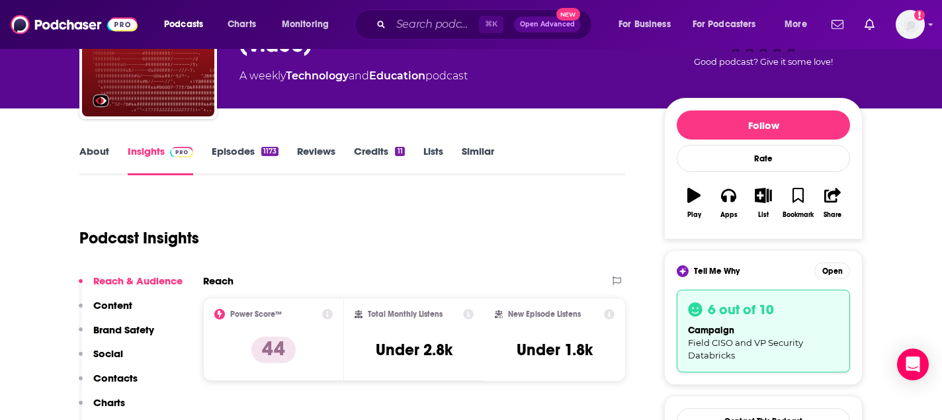
click at [94, 145] on link "About" at bounding box center [94, 160] width 30 height 30
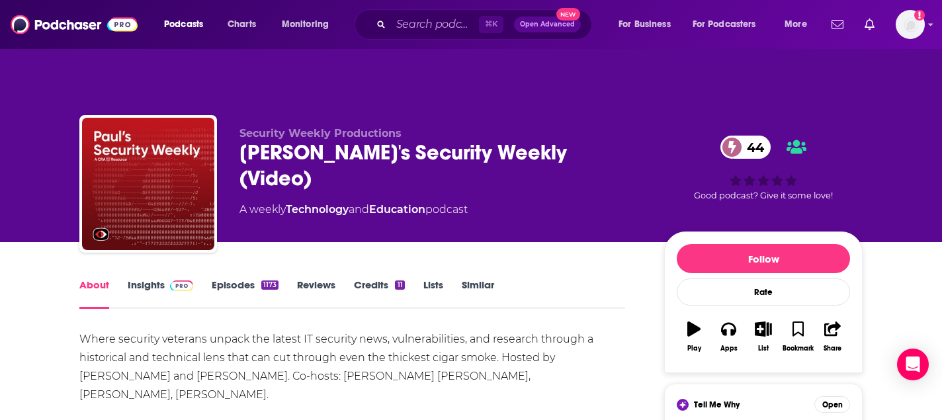
scroll to position [71, 0]
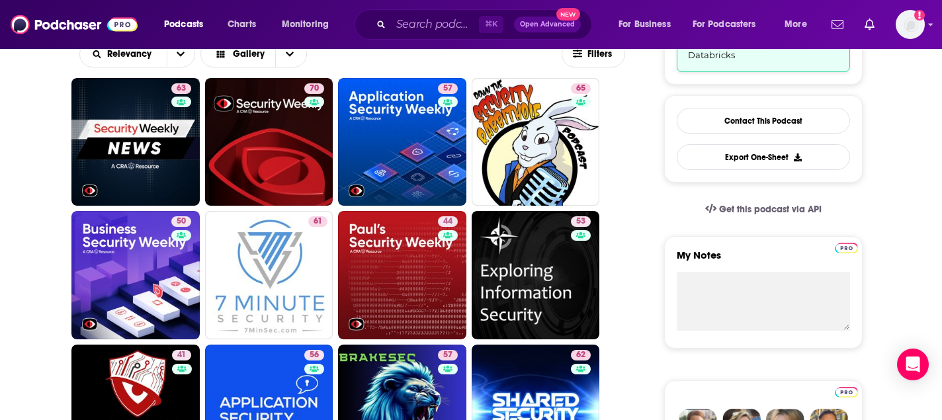
scroll to position [432, 0]
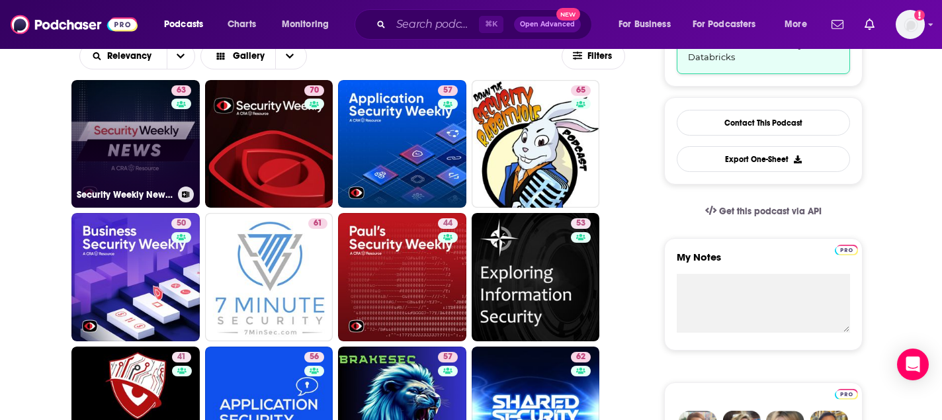
click at [142, 89] on link "63 Security Weekly News (Video)" at bounding box center [135, 144] width 128 height 128
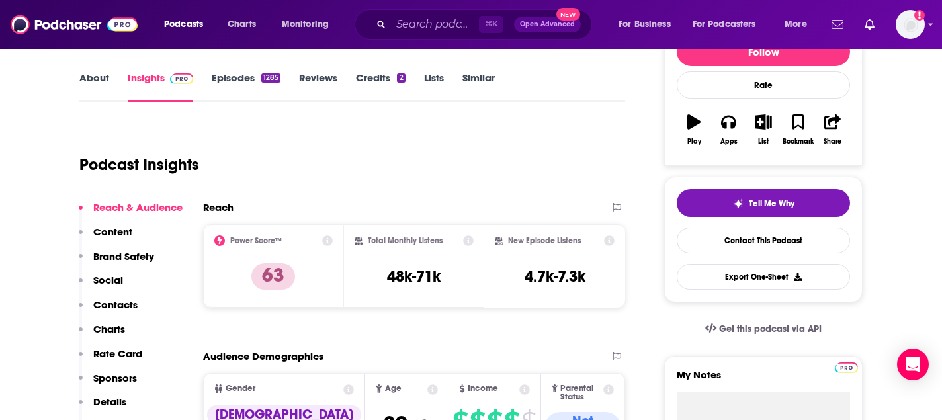
scroll to position [142, 0]
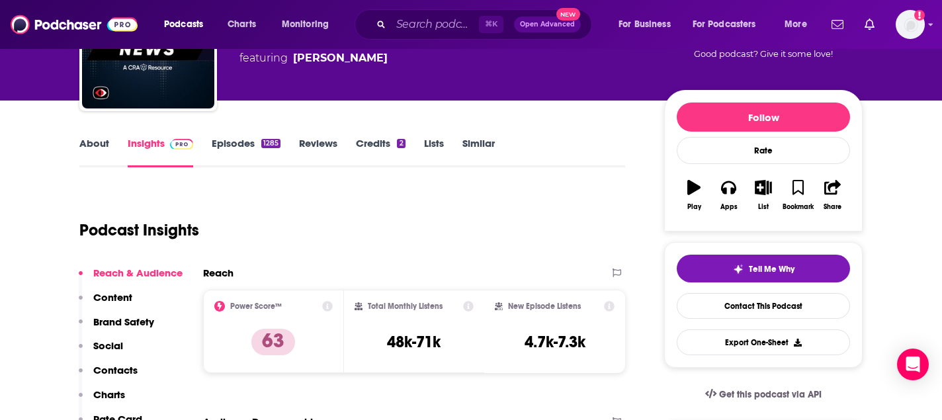
click at [91, 137] on link "About" at bounding box center [94, 152] width 30 height 30
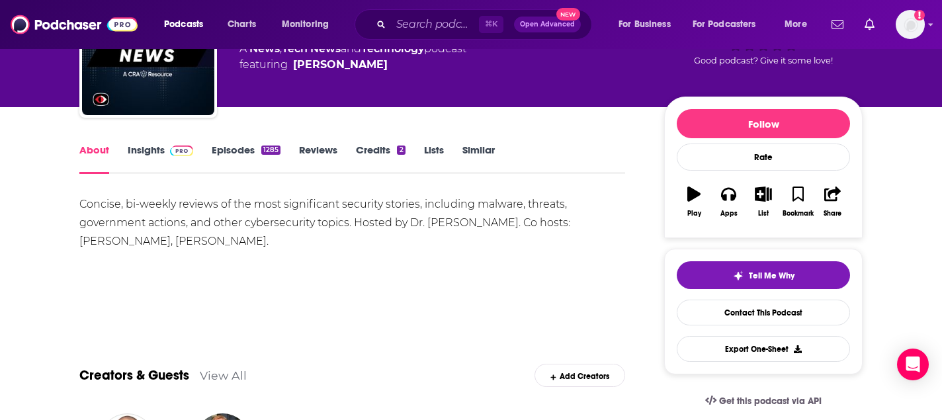
scroll to position [139, 0]
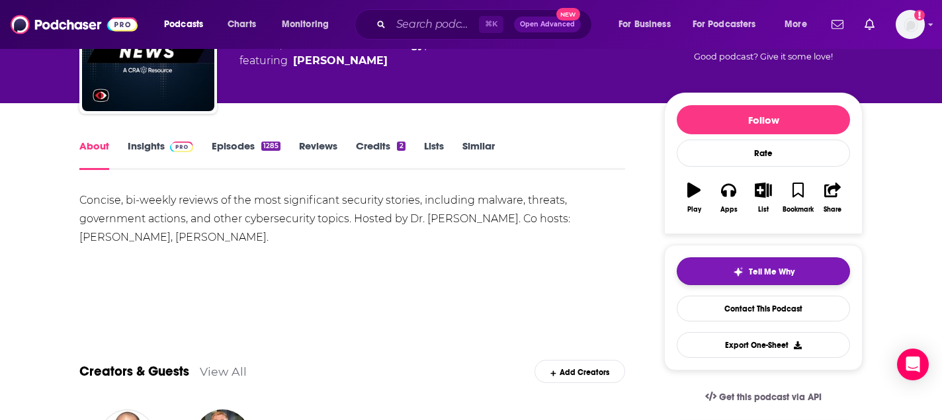
click at [784, 267] on span "Tell Me Why" at bounding box center [772, 272] width 46 height 11
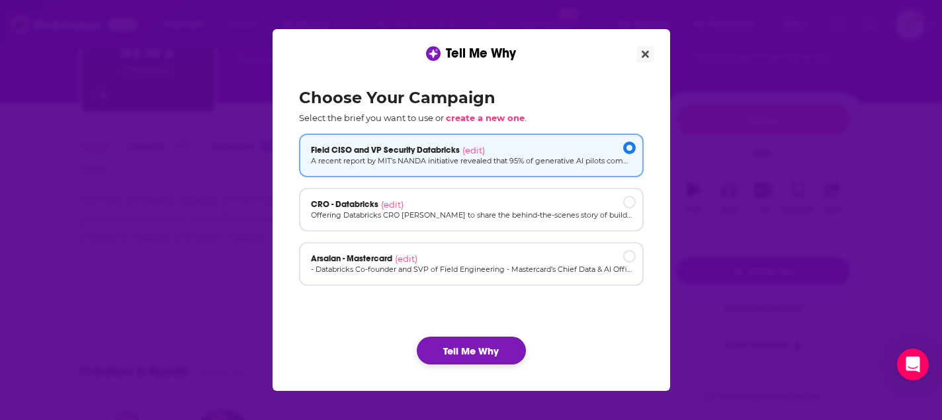
click at [472, 357] on button "Tell Me Why" at bounding box center [471, 351] width 109 height 28
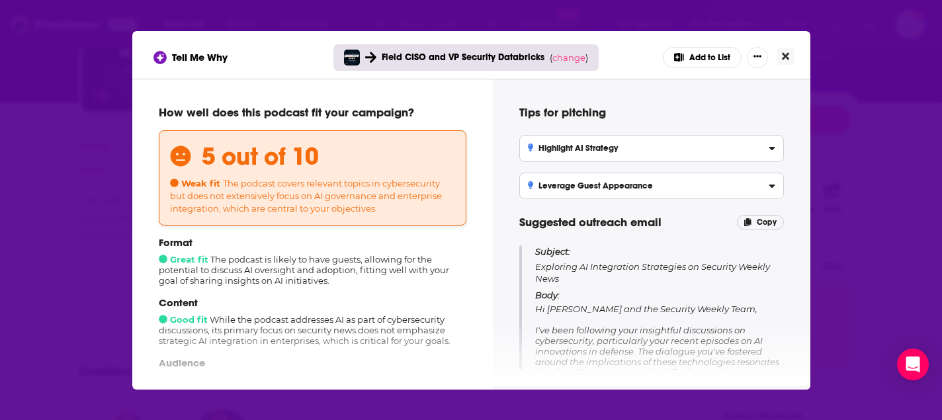
click at [788, 56] on button "Close" at bounding box center [785, 56] width 18 height 17
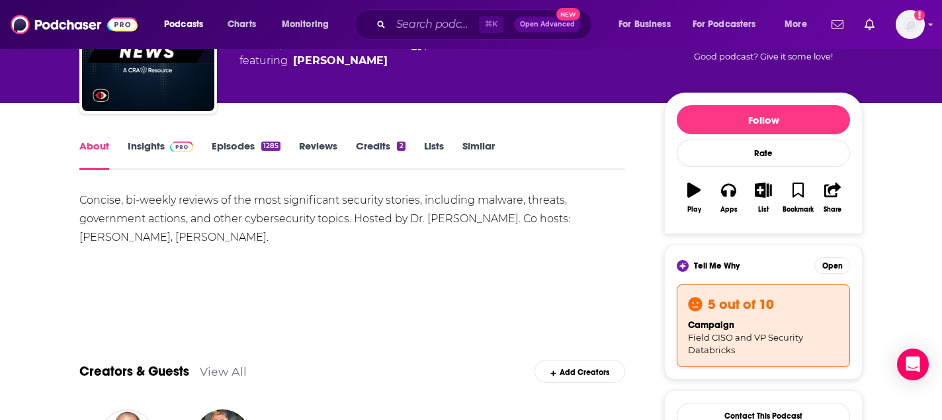
scroll to position [139, 0]
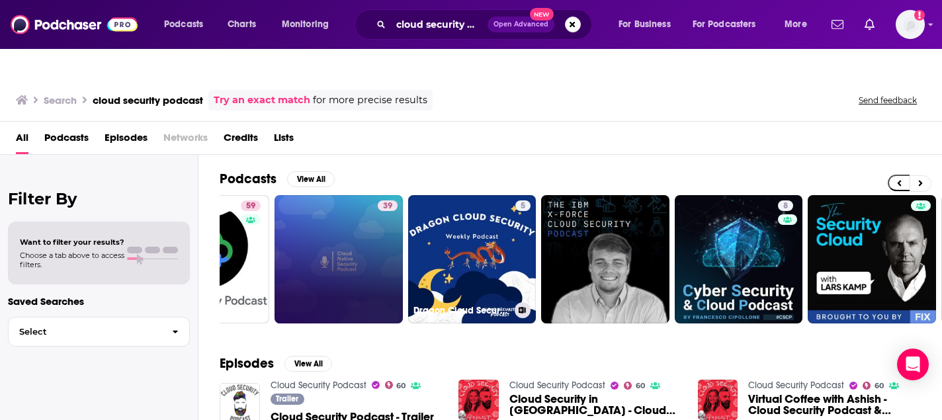
scroll to position [0, 254]
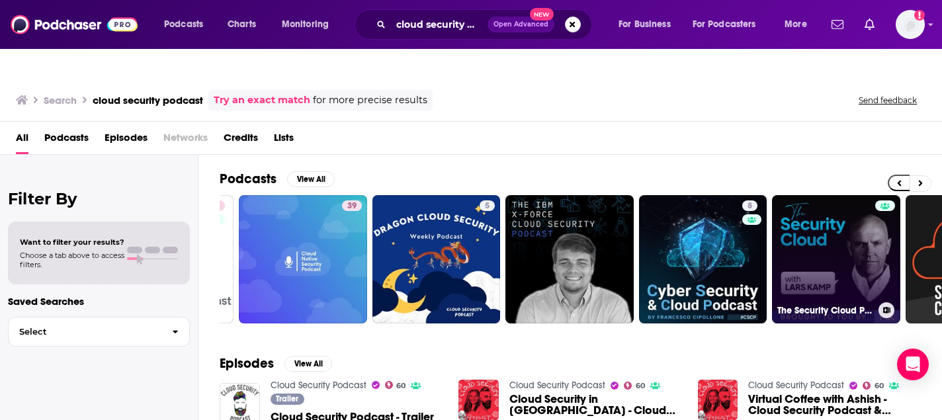
click at [839, 221] on link "The Security Cloud Podcast" at bounding box center [836, 259] width 128 height 128
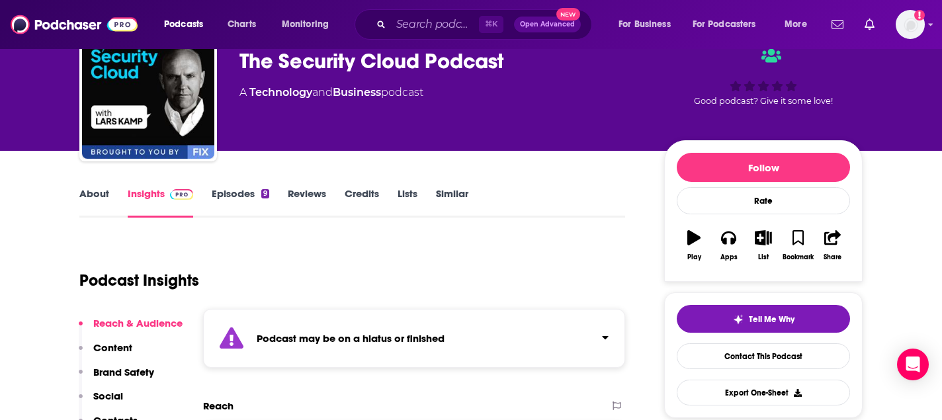
scroll to position [95, 0]
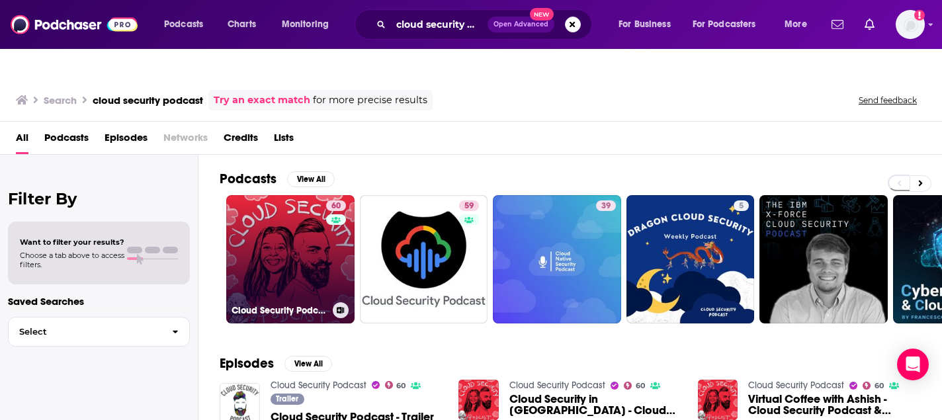
click at [271, 212] on link "60 Cloud Security Podcast" at bounding box center [290, 259] width 128 height 128
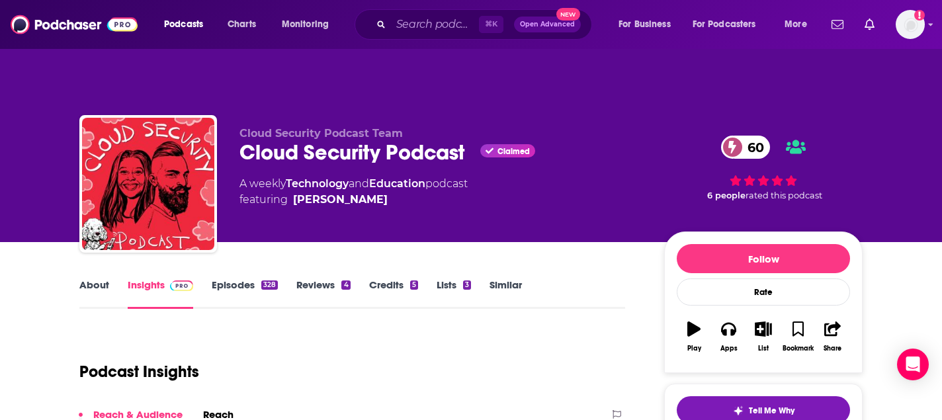
click at [505, 278] on link "Similar" at bounding box center [505, 293] width 32 height 30
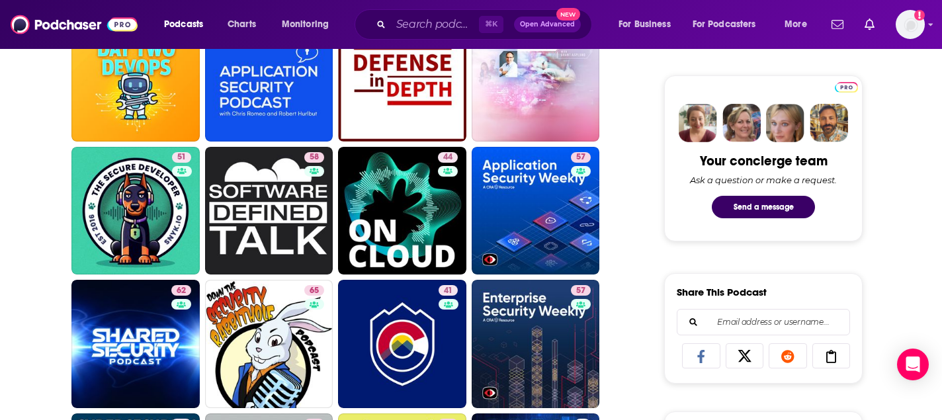
scroll to position [631, 0]
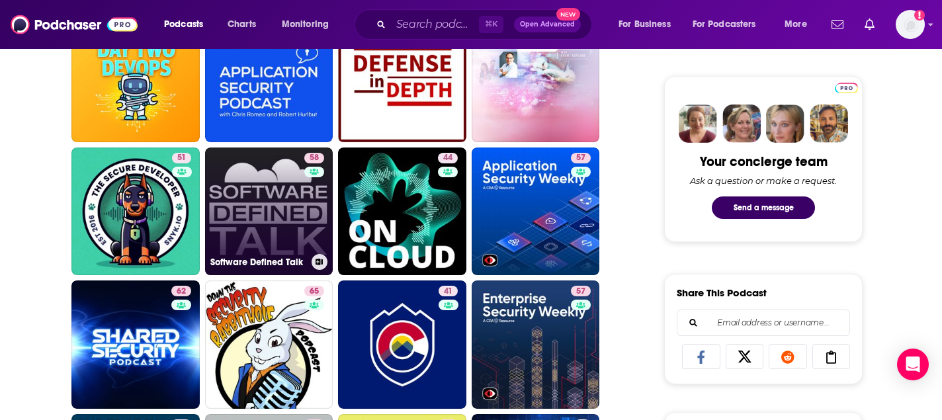
click at [299, 177] on link "58 Software Defined Talk" at bounding box center [269, 211] width 128 height 128
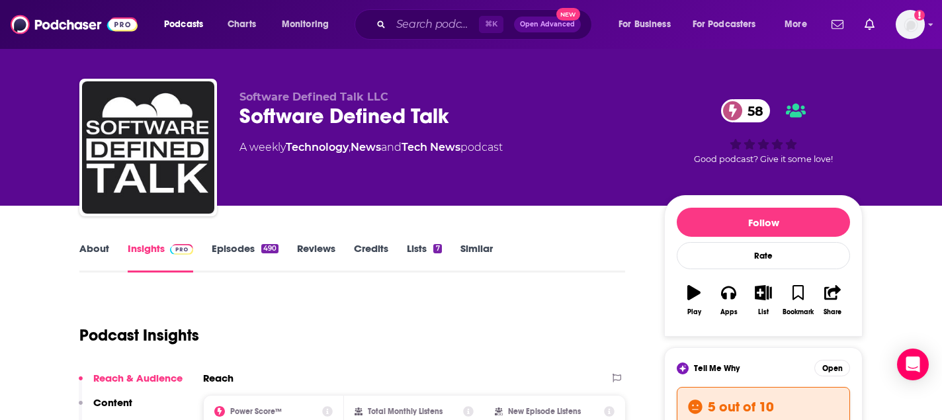
scroll to position [68, 0]
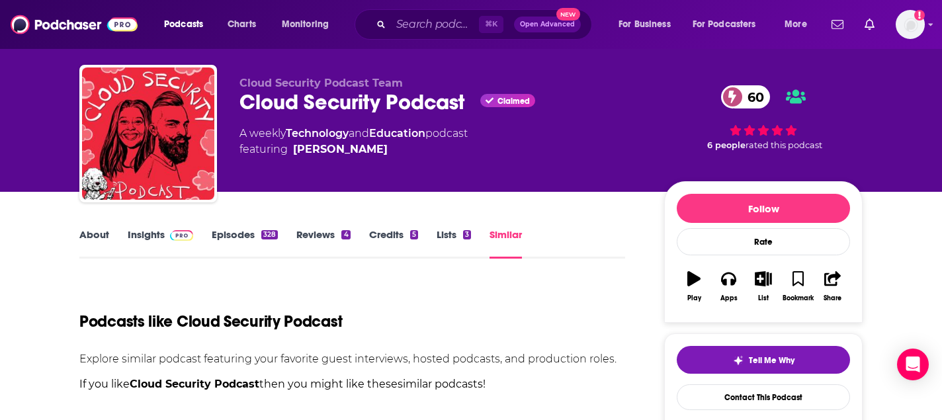
scroll to position [51, 0]
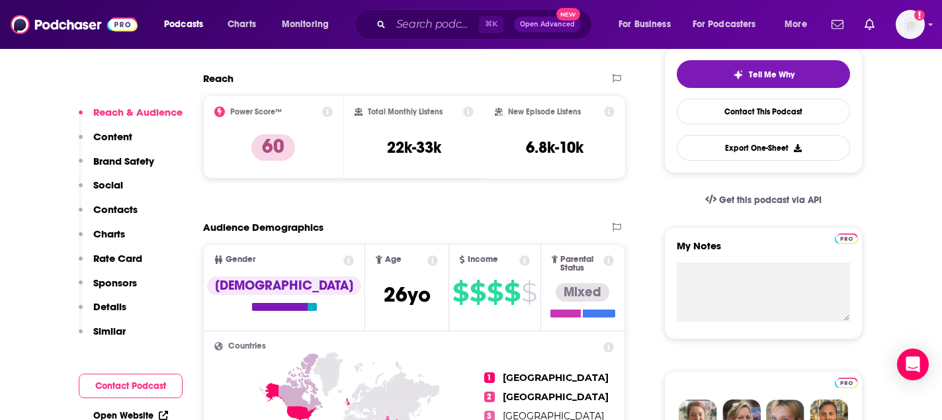
scroll to position [339, 0]
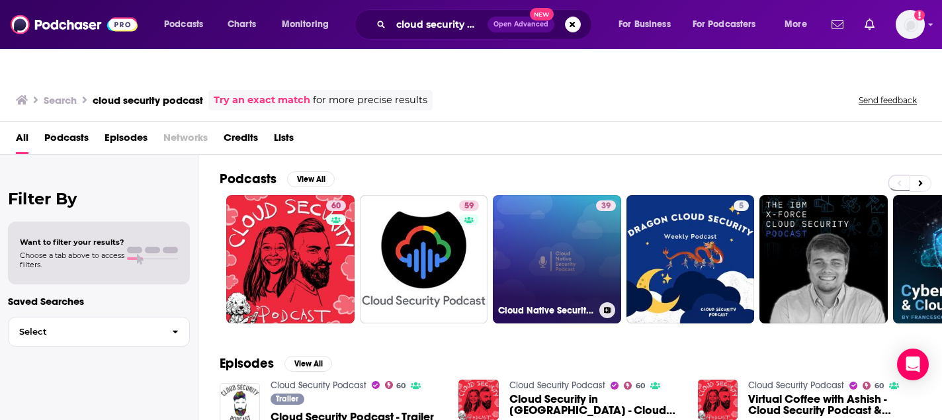
click at [552, 240] on link "39 Cloud Native Security Podcast" at bounding box center [557, 259] width 128 height 128
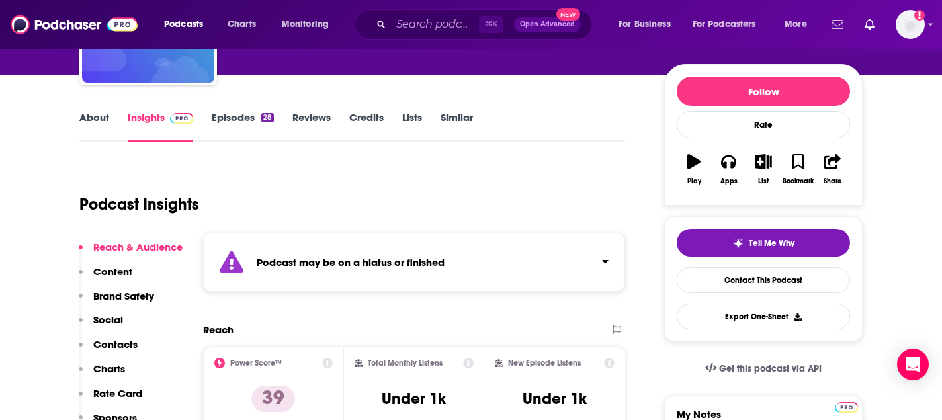
scroll to position [166, 0]
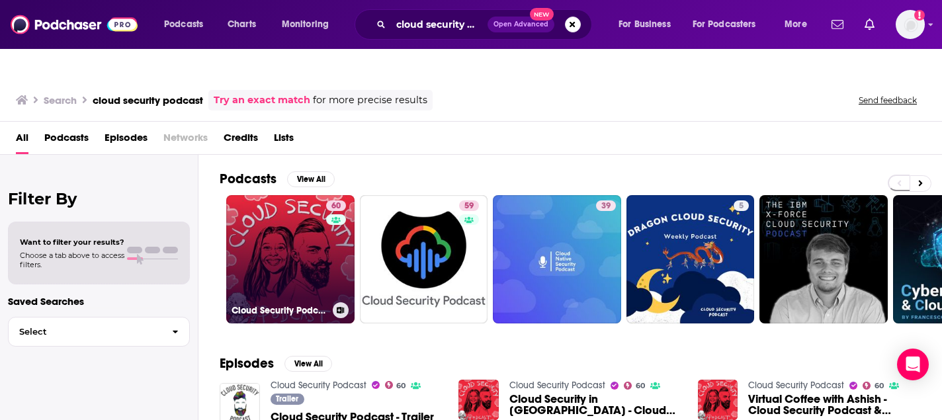
click at [272, 216] on link "60 Cloud Security Podcast" at bounding box center [290, 259] width 128 height 128
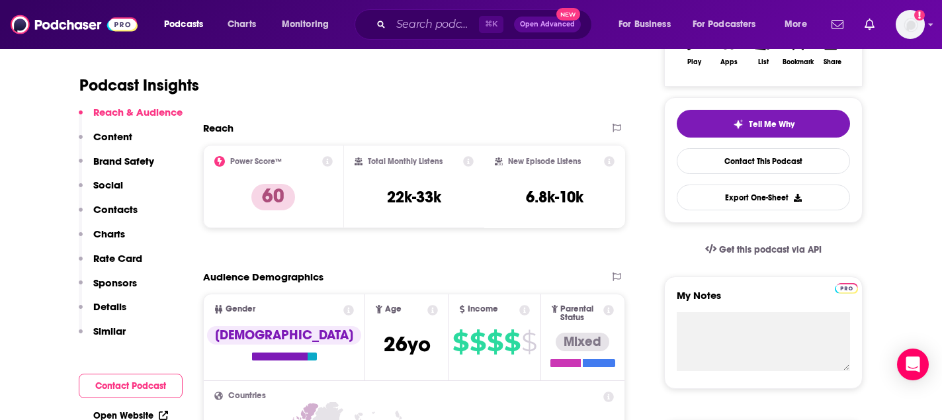
scroll to position [148, 0]
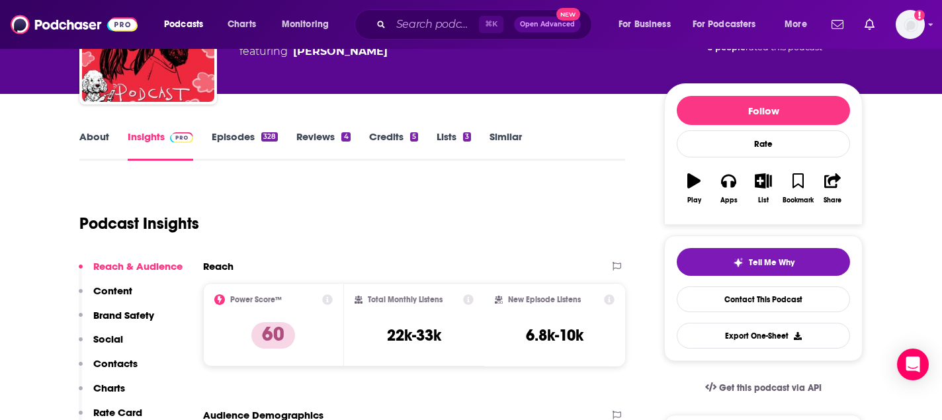
click at [508, 130] on link "Similar" at bounding box center [505, 145] width 32 height 30
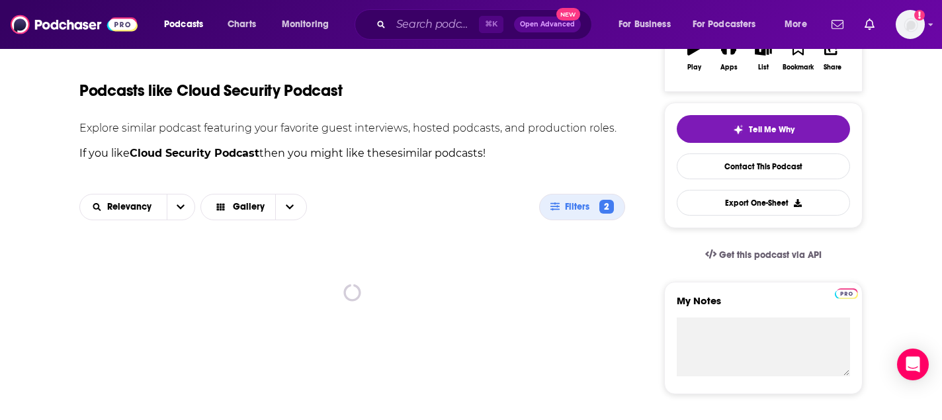
scroll to position [345, 0]
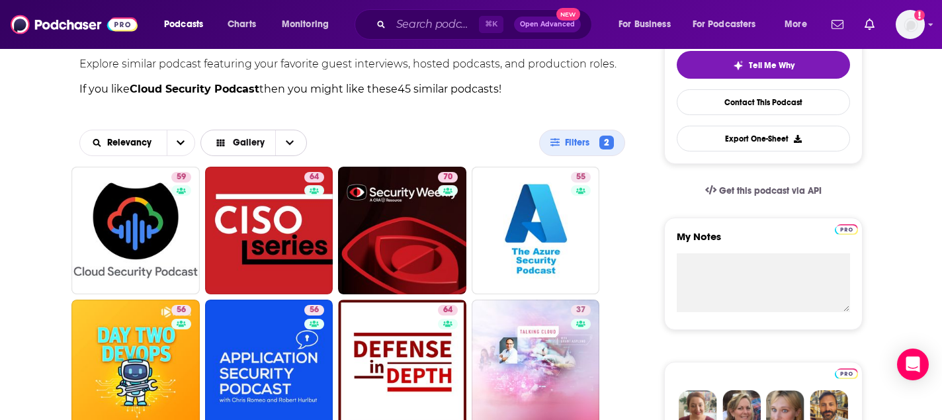
click at [292, 130] on span "Choose View" at bounding box center [289, 142] width 28 height 25
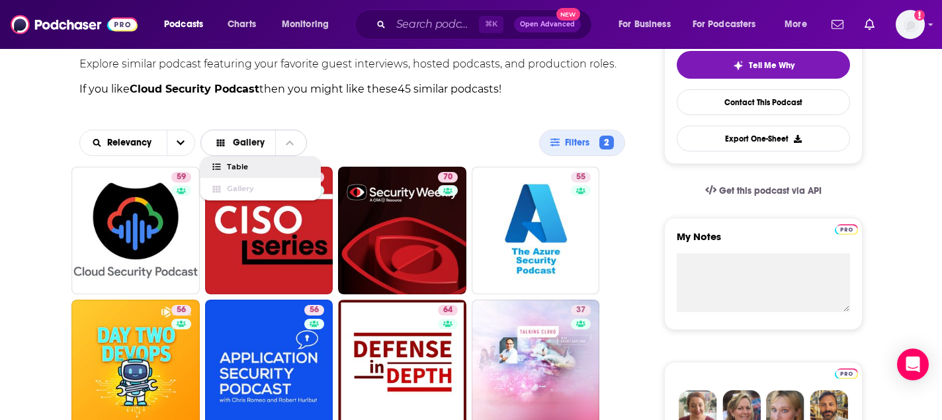
click at [276, 163] on span "Table" at bounding box center [268, 166] width 83 height 7
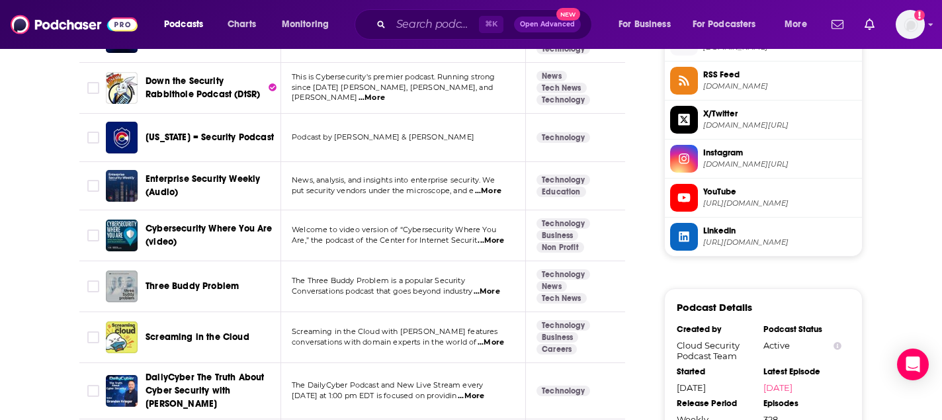
scroll to position [1128, 0]
click at [487, 286] on span "...More" at bounding box center [486, 291] width 26 height 11
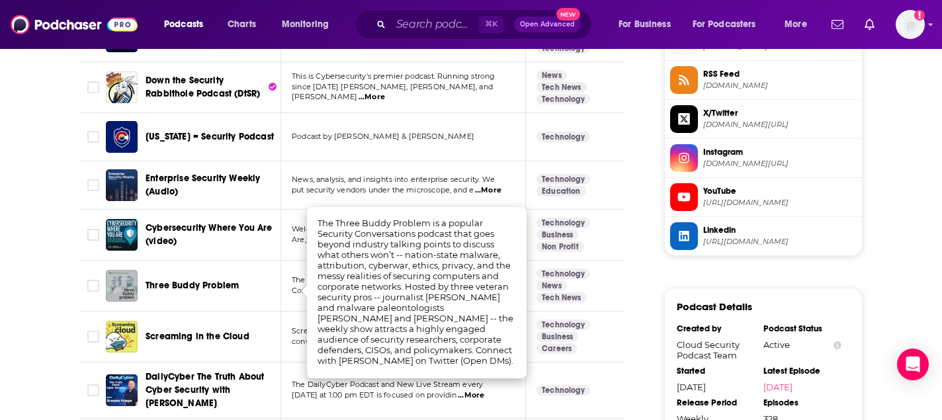
click at [620, 311] on td "Technology Business Careers" at bounding box center [582, 336] width 112 height 51
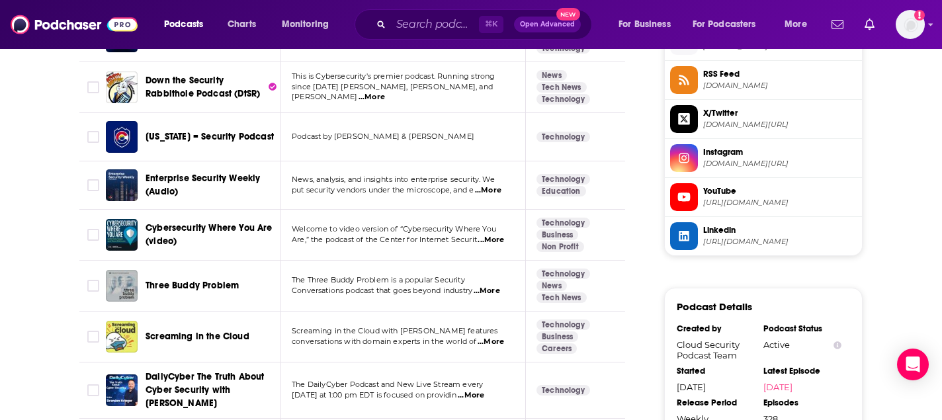
scroll to position [1132, 0]
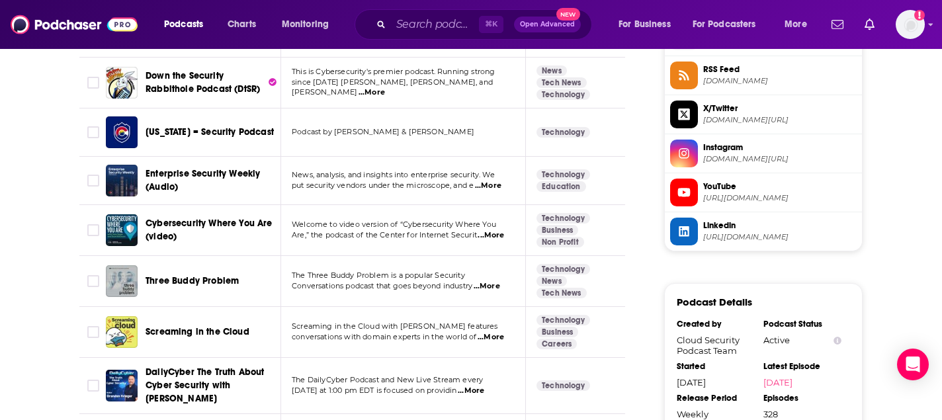
click at [494, 332] on span "...More" at bounding box center [490, 337] width 26 height 11
click at [608, 316] on td "Technology Business Careers" at bounding box center [582, 332] width 112 height 51
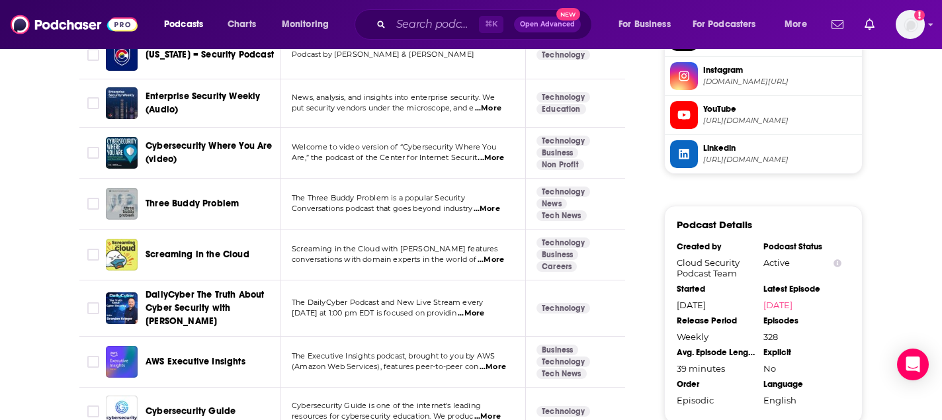
scroll to position [1256, 0]
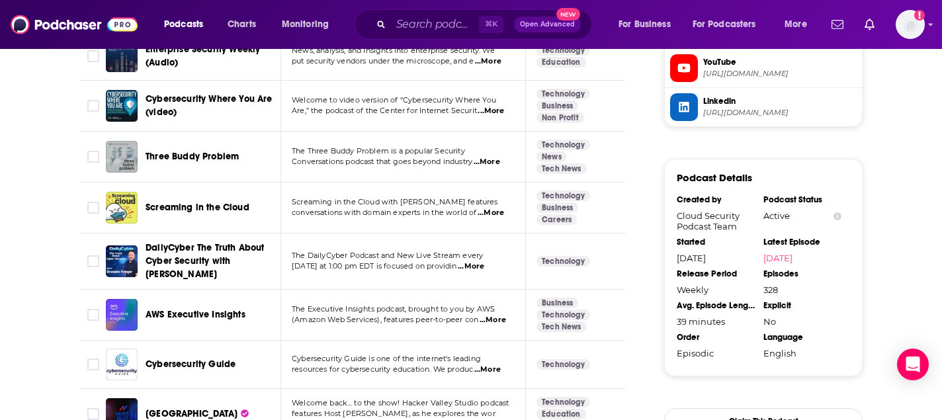
click at [484, 261] on span "...More" at bounding box center [471, 266] width 26 height 11
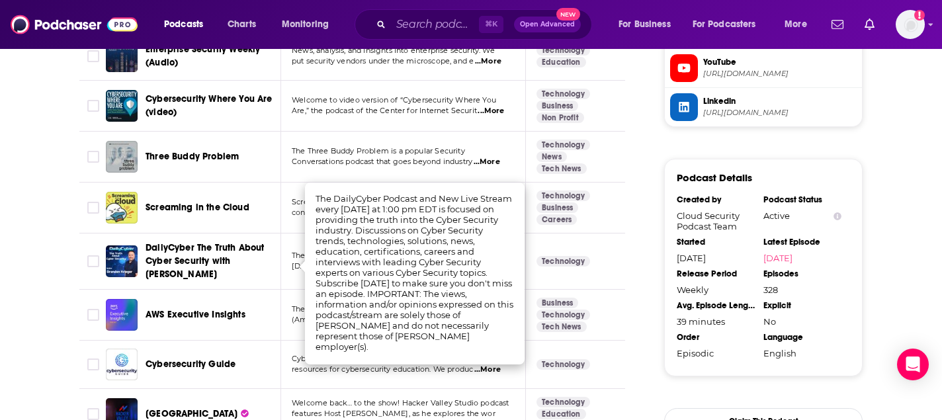
click at [196, 242] on span "DailyCyber The Truth About Cyber Security with Brandon Krieger" at bounding box center [204, 261] width 118 height 38
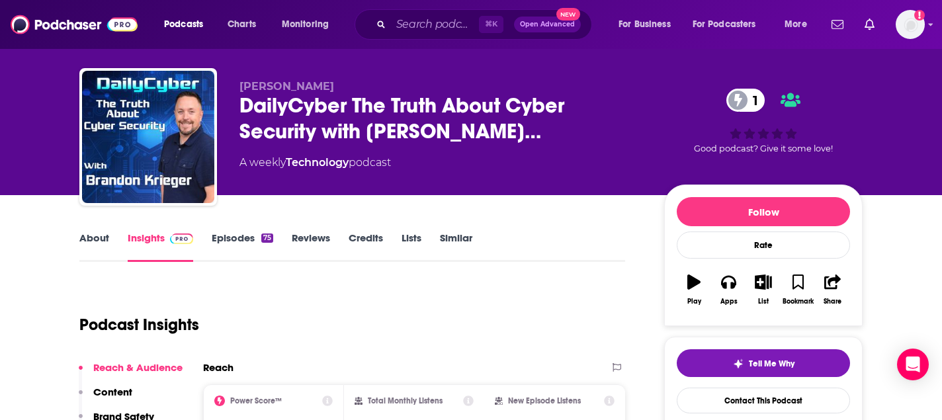
scroll to position [38, 0]
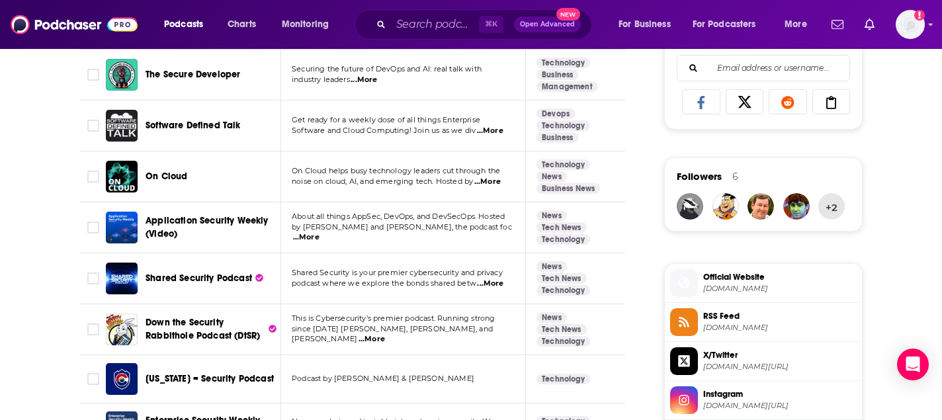
scroll to position [940, 0]
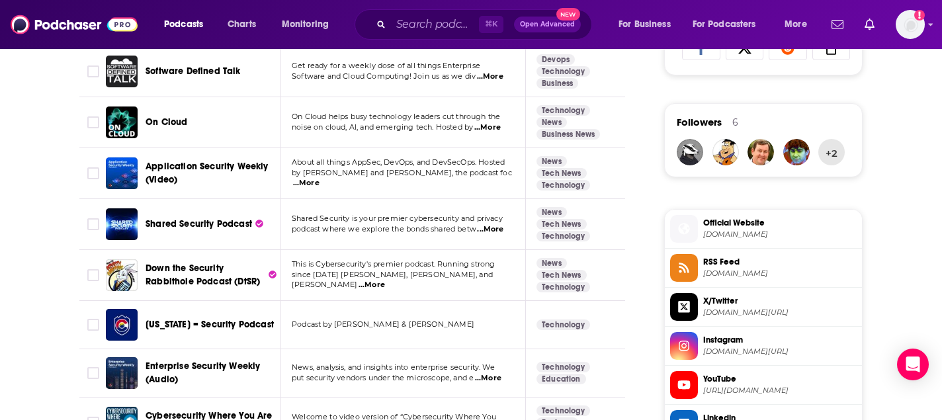
click at [385, 280] on span "...More" at bounding box center [371, 285] width 26 height 11
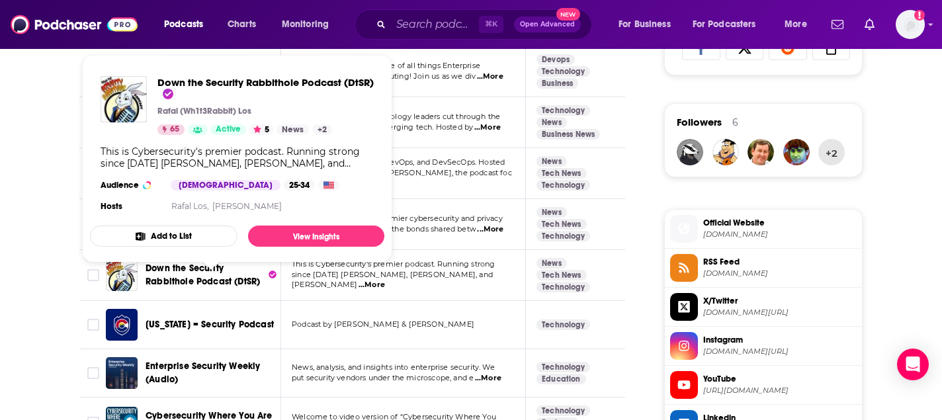
click at [196, 263] on span "Down the Security Rabbithole Podcast (DtSR)" at bounding box center [202, 275] width 114 height 24
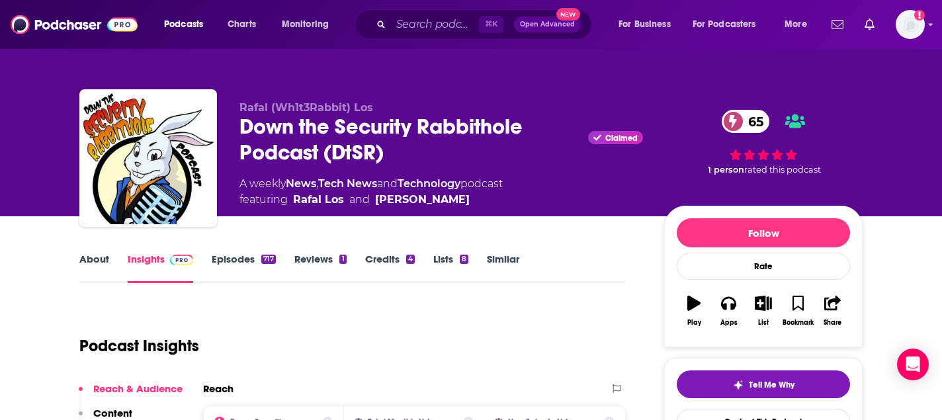
scroll to position [18, 0]
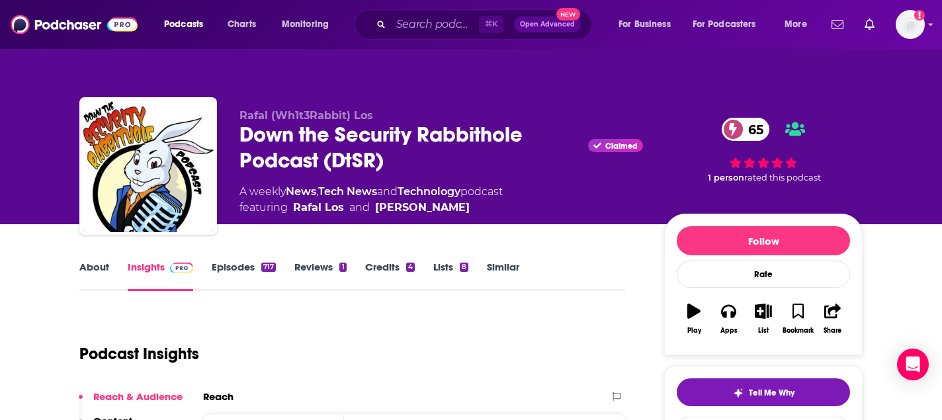
click at [97, 261] on link "About" at bounding box center [94, 276] width 30 height 30
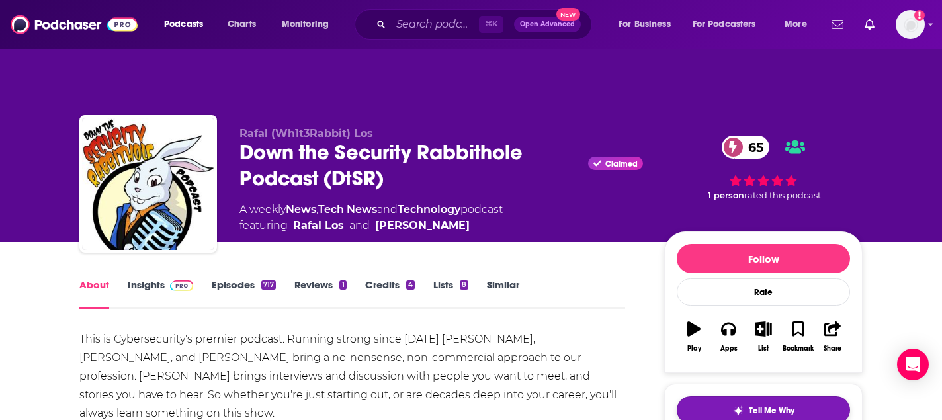
click at [757, 396] on button "Tell Me Why" at bounding box center [763, 410] width 173 height 28
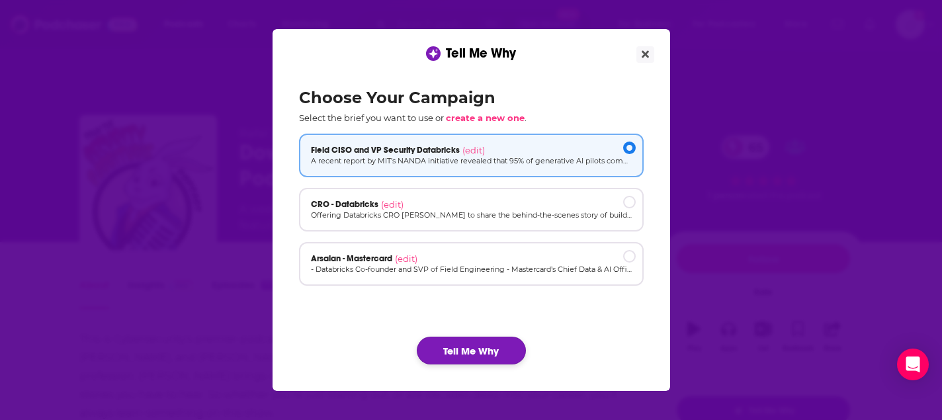
click at [493, 345] on button "Tell Me Why" at bounding box center [471, 351] width 109 height 28
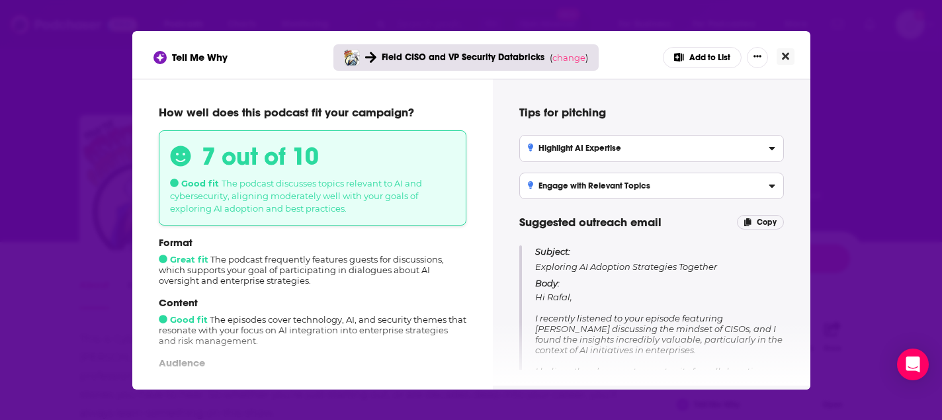
click at [784, 57] on icon "Close" at bounding box center [785, 55] width 7 height 7
